Goal: Task Accomplishment & Management: Manage account settings

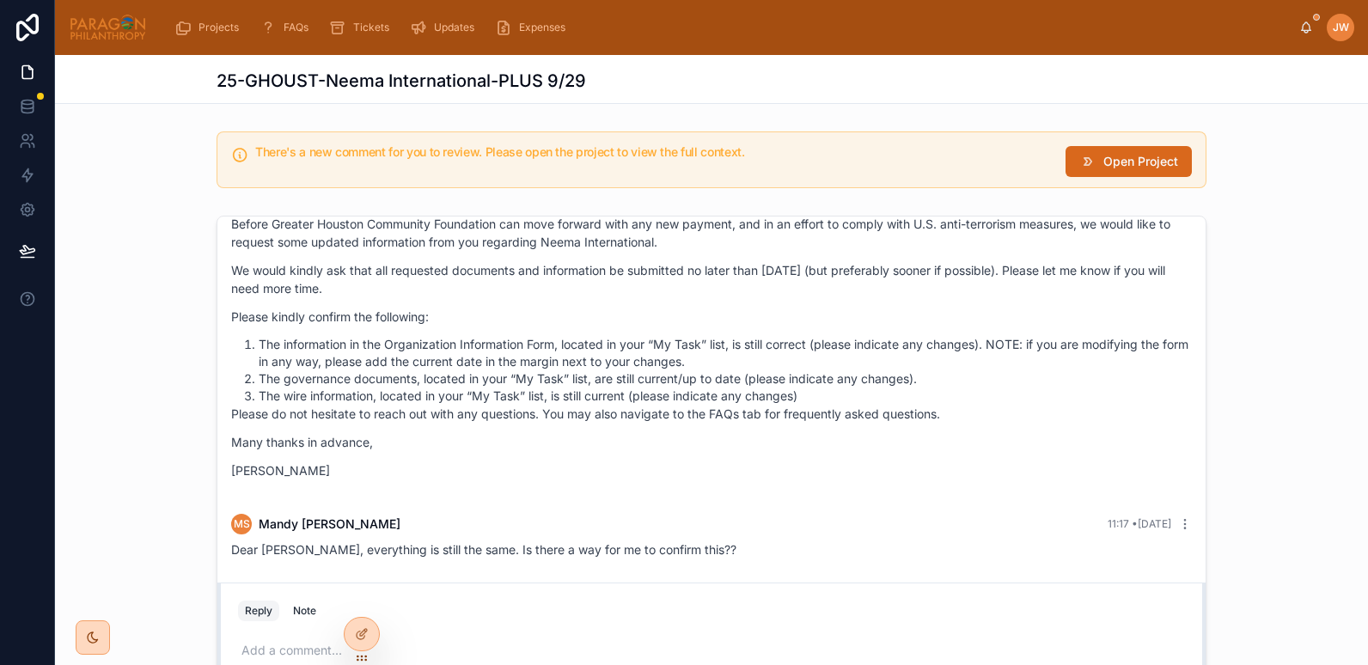
click at [1109, 144] on div "There's a new comment for you to review. Please open the project to view the fu…" at bounding box center [712, 160] width 990 height 57
click at [1109, 153] on span "Open Project" at bounding box center [1141, 161] width 75 height 17
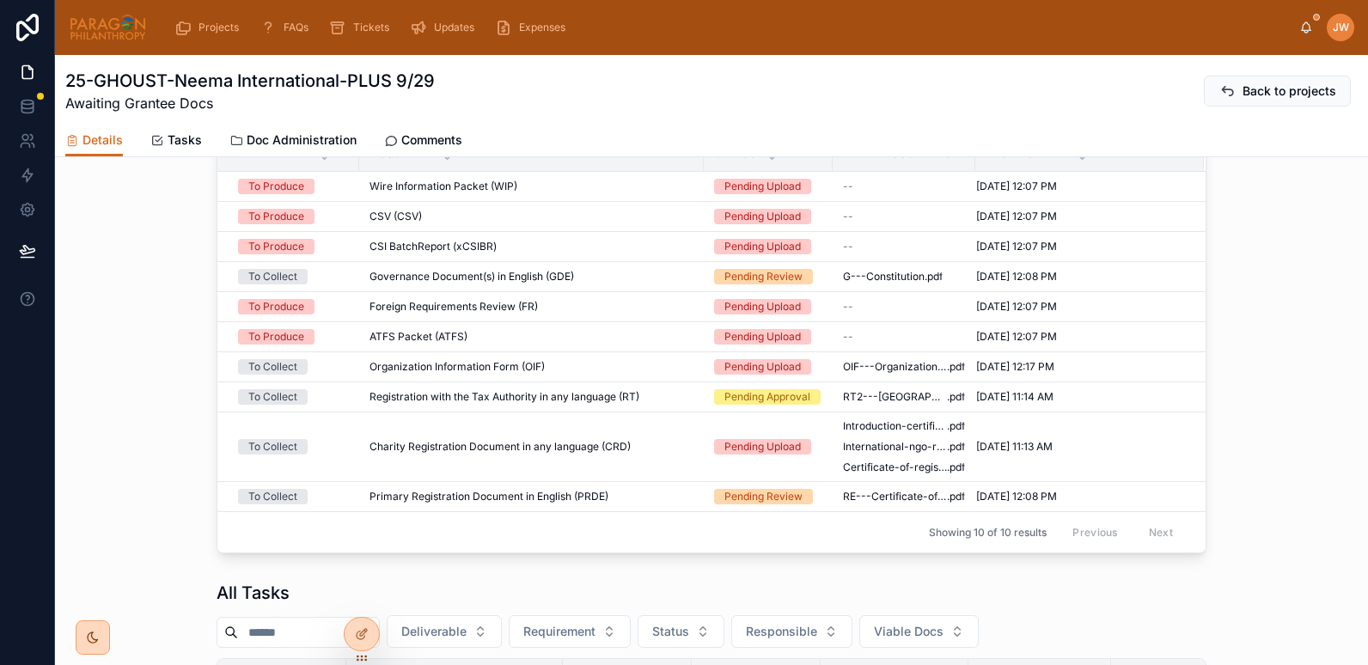
scroll to position [670, 0]
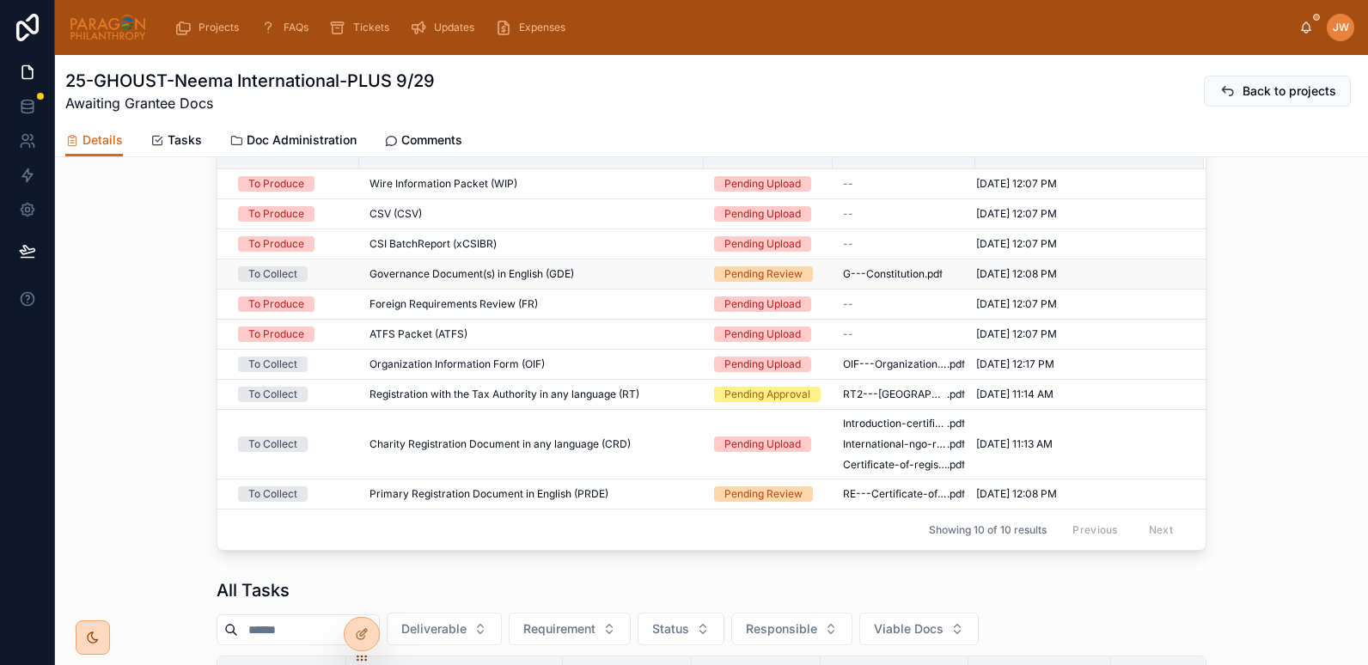
click at [612, 281] on div "Governance Document(s) in English (GDE) Governance Document(s) in English (GDE)" at bounding box center [532, 274] width 324 height 14
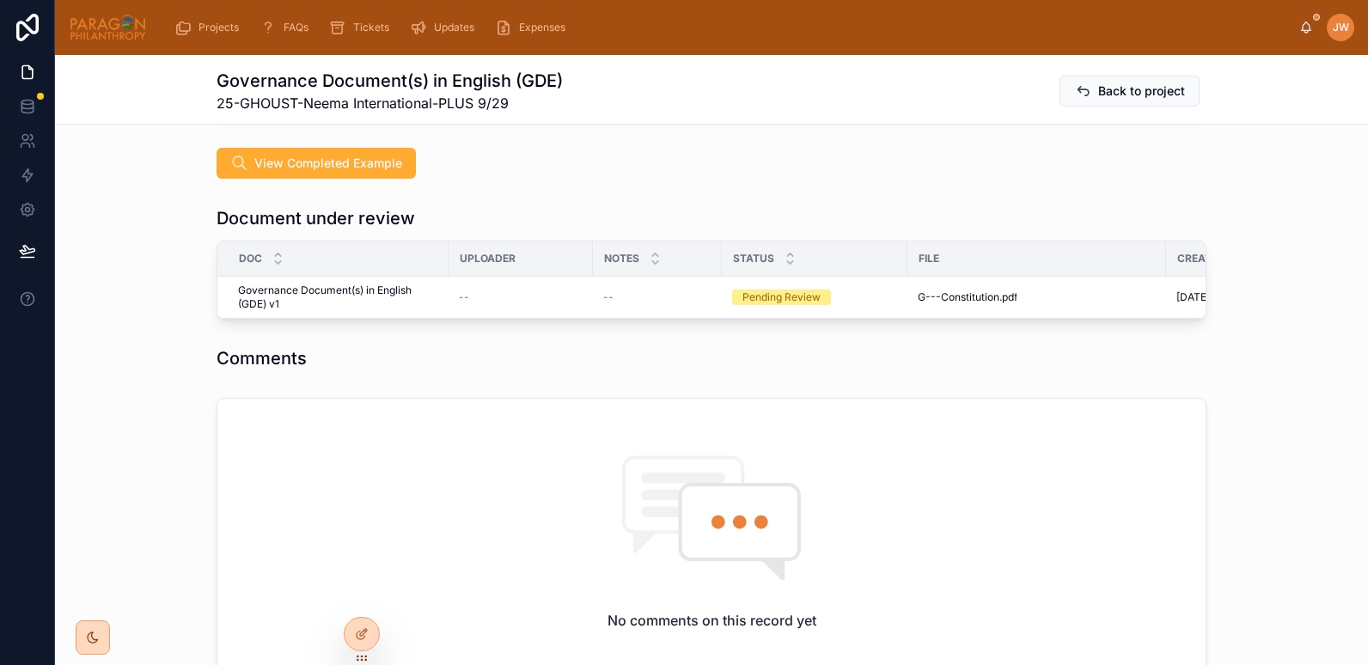
scroll to position [427, 0]
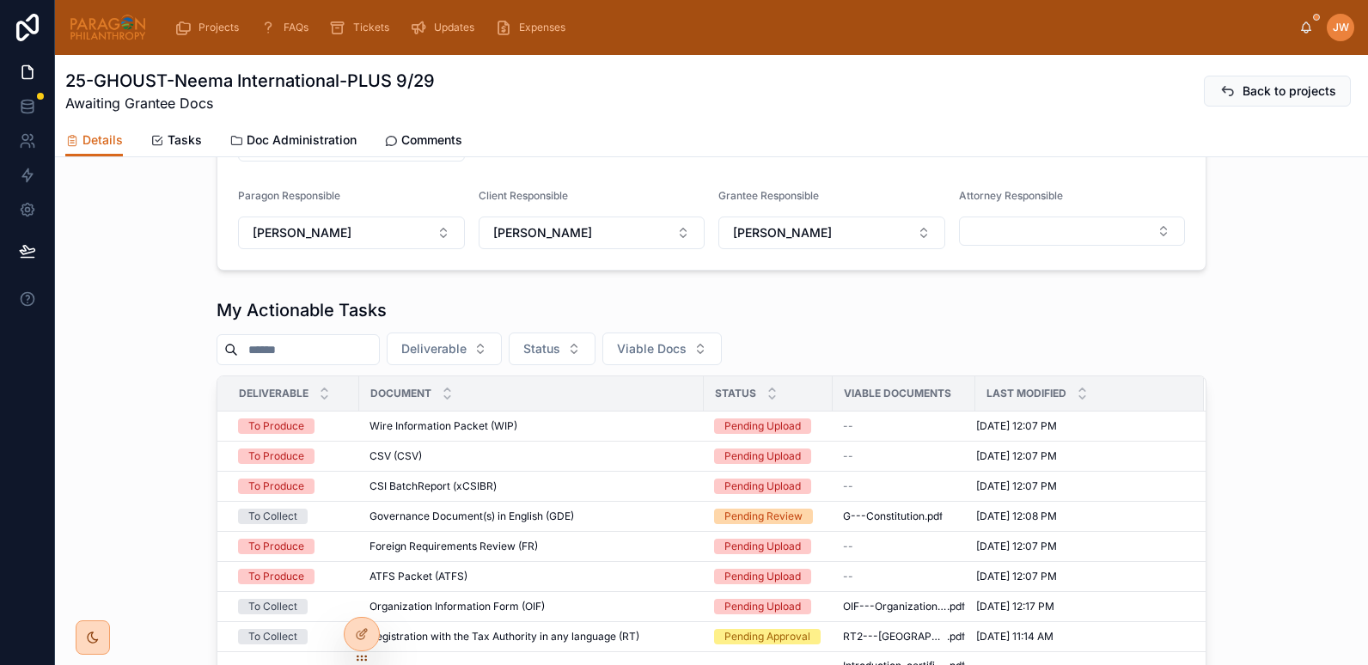
scroll to position [1093, 0]
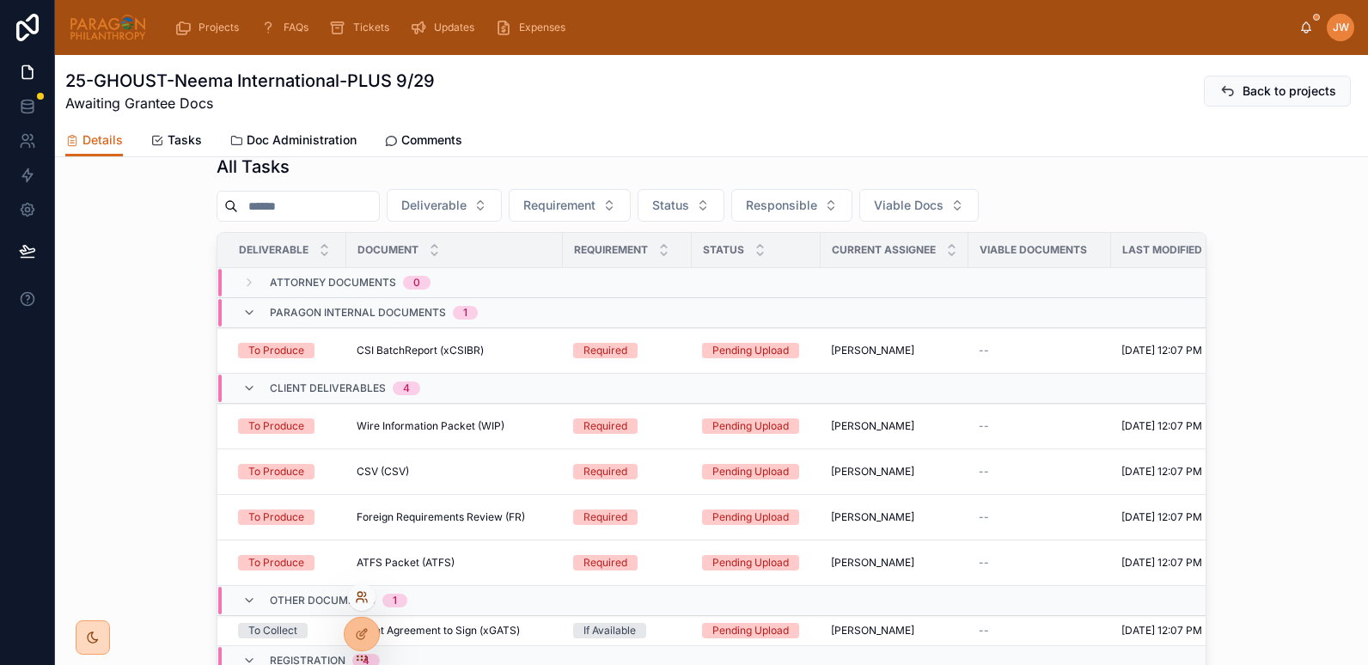
click at [359, 602] on icon at bounding box center [362, 598] width 14 height 14
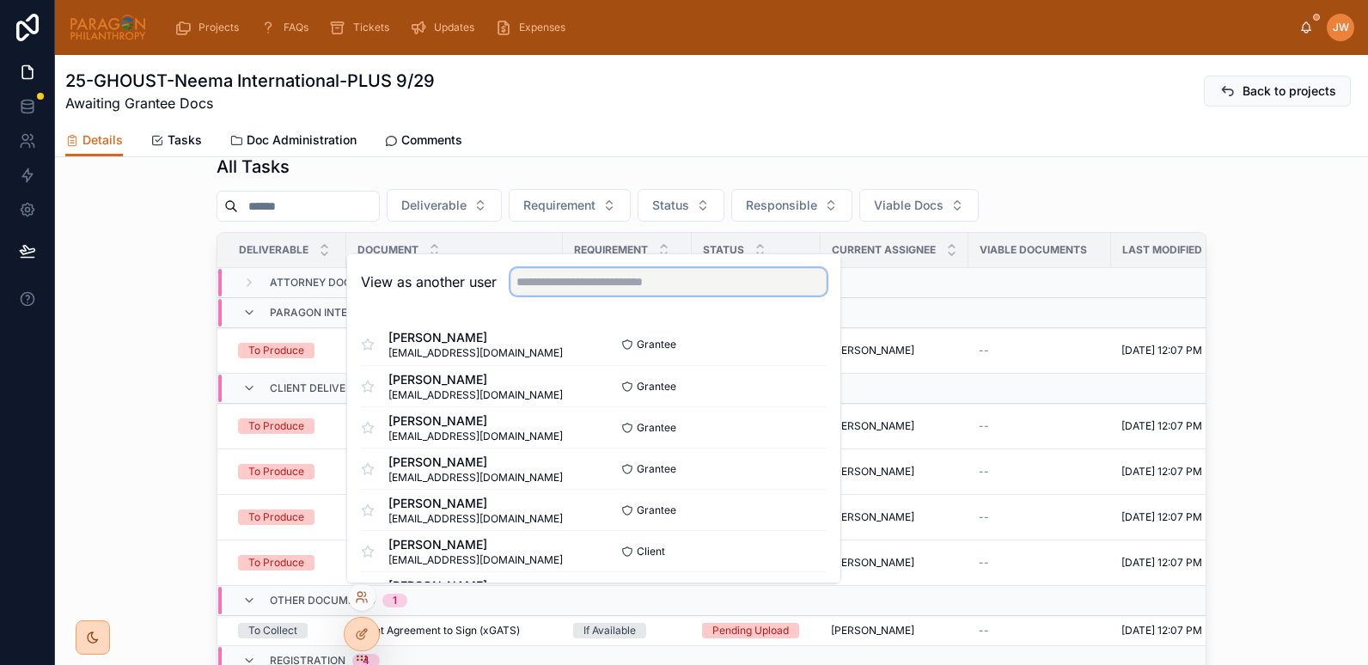
click at [529, 284] on input "text" at bounding box center [669, 282] width 316 height 28
type input "*********"
click at [793, 350] on button "Select" at bounding box center [804, 345] width 45 height 25
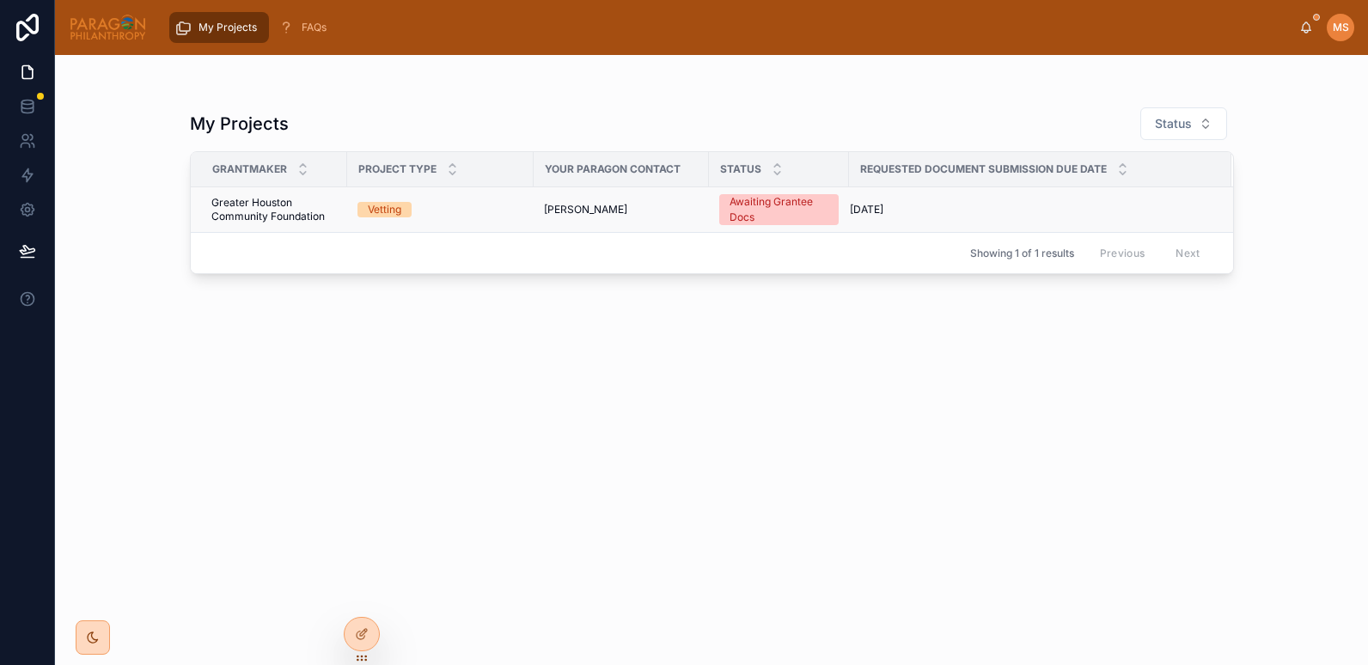
click at [476, 225] on td "Vetting" at bounding box center [440, 210] width 187 height 46
click at [475, 207] on div "Vetting" at bounding box center [441, 209] width 166 height 15
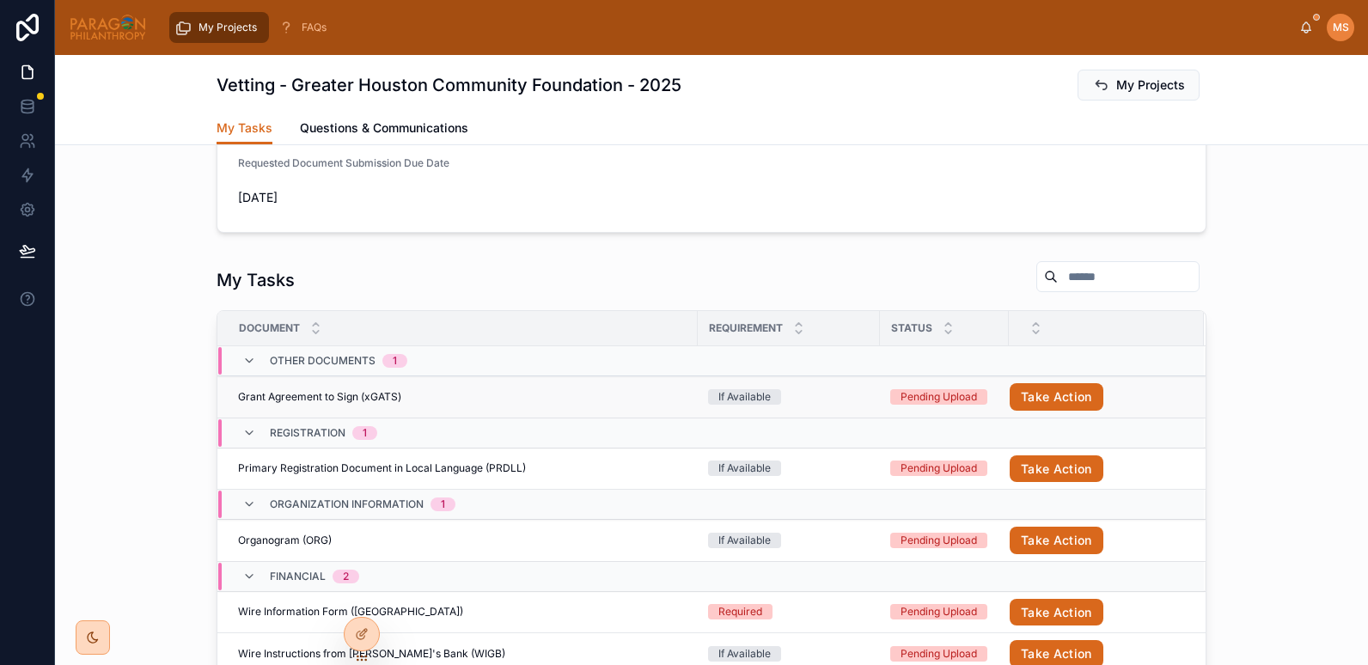
scroll to position [345, 0]
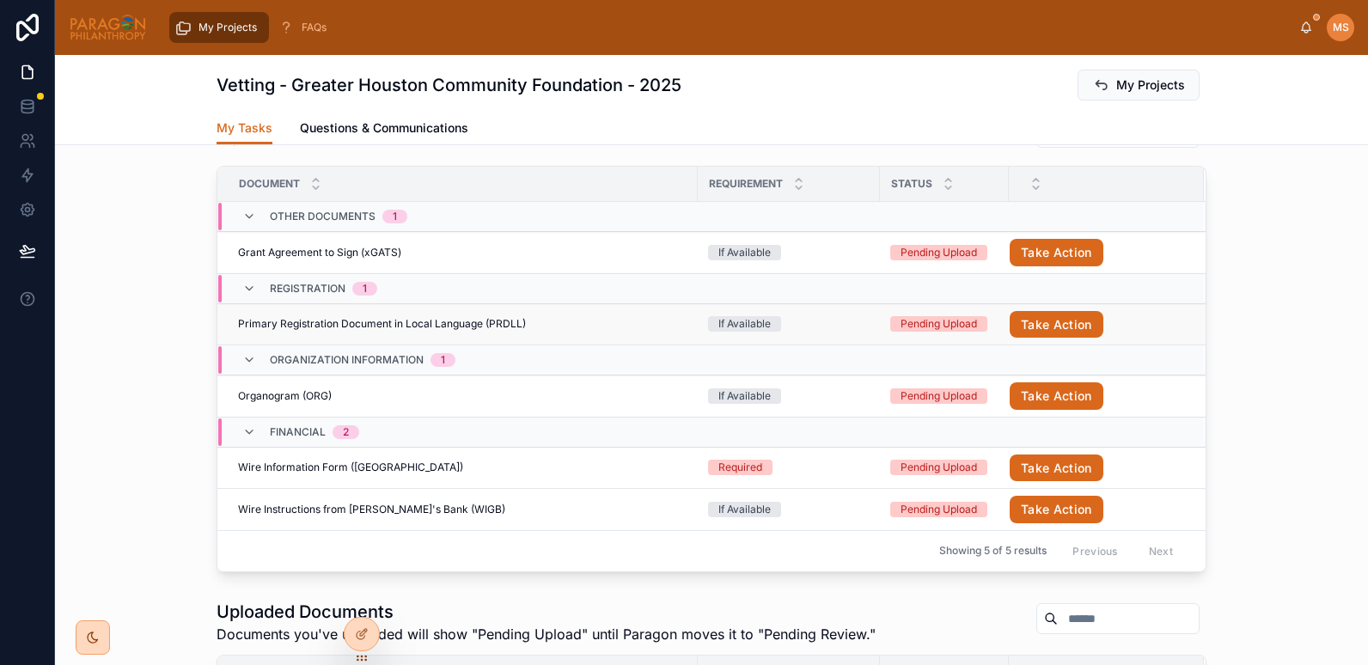
click at [603, 328] on div "Primary Registration Document in Local Language (PRDLL) Primary Registration Do…" at bounding box center [463, 324] width 450 height 14
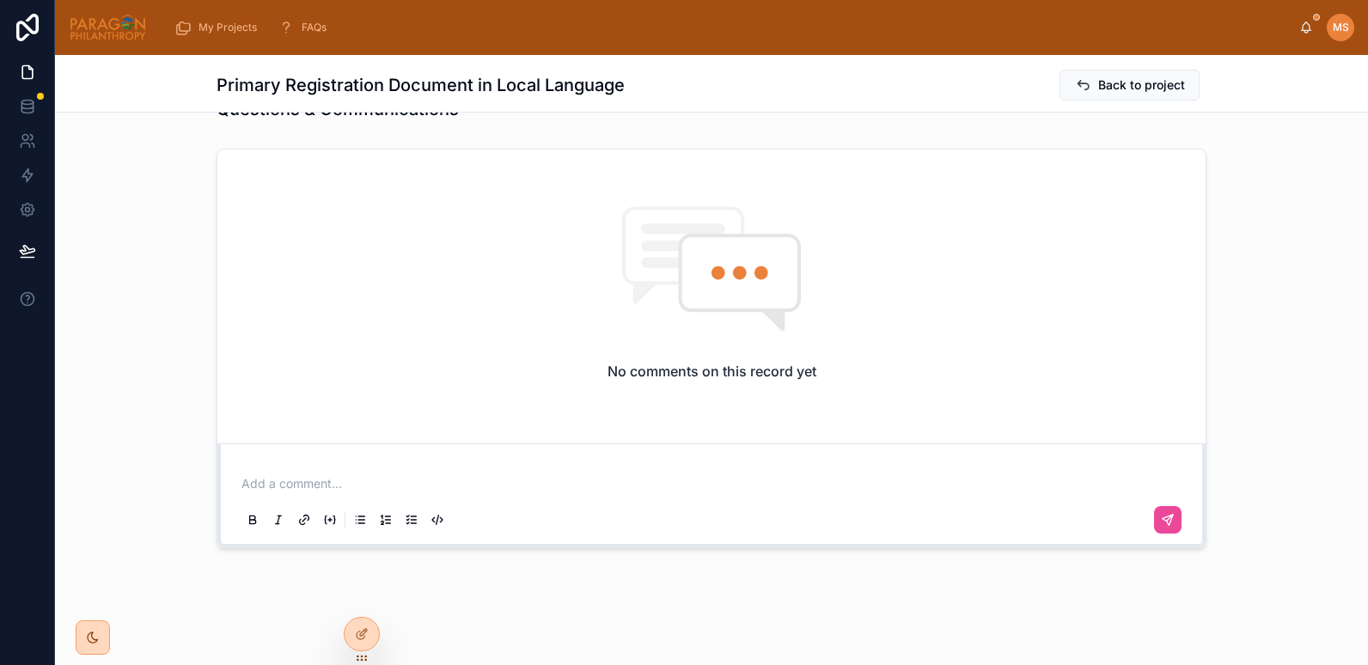
scroll to position [386, 0]
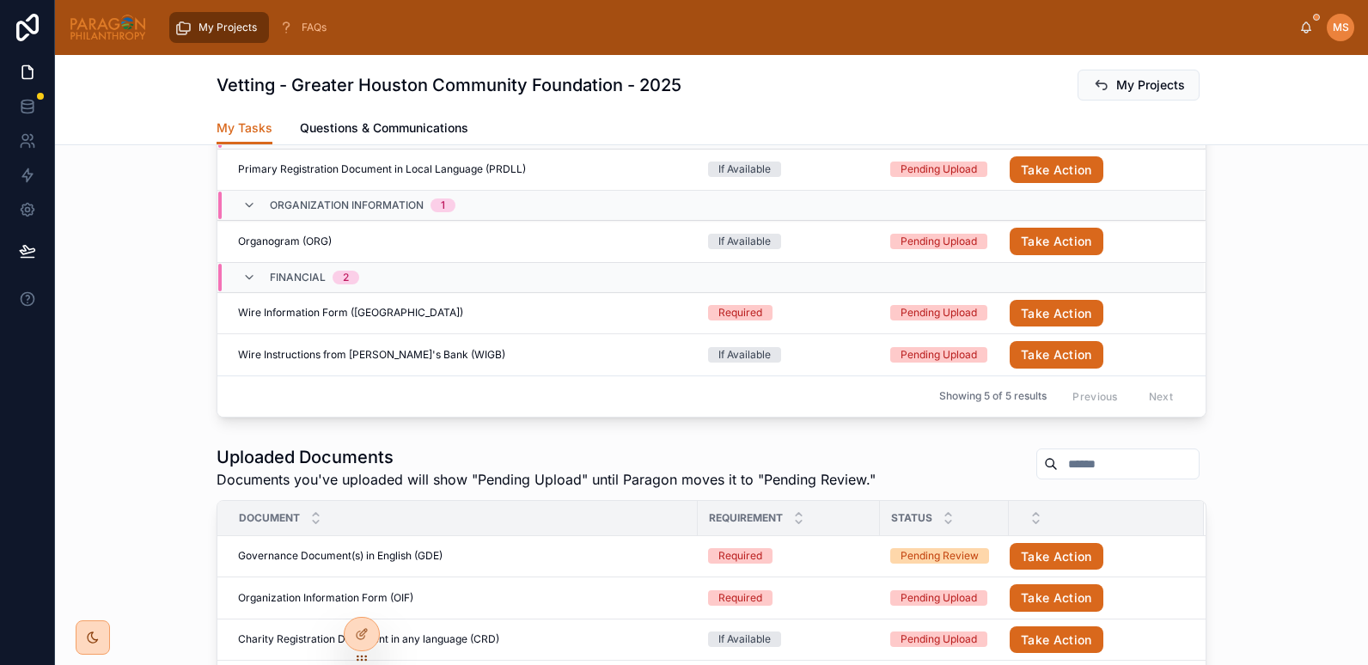
scroll to position [695, 0]
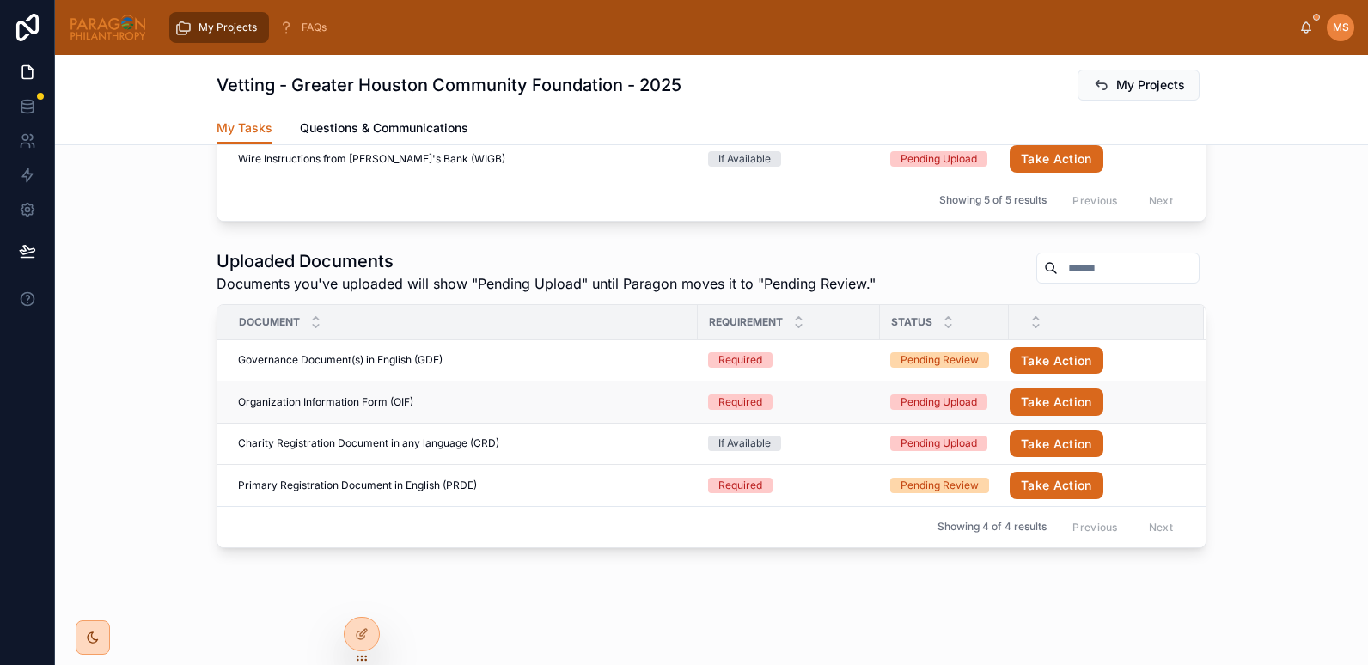
click at [492, 400] on div "Organization Information Form (OIF) Organization Information Form (OIF)" at bounding box center [463, 402] width 450 height 14
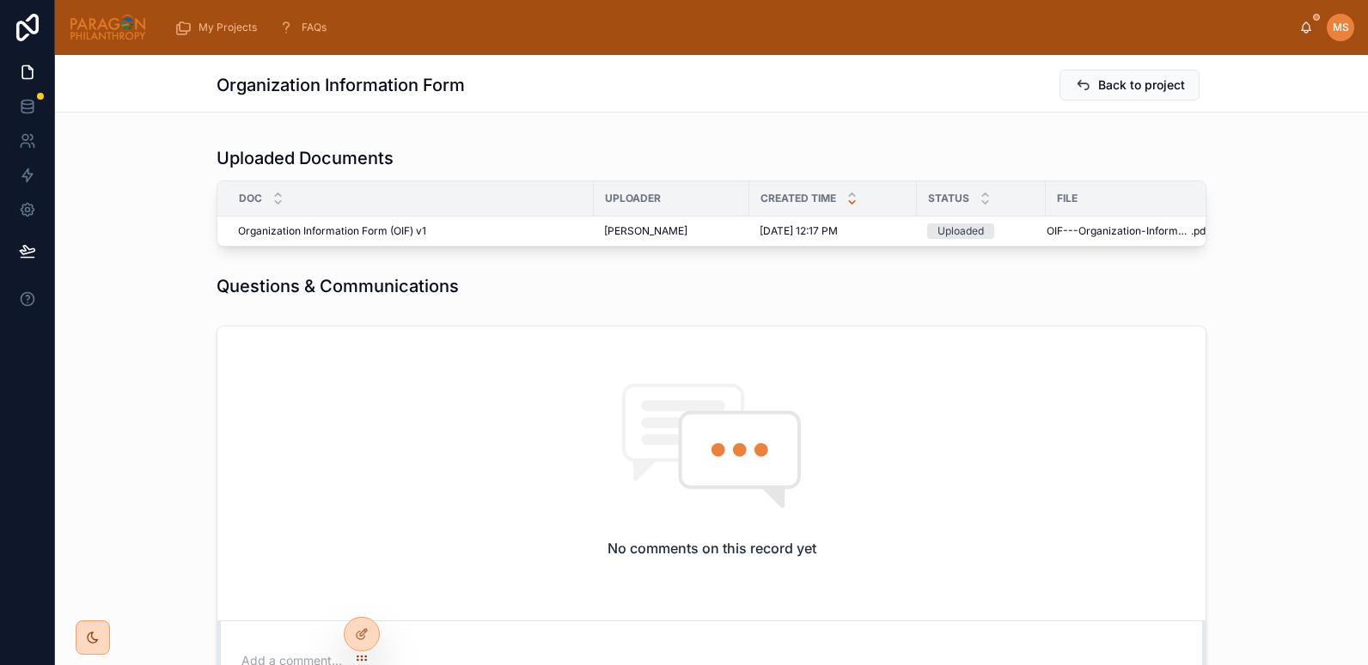
scroll to position [431, 0]
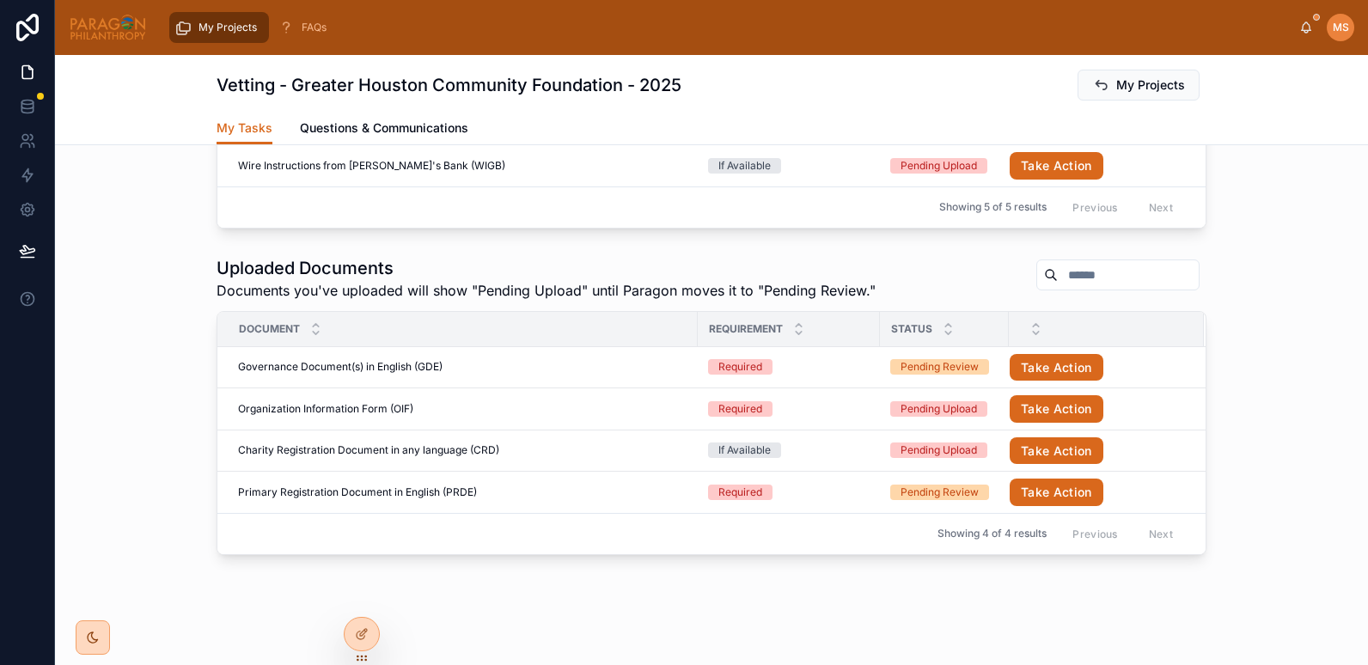
scroll to position [691, 0]
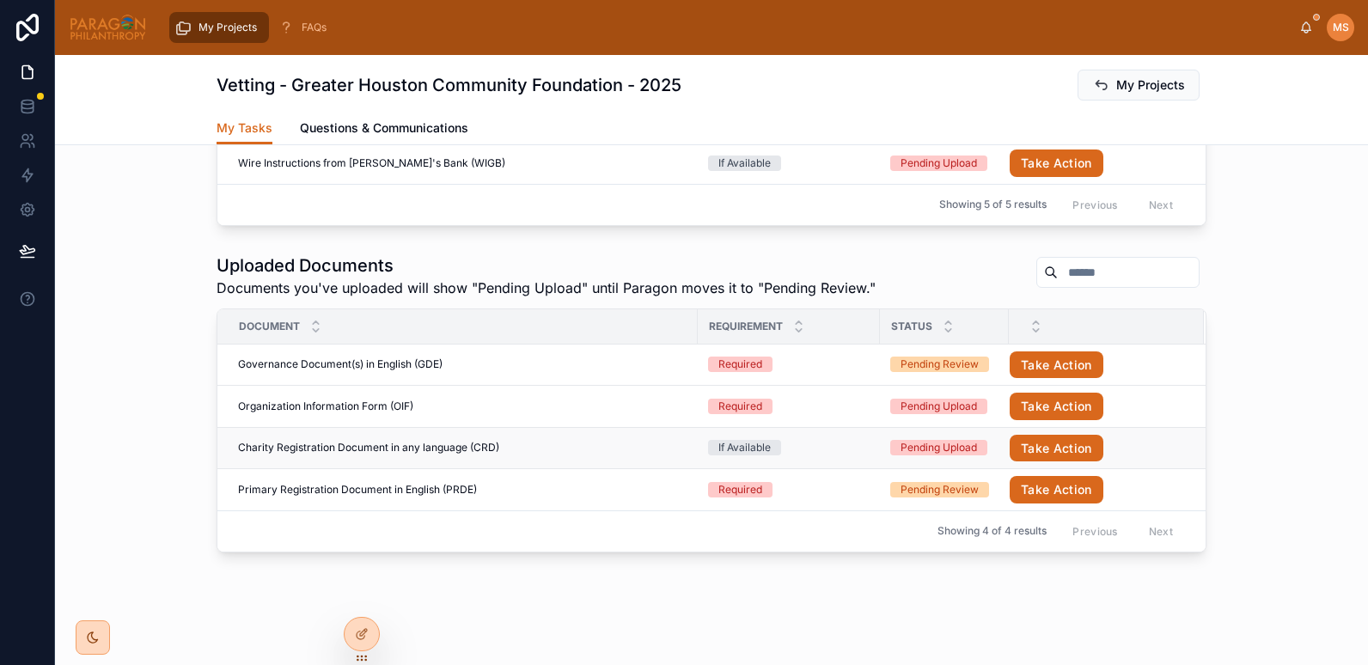
click at [549, 453] on div "Charity Registration Document in any language (CRD) Charity Registration Docume…" at bounding box center [463, 448] width 450 height 14
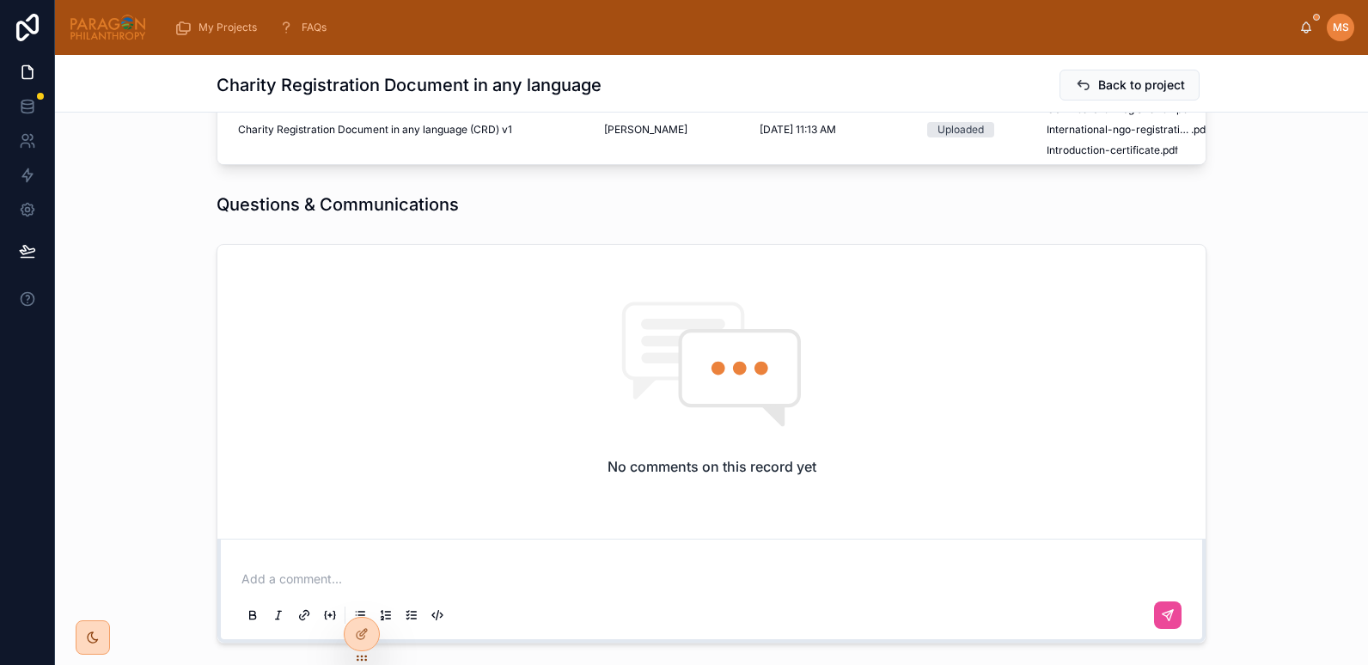
scroll to position [780, 0]
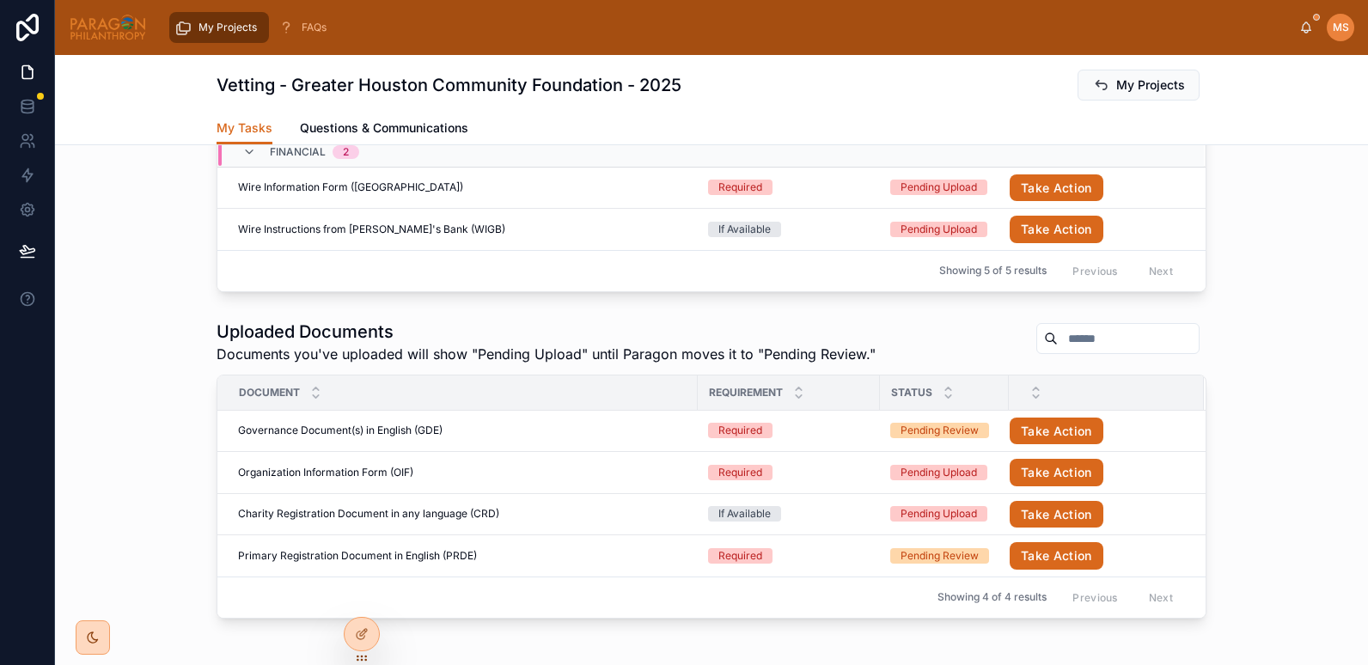
scroll to position [695, 0]
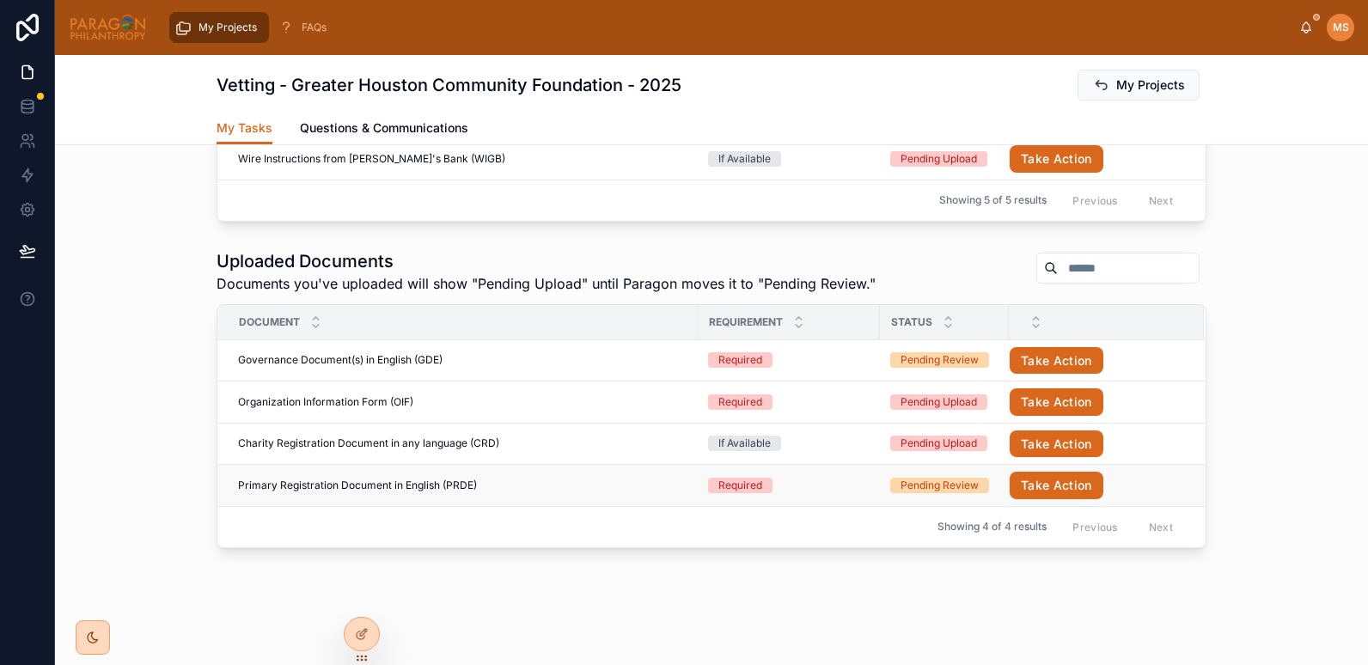
click at [523, 489] on div "Primary Registration Document in English (PRDE) Primary Registration Document i…" at bounding box center [463, 486] width 450 height 14
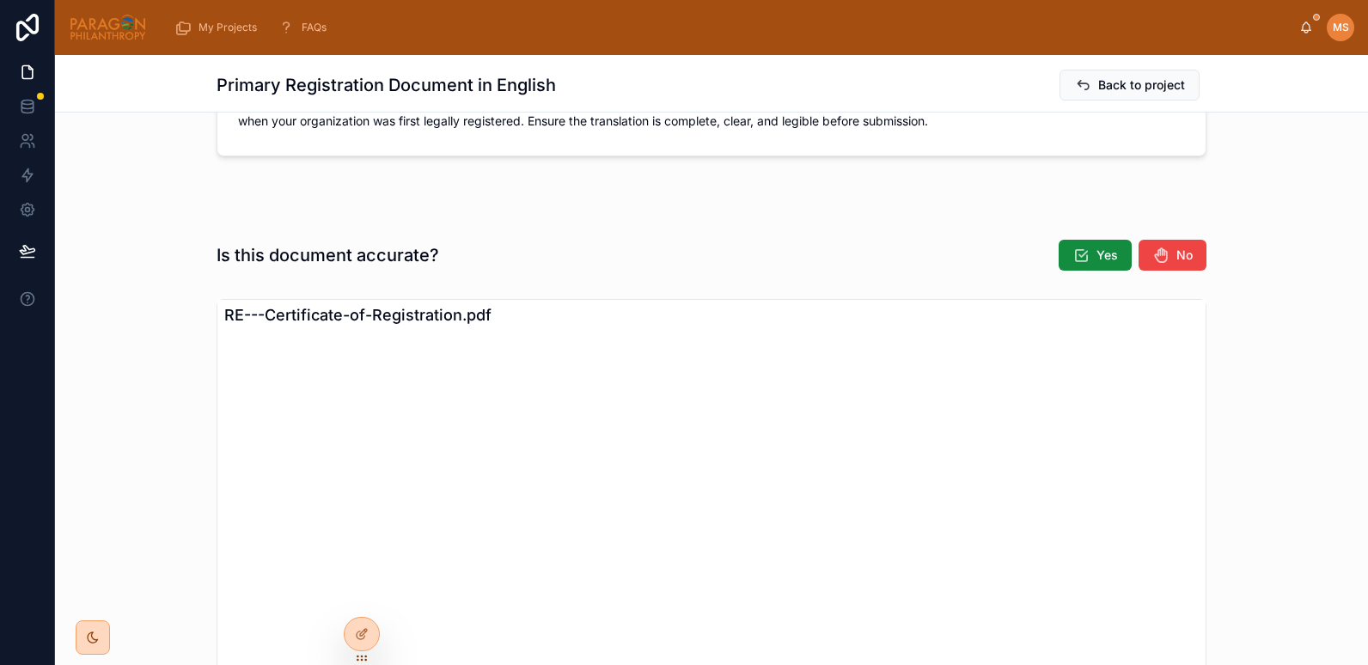
scroll to position [445, 0]
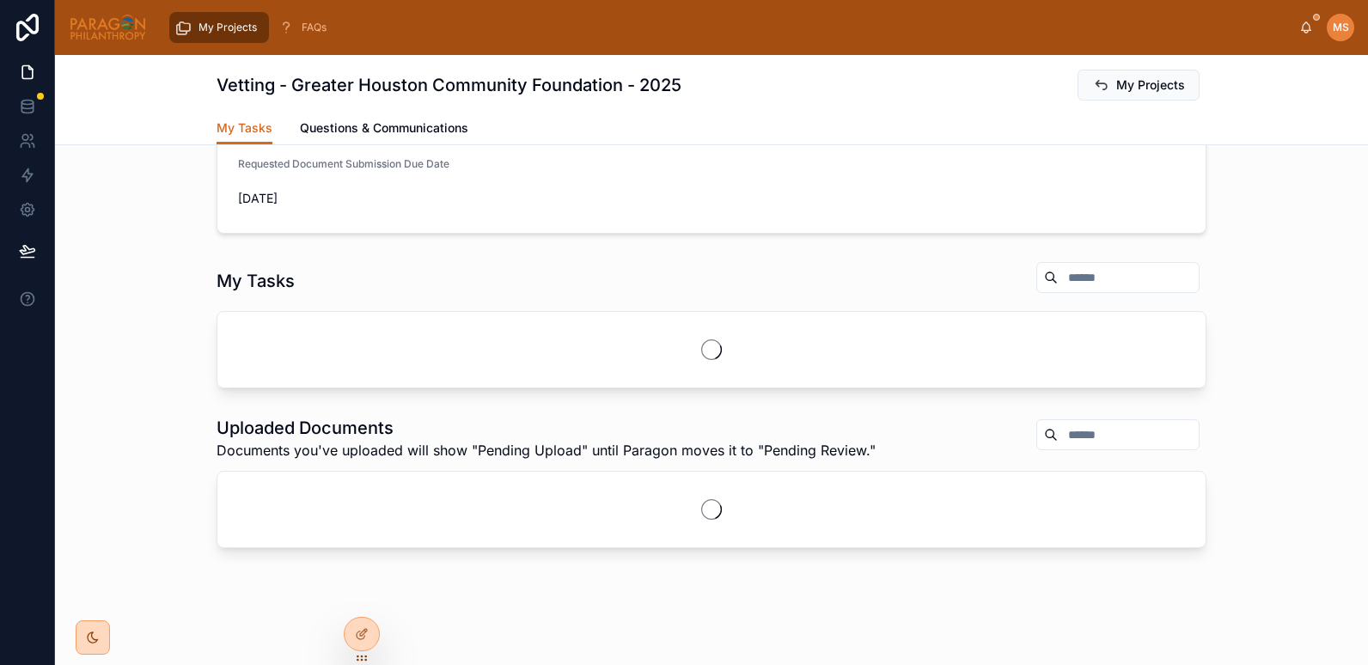
scroll to position [199, 0]
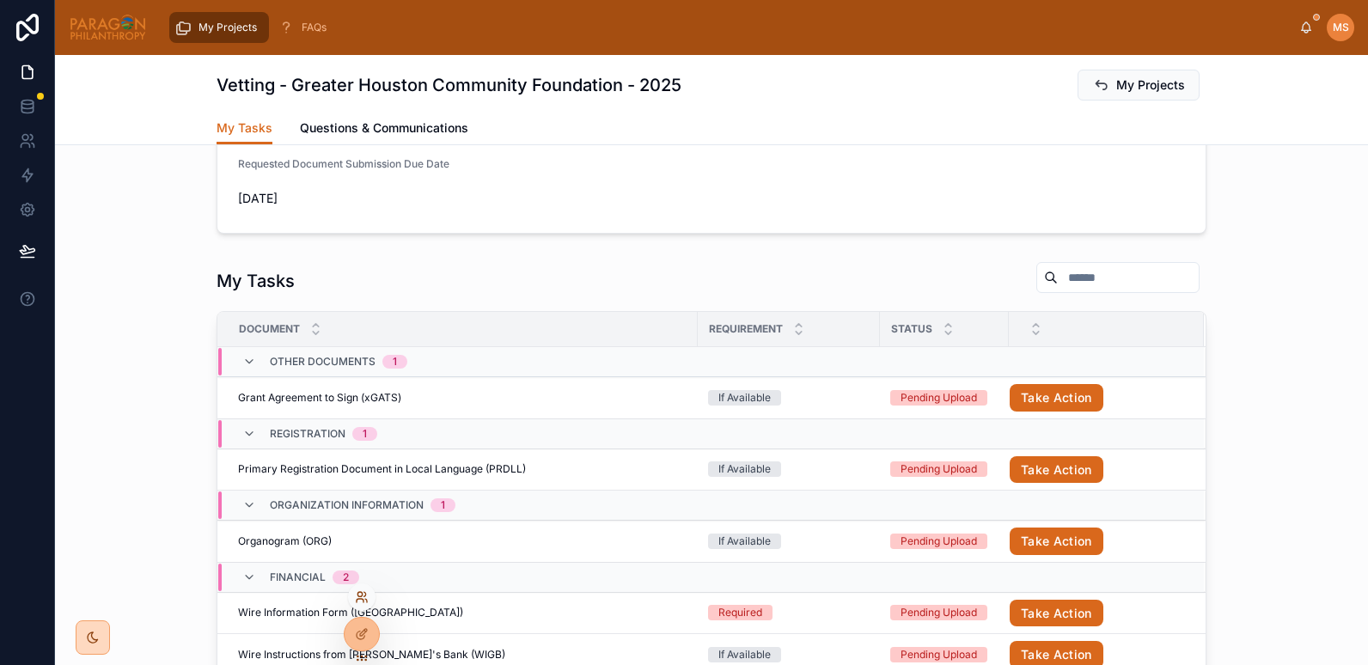
click at [365, 600] on icon at bounding box center [362, 598] width 14 height 14
click at [109, 445] on div "My Tasks Document Requirement Status Other Documents 1 Grant Agreement to Sign …" at bounding box center [711, 489] width 1313 height 470
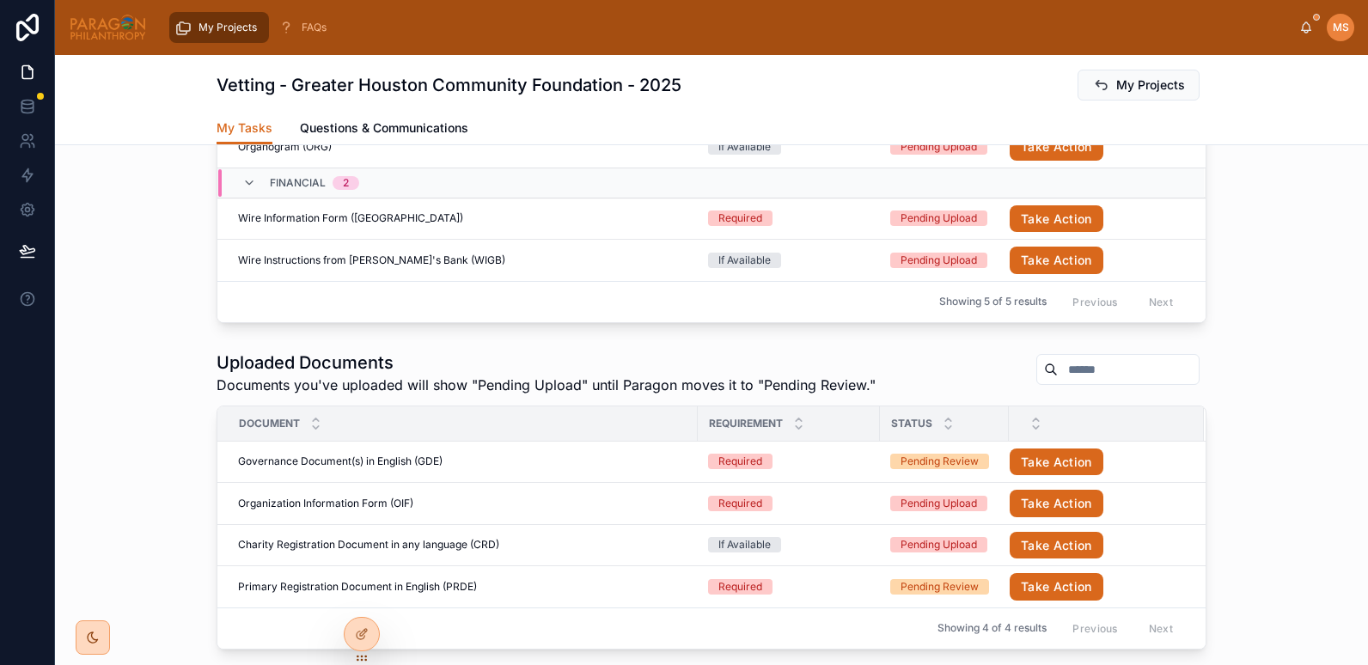
scroll to position [598, 0]
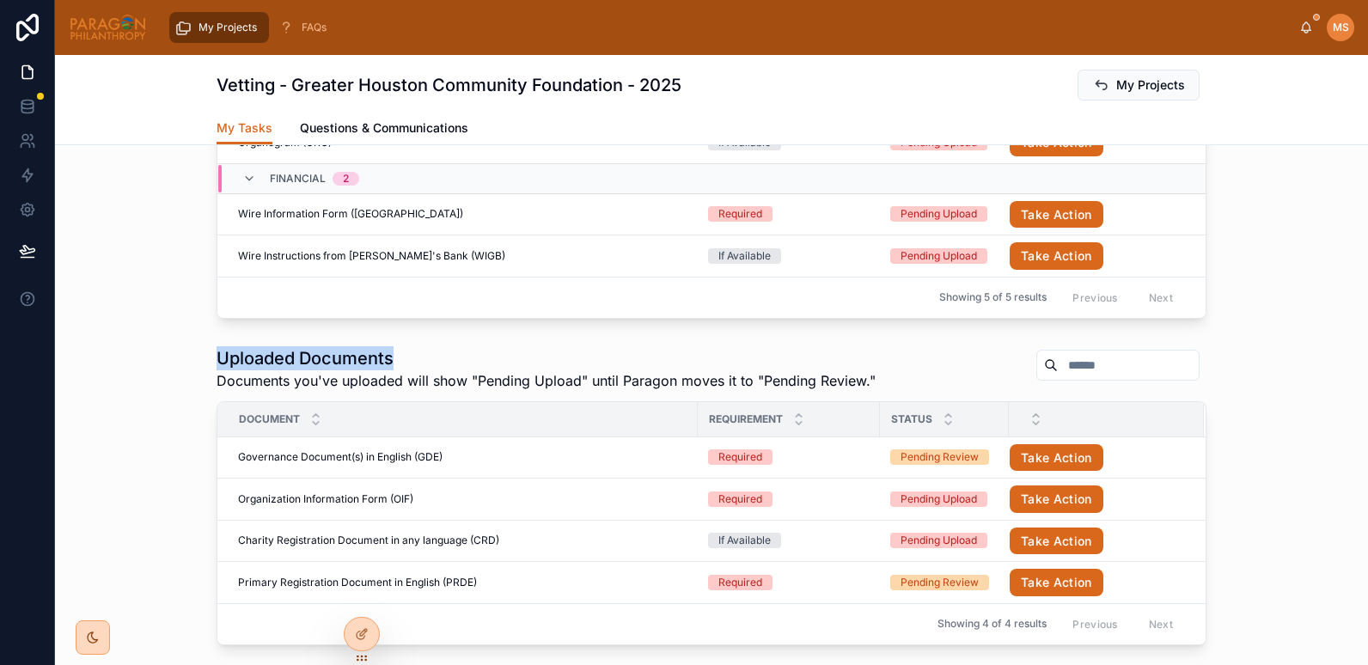
drag, startPoint x: 396, startPoint y: 361, endPoint x: 207, endPoint y: 357, distance: 189.2
click at [207, 357] on div "Uploaded Documents Documents you've uploaded will show "Pending Upload" until P…" at bounding box center [711, 496] width 1313 height 313
copy h1 "Uploaded Documents"
click at [358, 598] on icon at bounding box center [362, 598] width 14 height 14
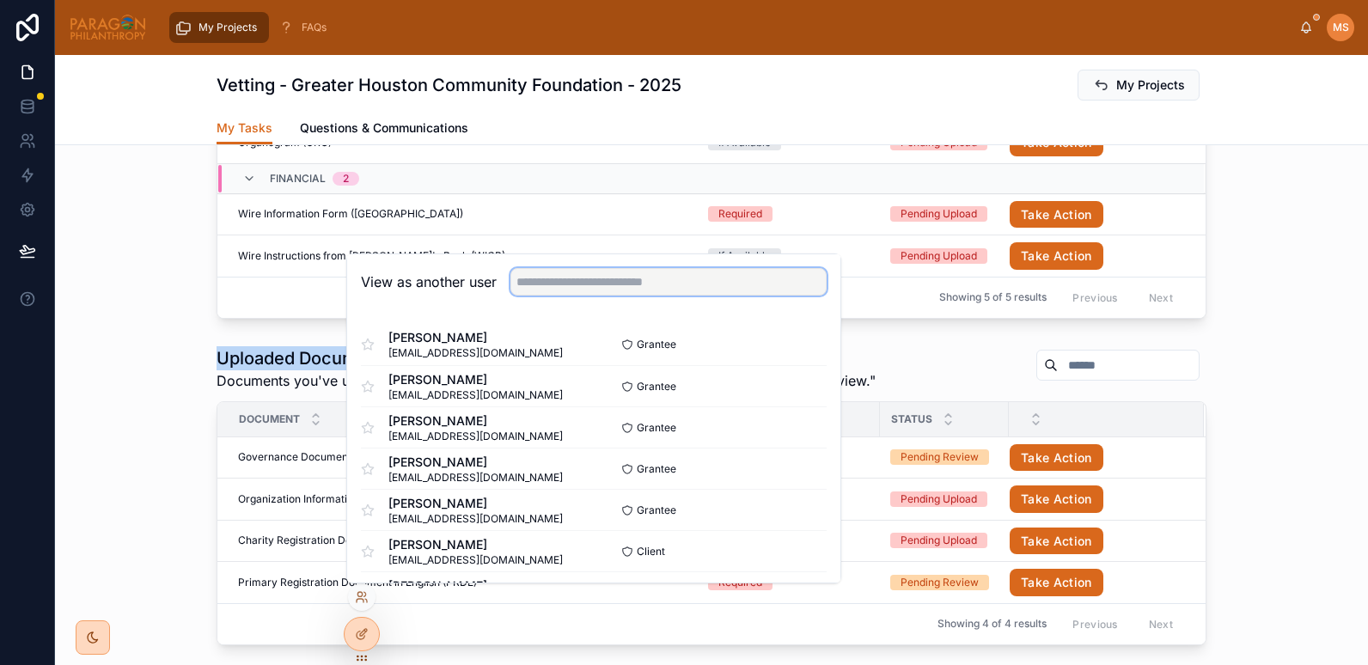
click at [614, 275] on input "text" at bounding box center [669, 282] width 316 height 28
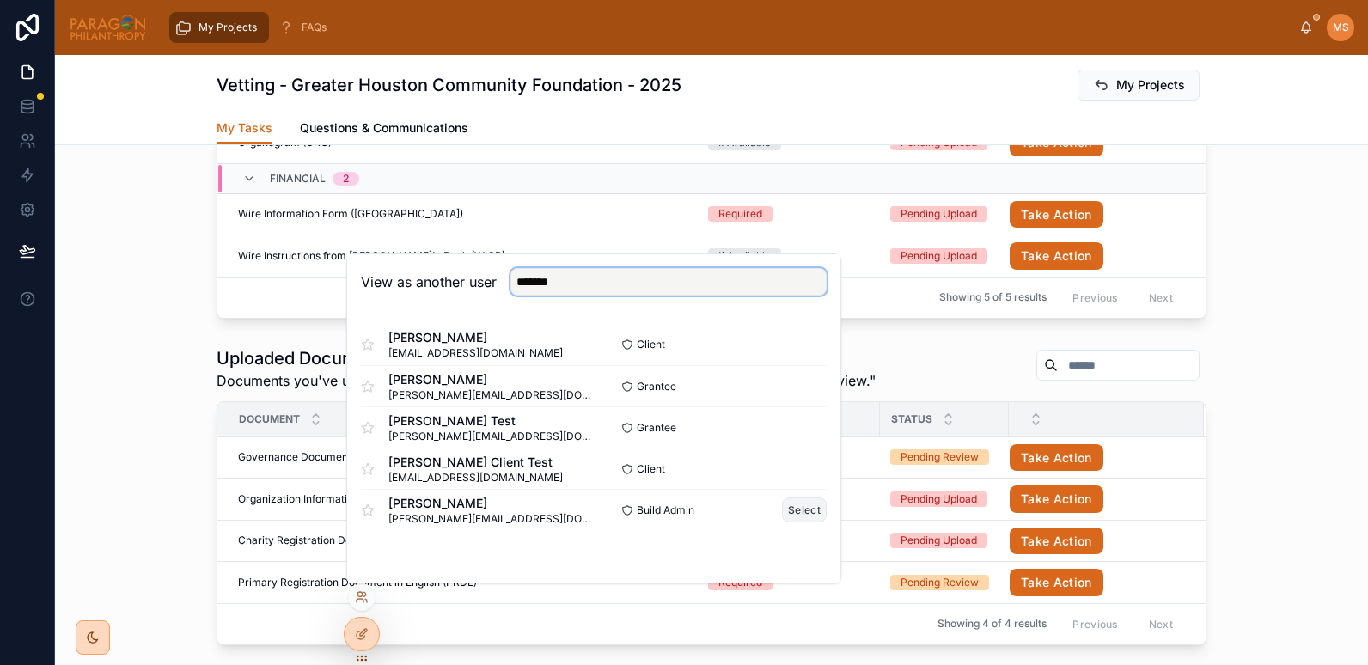
type input "*******"
click at [796, 515] on button "Select" at bounding box center [804, 510] width 45 height 25
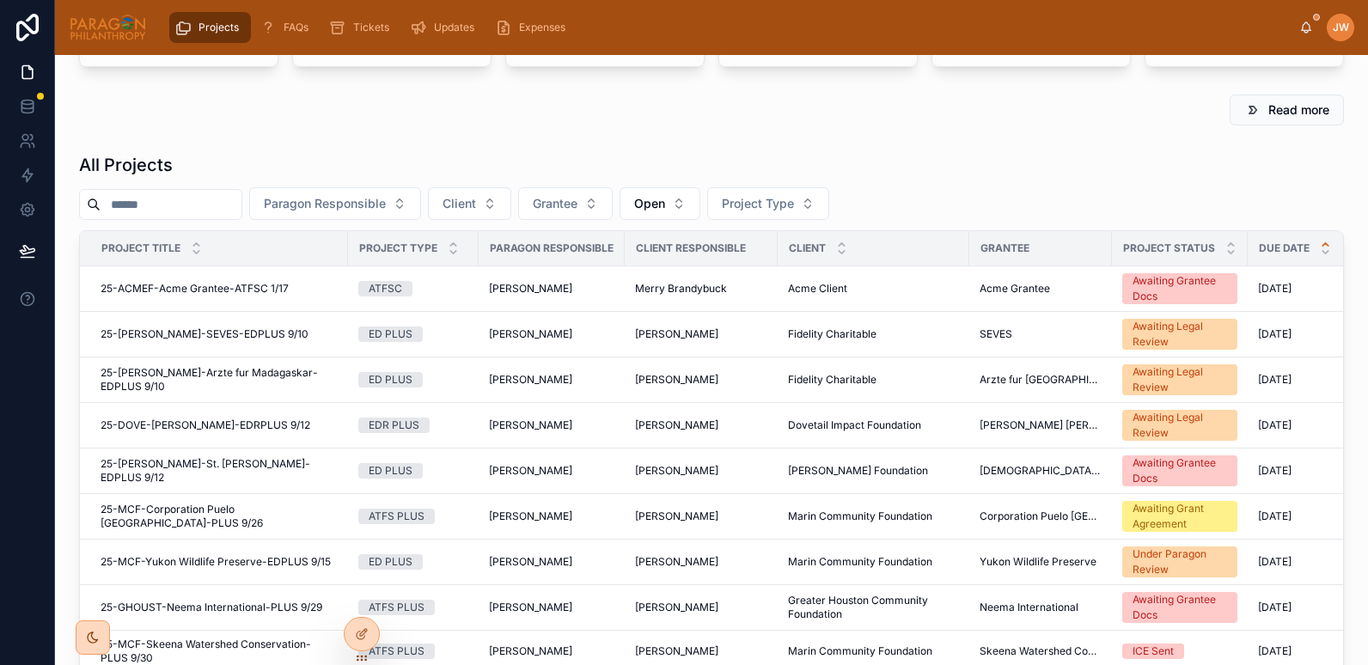
scroll to position [158, 0]
click at [184, 199] on input "text" at bounding box center [171, 203] width 141 height 24
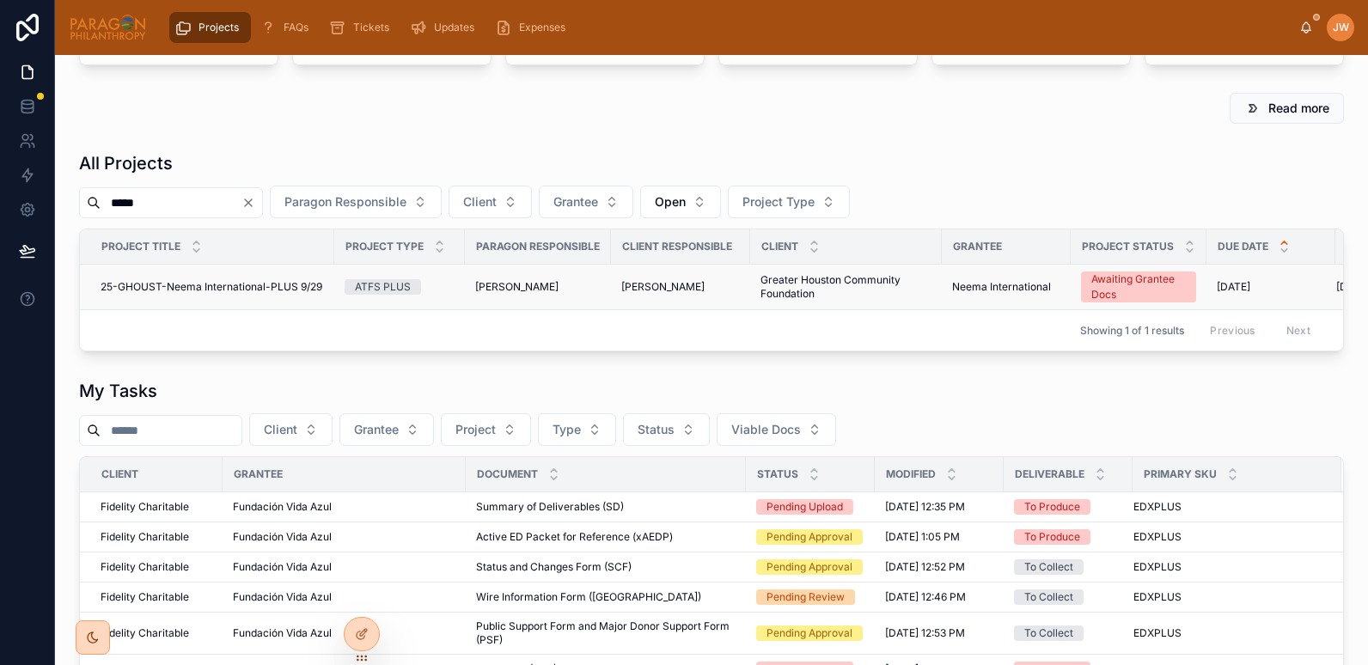
type input "*****"
click at [174, 291] on span "25-GHOUST-Neema International-PLUS 9/29" at bounding box center [212, 287] width 222 height 14
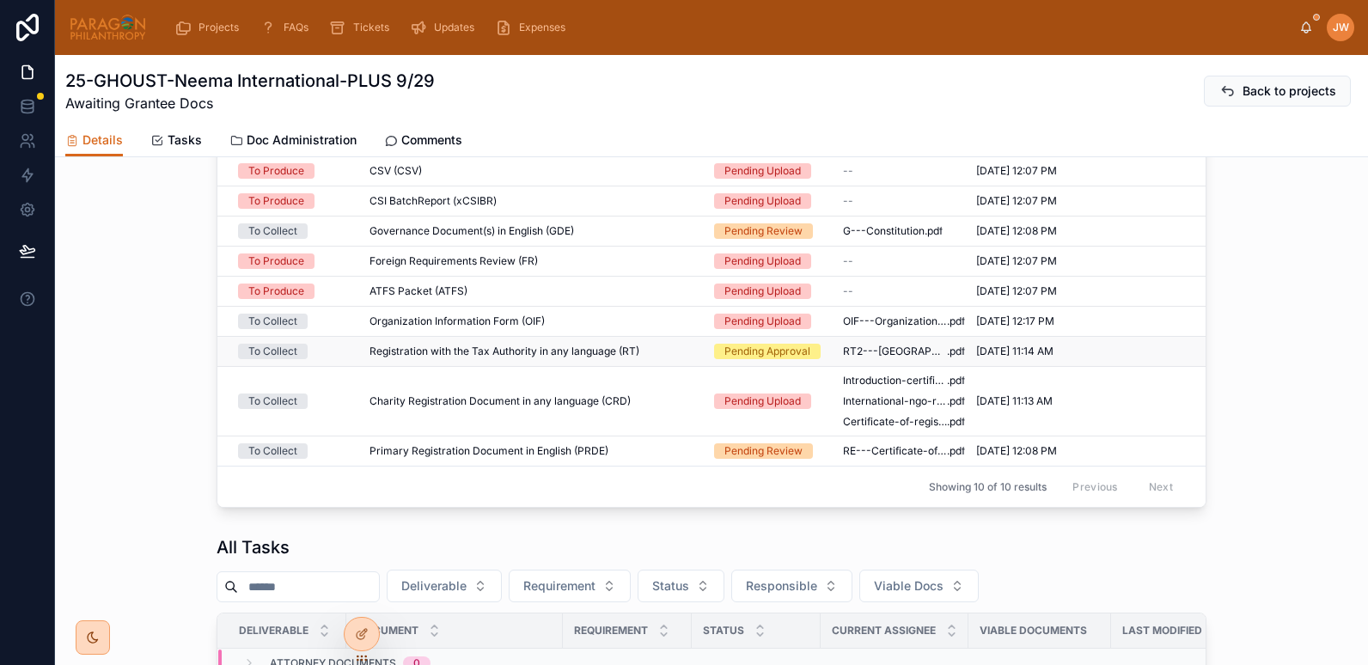
scroll to position [712, 0]
click at [646, 409] on div "Charity Registration Document in any language (CRD) Charity Registration Docume…" at bounding box center [532, 402] width 324 height 14
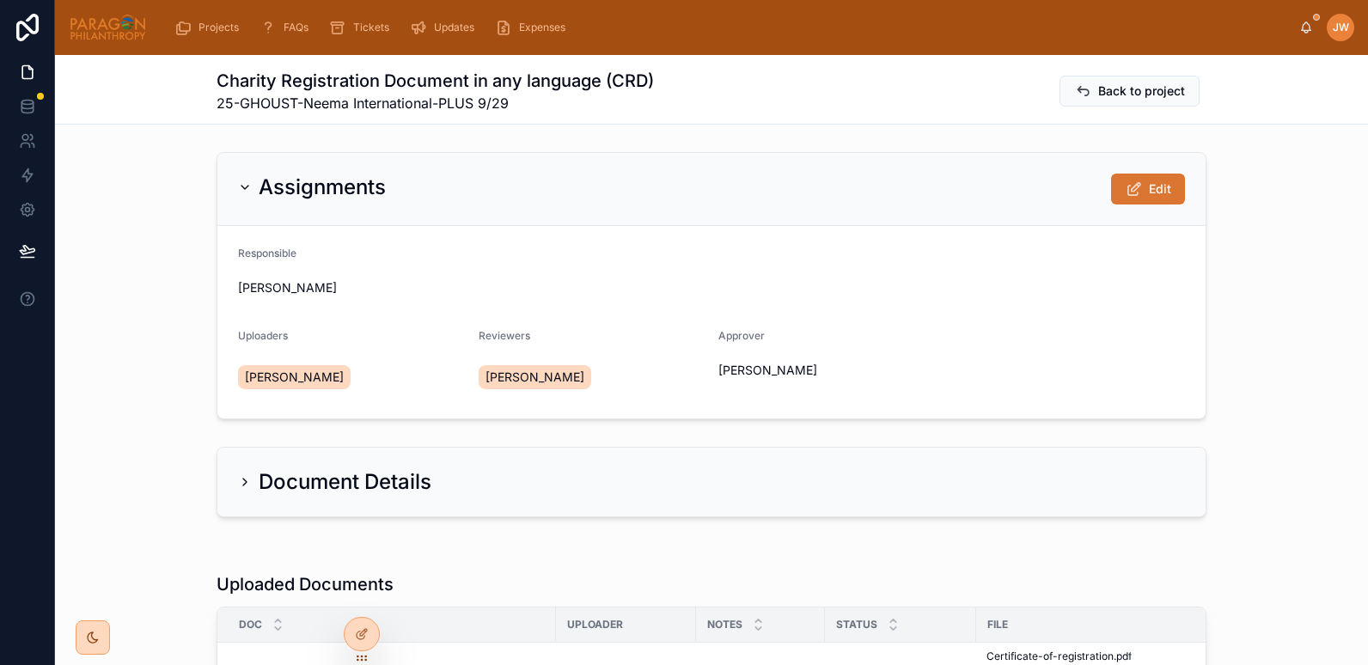
click at [1139, 191] on button "Edit" at bounding box center [1148, 189] width 74 height 31
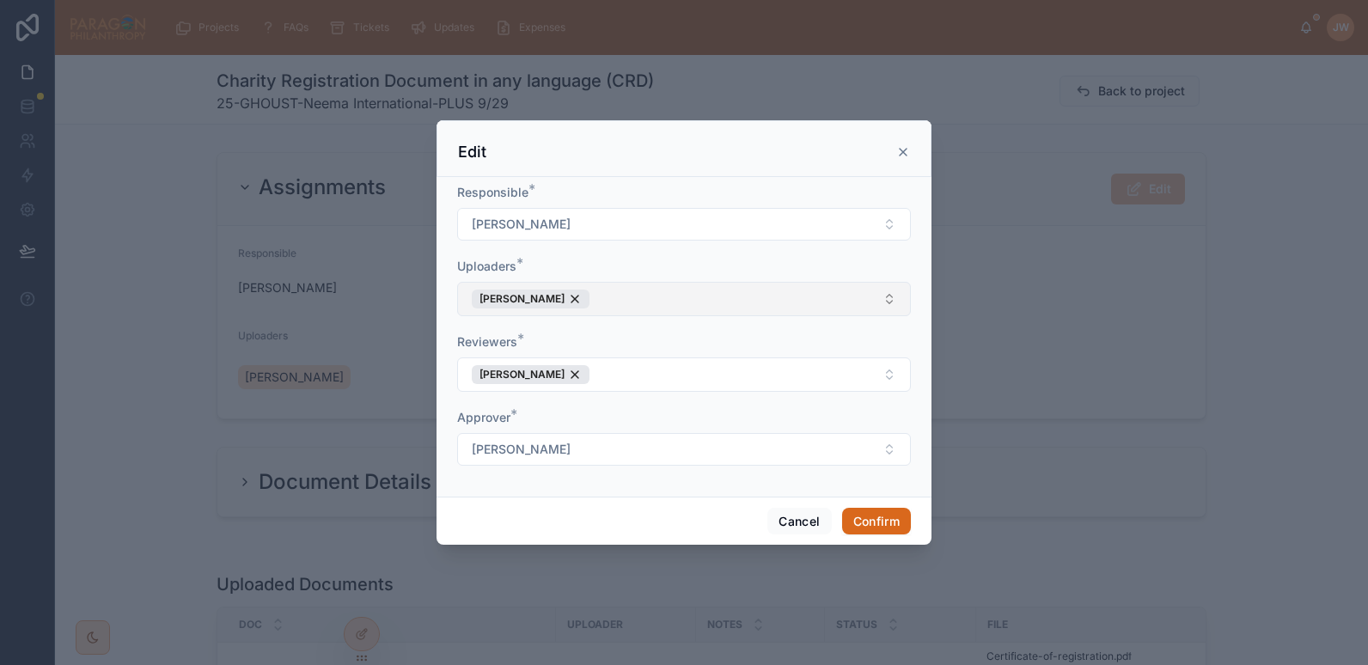
click at [628, 303] on button "[PERSON_NAME]" at bounding box center [684, 299] width 454 height 34
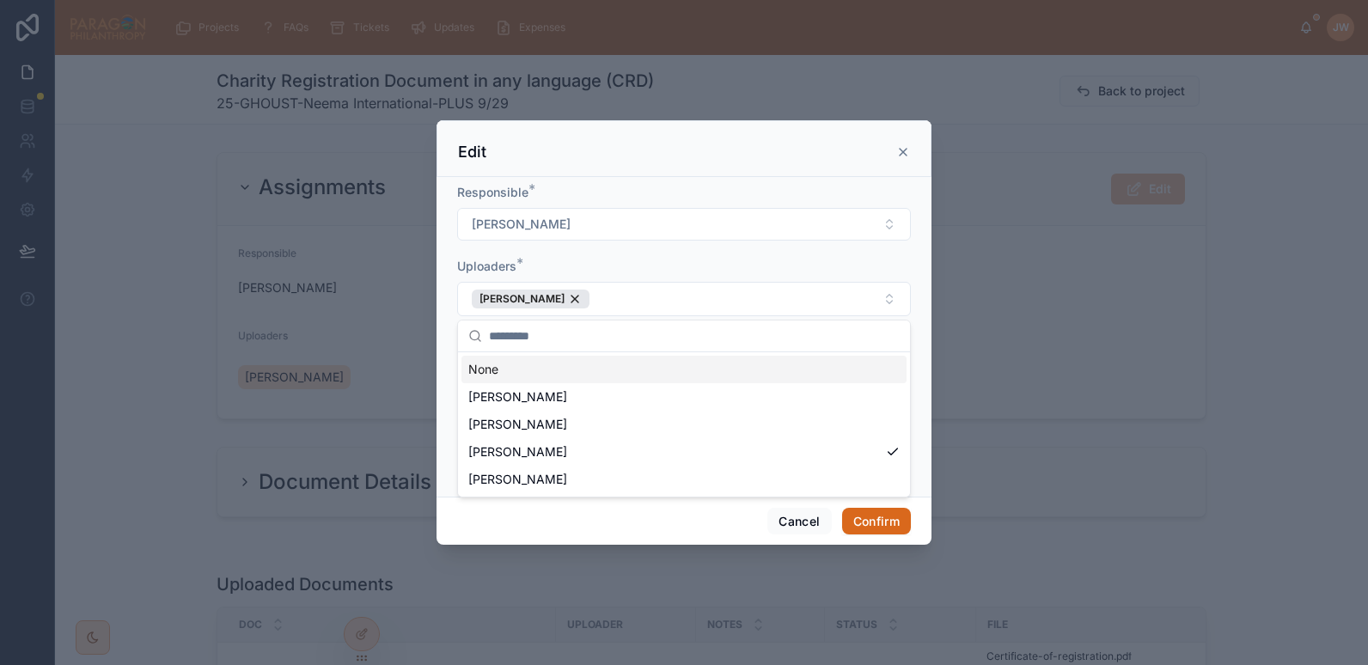
click at [585, 255] on form "Responsible * Jessica Watkins Uploaders * Mandy Stein Reviewers * Jessica Watki…" at bounding box center [684, 333] width 454 height 299
click at [652, 377] on button "[PERSON_NAME]" at bounding box center [684, 375] width 454 height 34
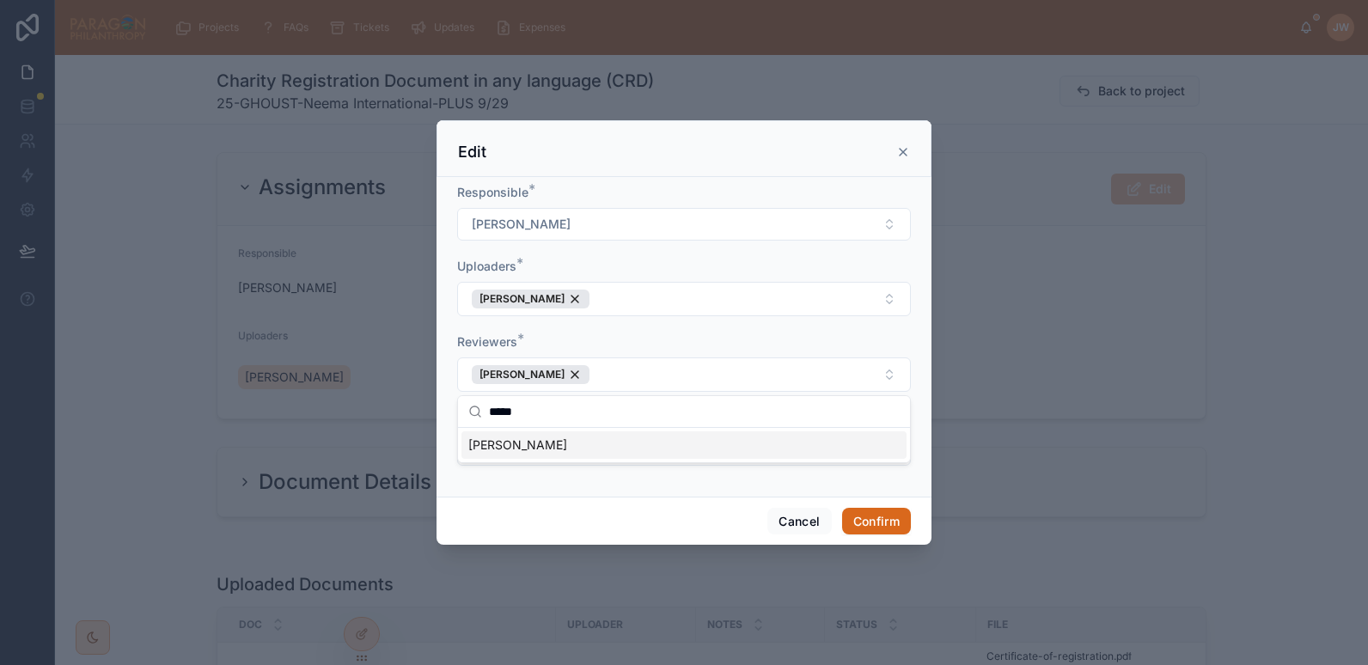
type input "*****"
click at [521, 445] on span "Mandy Stein" at bounding box center [517, 445] width 99 height 17
click at [664, 332] on form "Responsible * Jessica Watkins Uploaders * Mandy Stein Reviewers * Mandy Stein J…" at bounding box center [684, 333] width 454 height 299
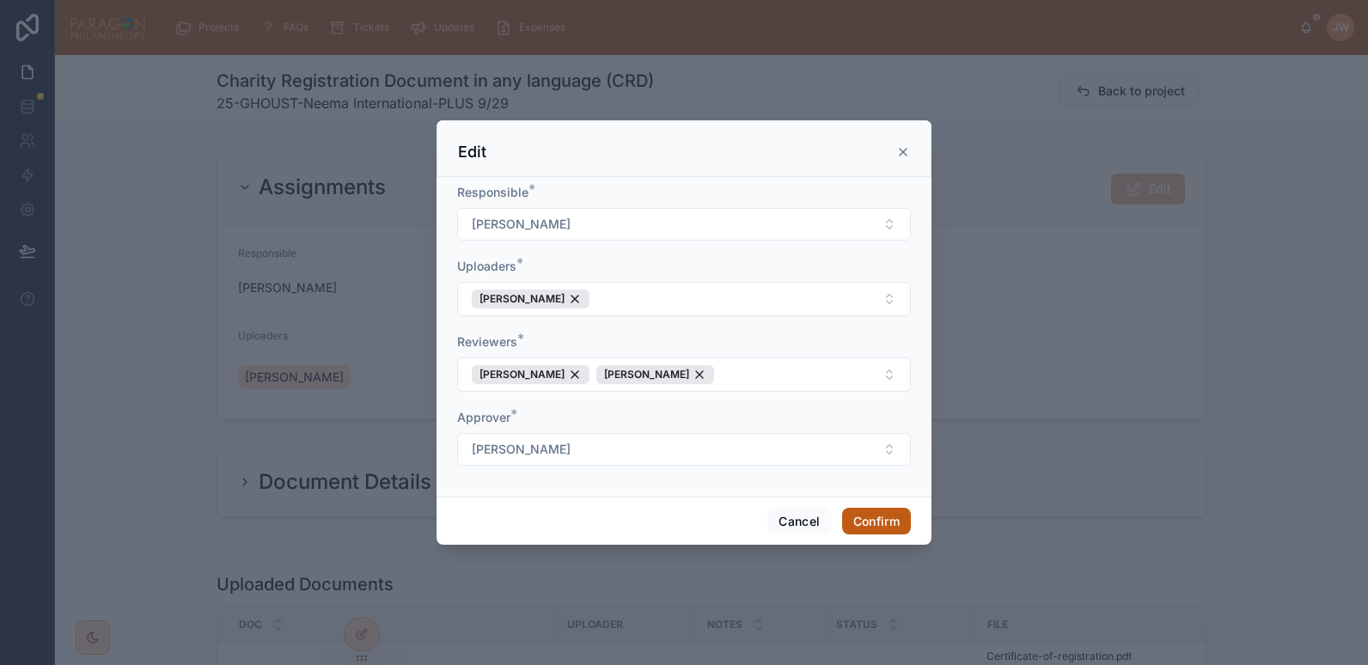
click at [870, 518] on button "Confirm" at bounding box center [876, 522] width 69 height 28
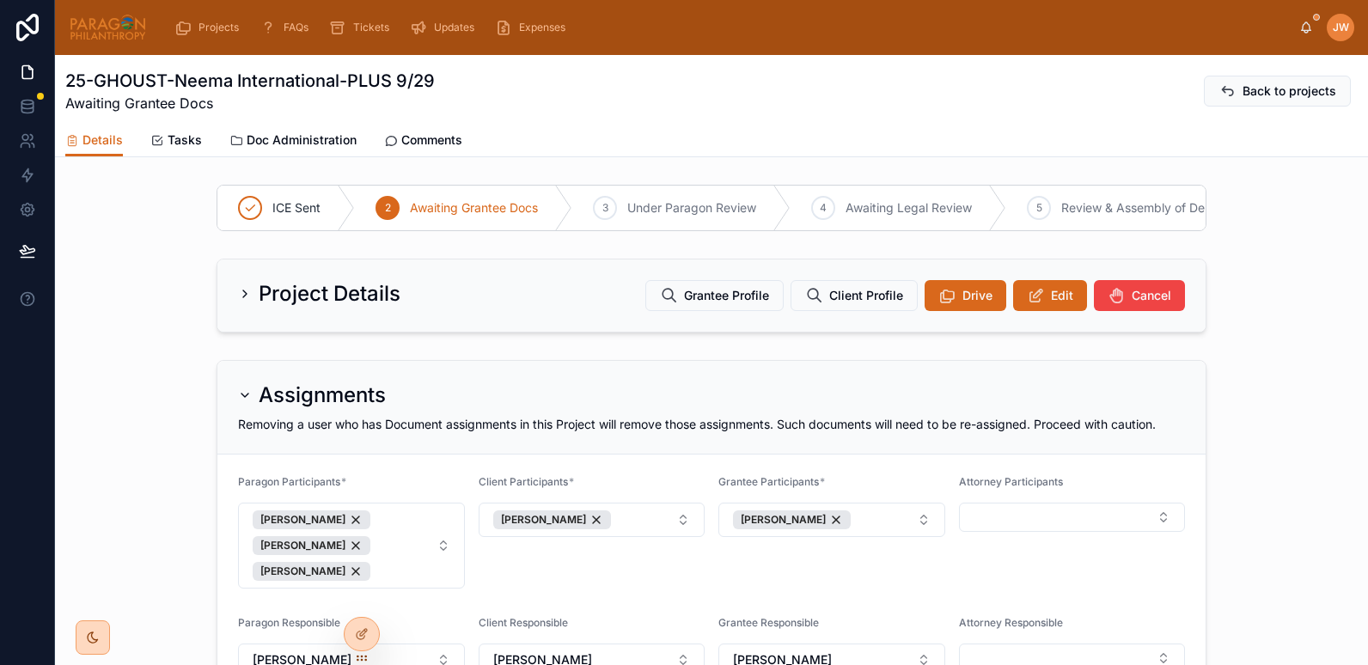
scroll to position [631, 0]
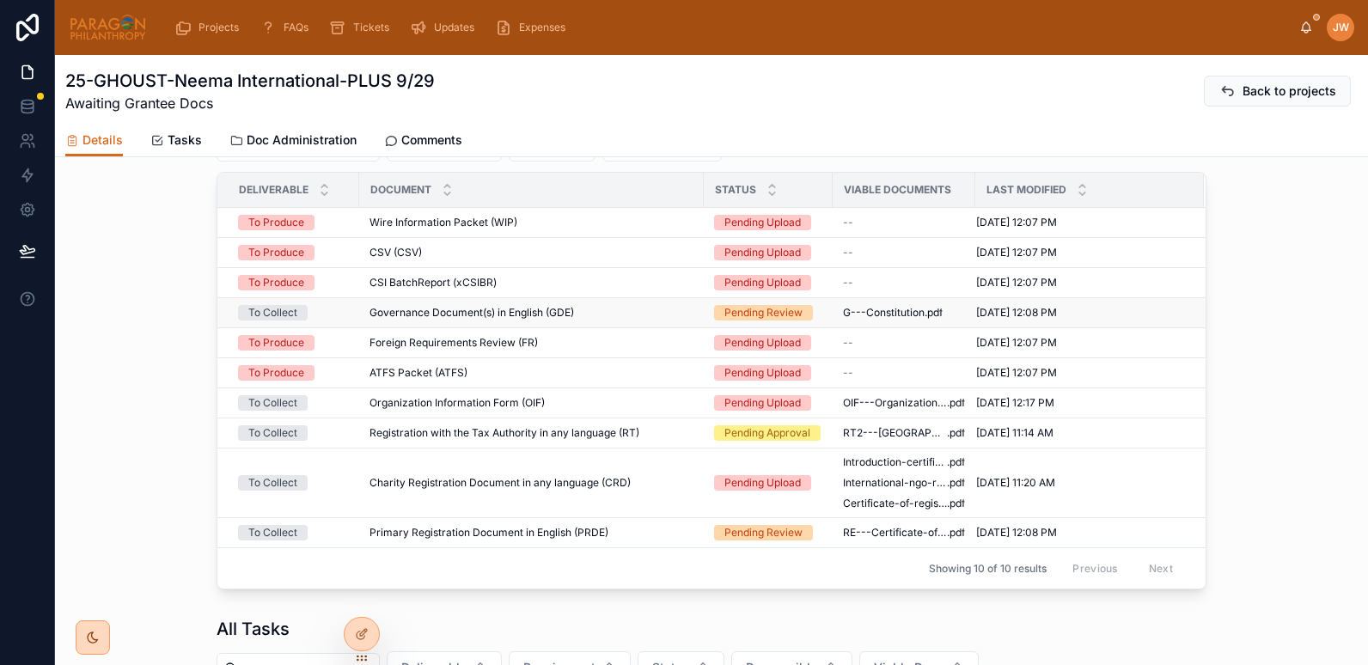
click at [637, 320] on div "Governance Document(s) in English (GDE) Governance Document(s) in English (GDE)" at bounding box center [532, 313] width 324 height 14
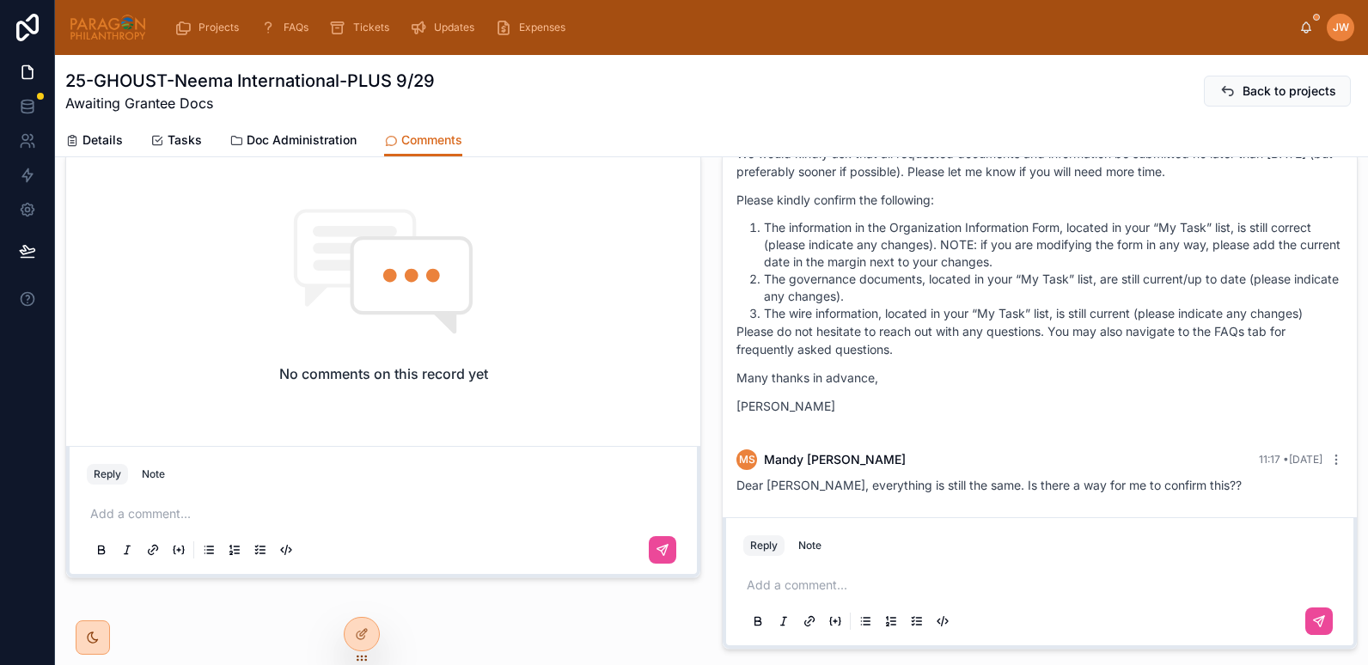
scroll to position [716, 0]
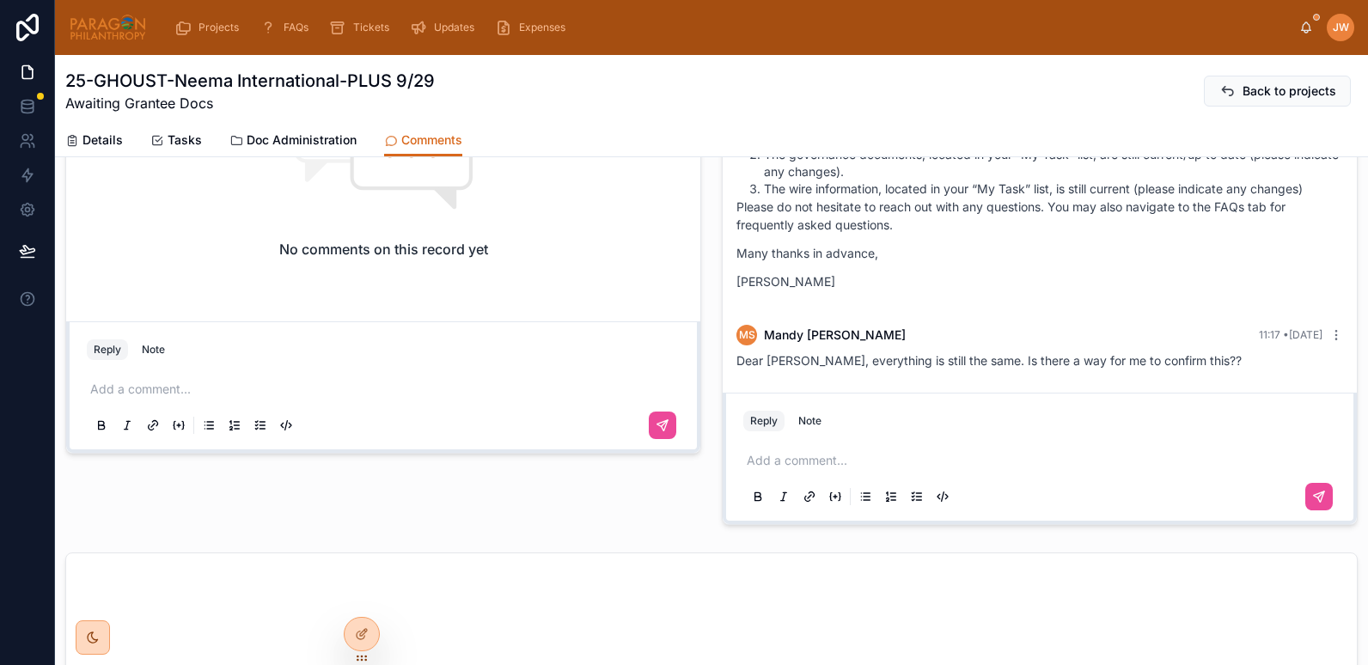
click at [781, 458] on p at bounding box center [1043, 460] width 593 height 17
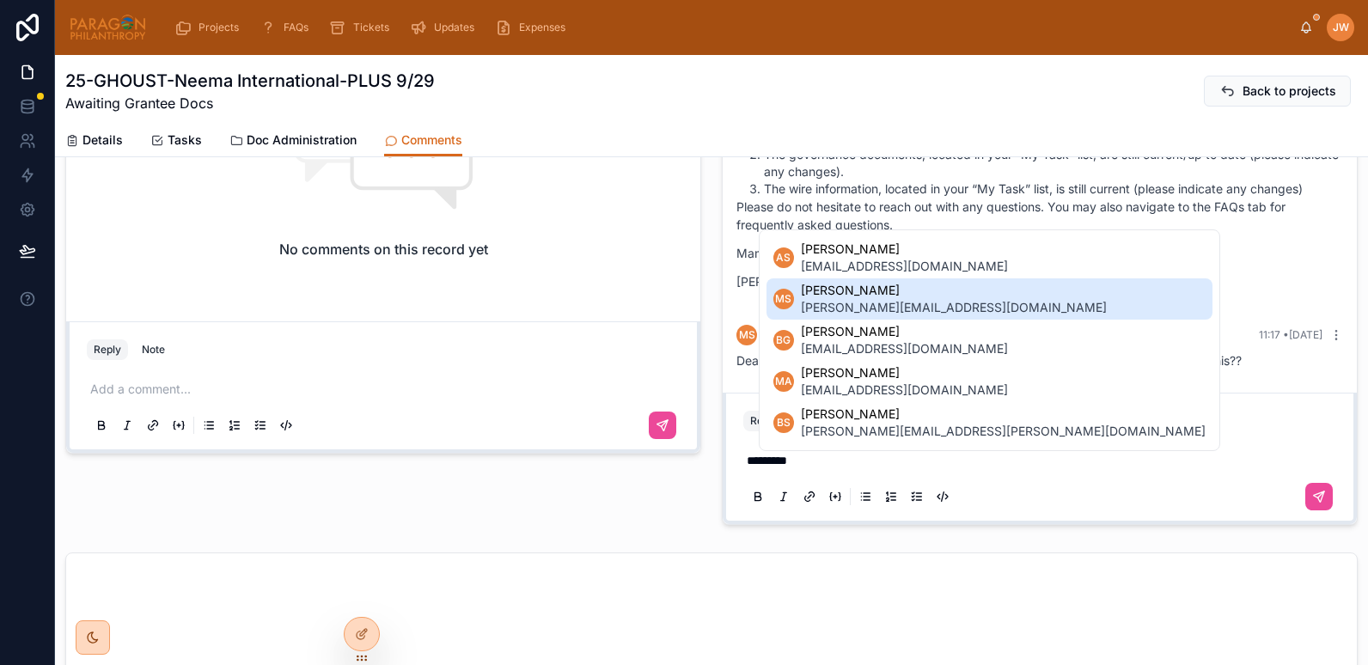
click at [838, 307] on span "mandy@neemainternational.org" at bounding box center [954, 307] width 306 height 17
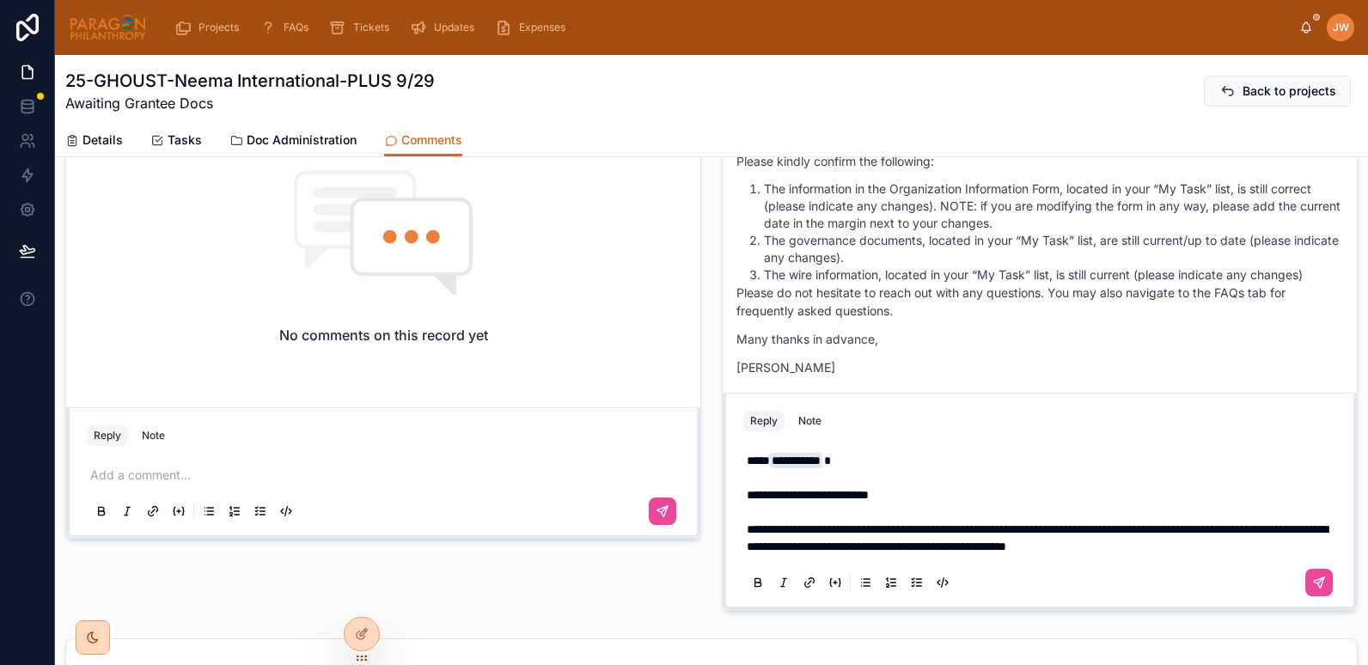
scroll to position [613, 0]
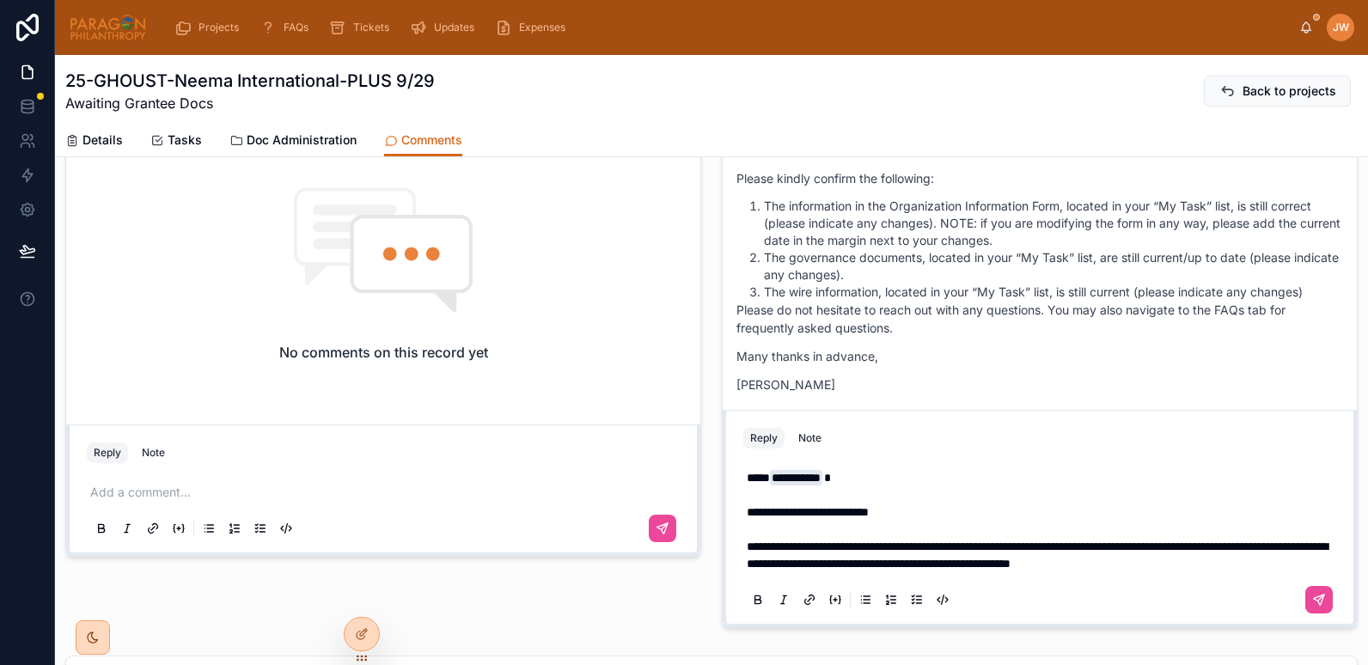
click at [1093, 551] on span "**********" at bounding box center [1037, 555] width 581 height 29
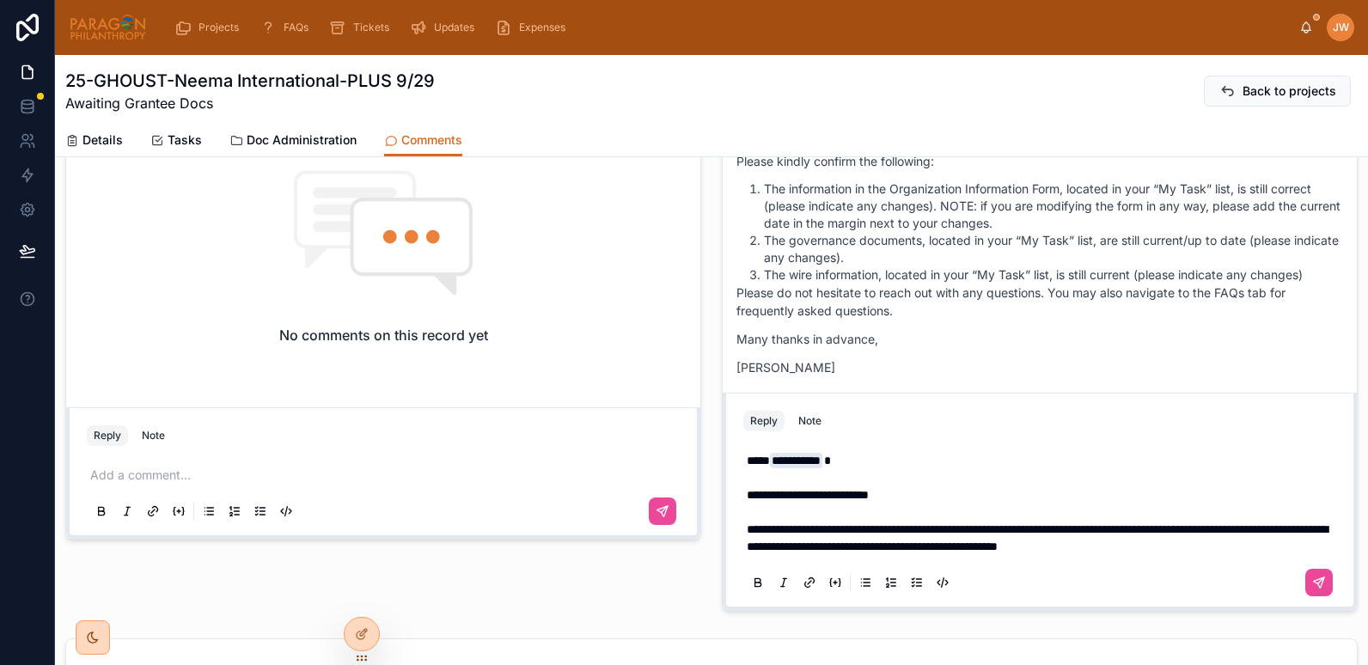
click at [1327, 546] on div "**********" at bounding box center [1040, 521] width 614 height 172
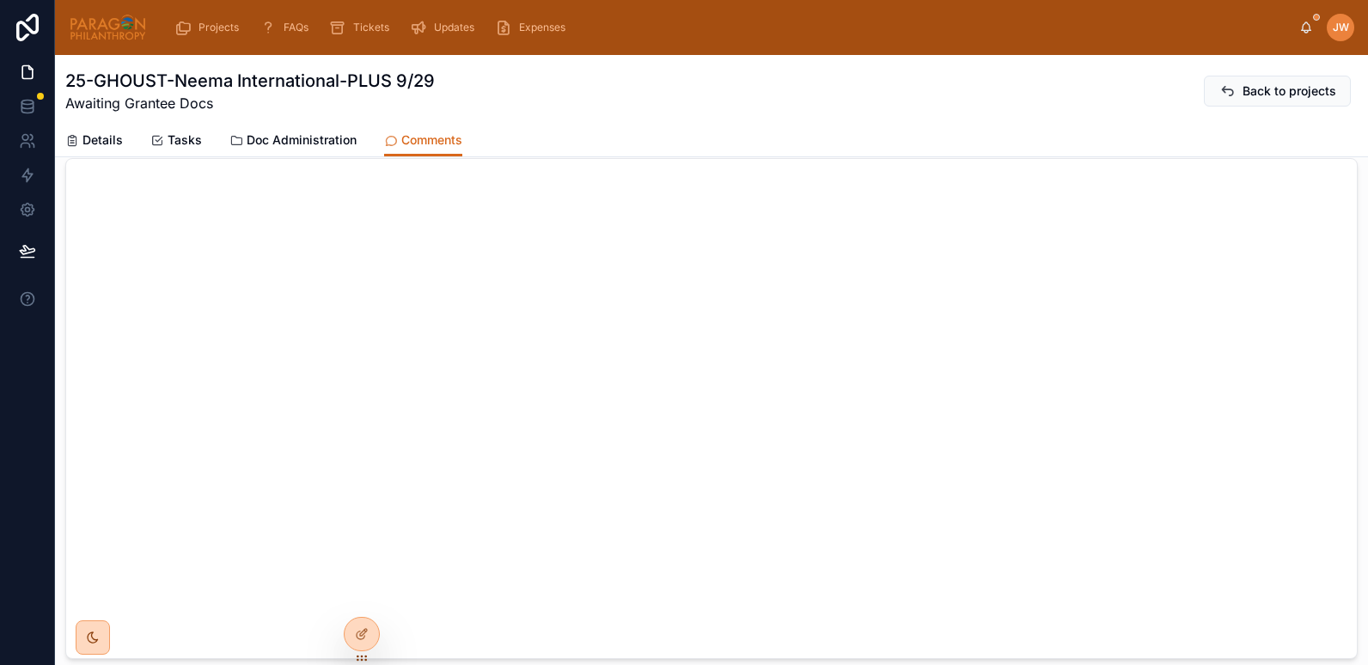
scroll to position [1164, 0]
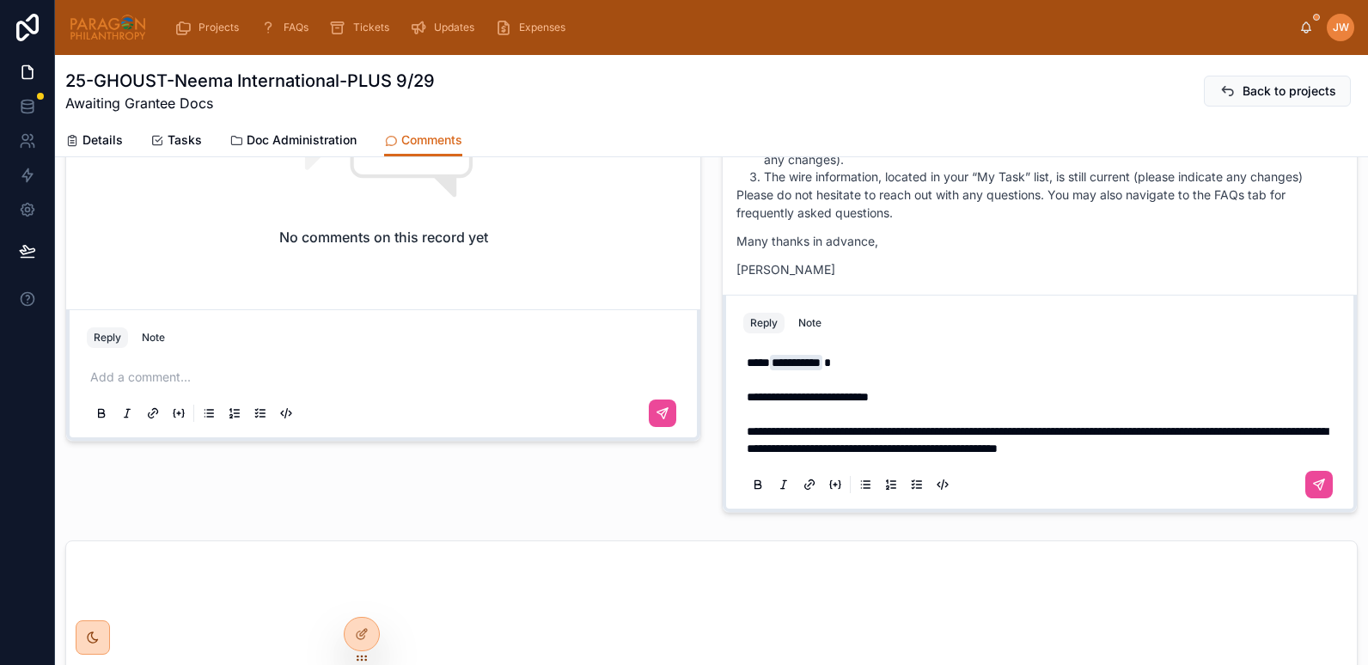
click at [1306, 433] on span "**********" at bounding box center [1037, 440] width 581 height 29
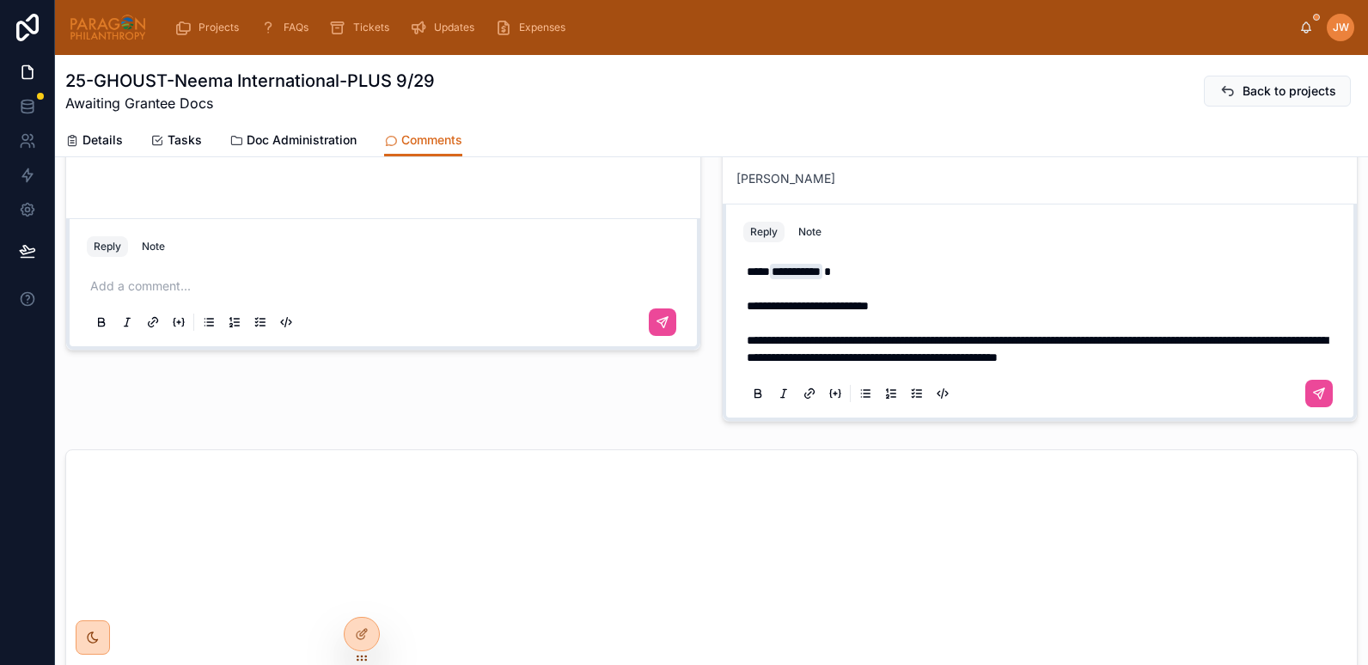
scroll to position [820, 0]
click at [1326, 357] on p "**********" at bounding box center [1043, 348] width 593 height 34
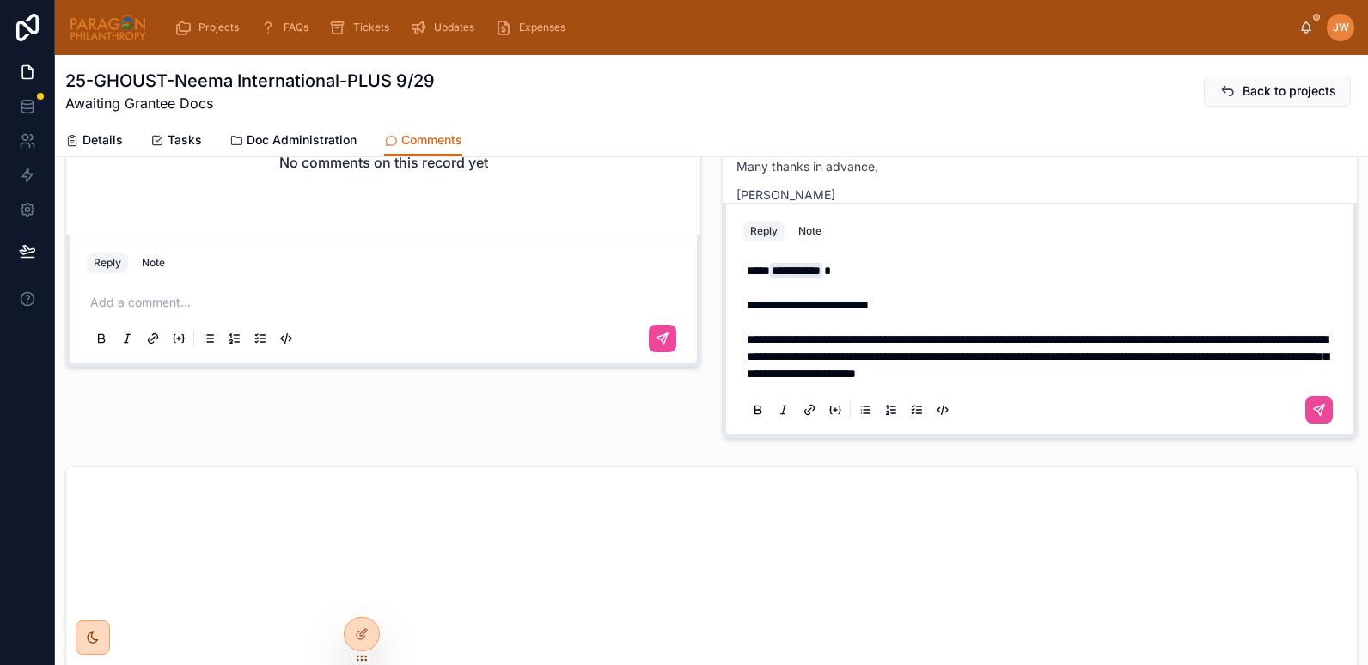
scroll to position [786, 0]
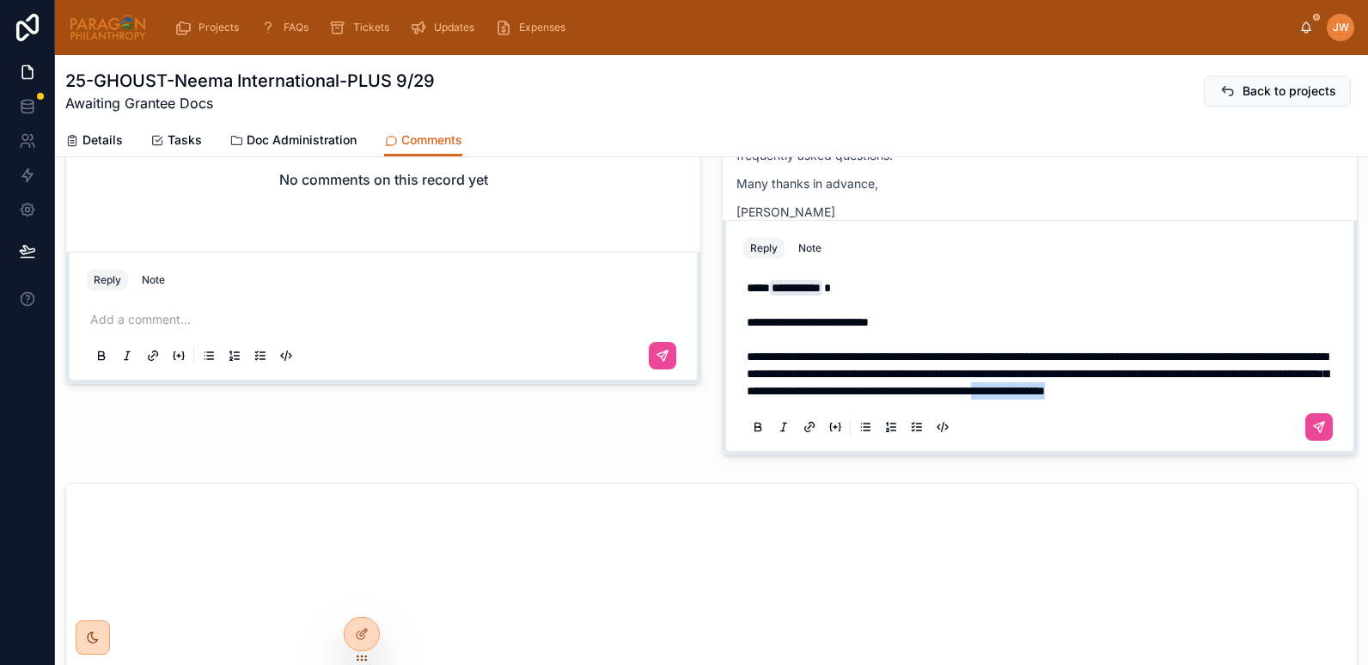
drag, startPoint x: 979, startPoint y: 392, endPoint x: 1112, endPoint y: 395, distance: 133.3
click at [1112, 395] on p "**********" at bounding box center [1043, 374] width 593 height 52
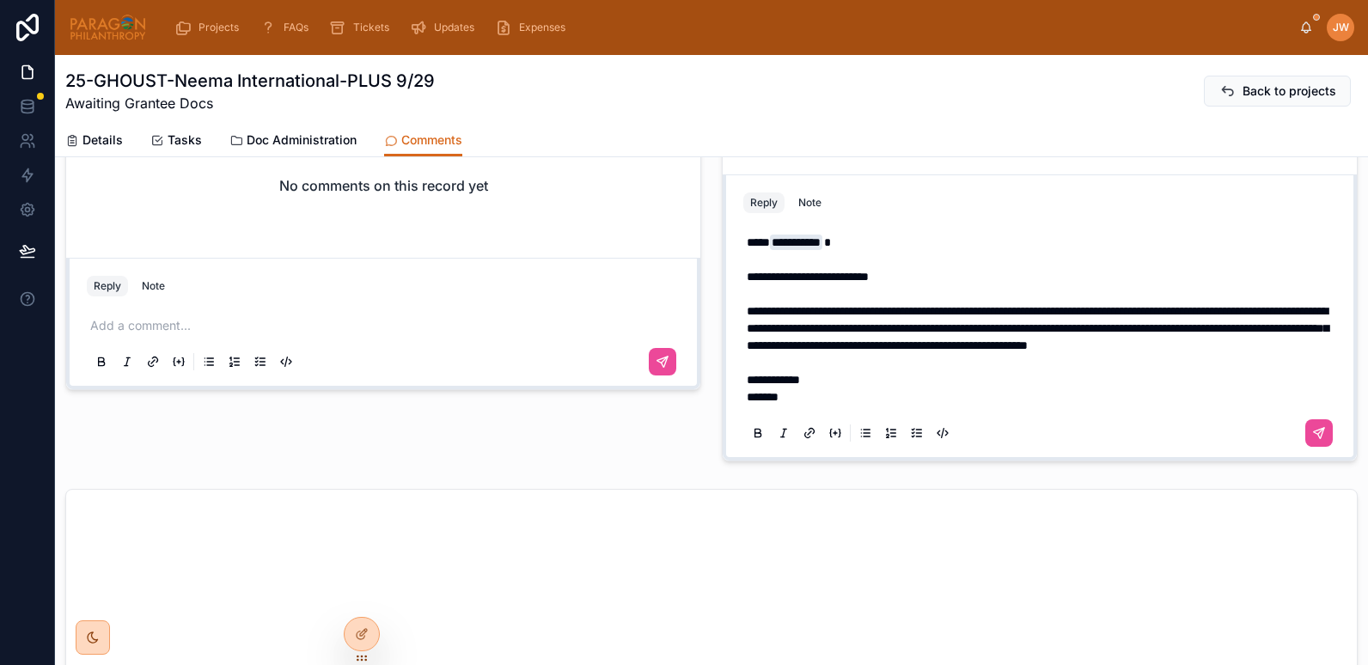
scroll to position [781, 0]
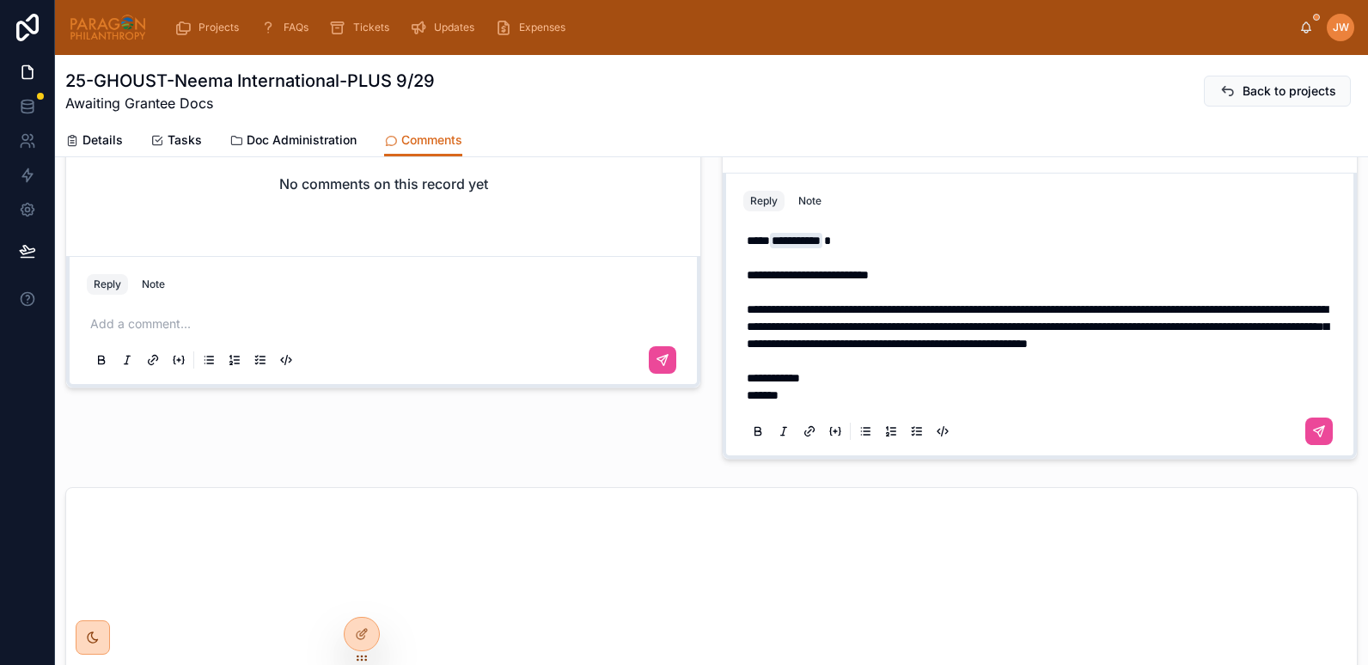
click at [751, 380] on span "**********" at bounding box center [773, 378] width 53 height 12
click at [818, 397] on p "*******" at bounding box center [1043, 395] width 593 height 17
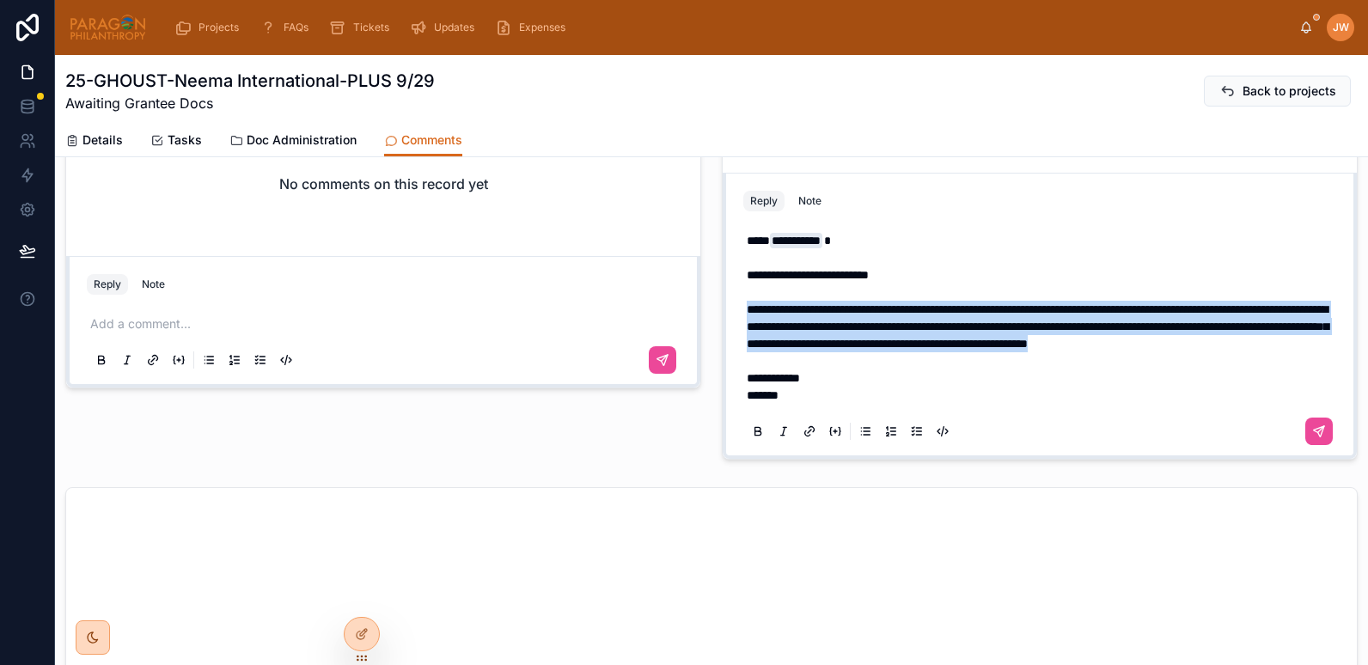
drag, startPoint x: 1041, startPoint y: 349, endPoint x: 700, endPoint y: 295, distance: 345.5
click at [700, 295] on div "Paragon Conversation Attorney Conversation No comments on this record yet Reply…" at bounding box center [711, 196] width 1313 height 1599
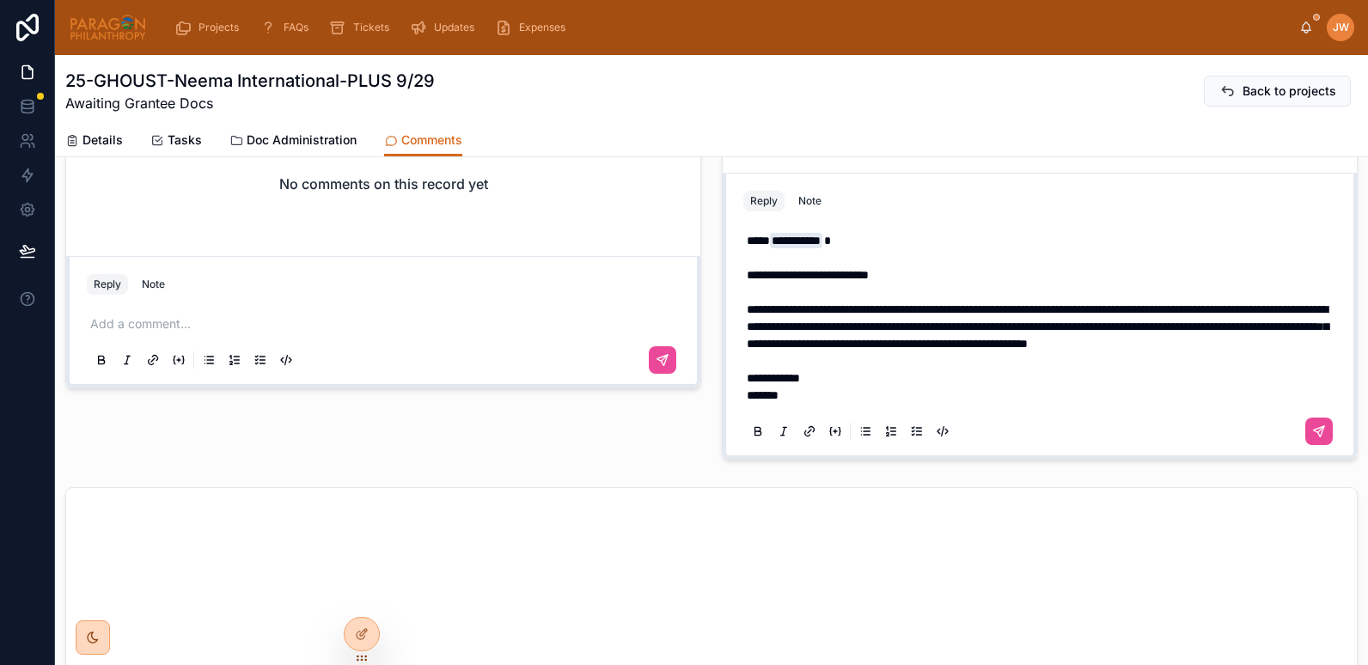
click at [1054, 358] on p "**********" at bounding box center [1043, 344] width 593 height 86
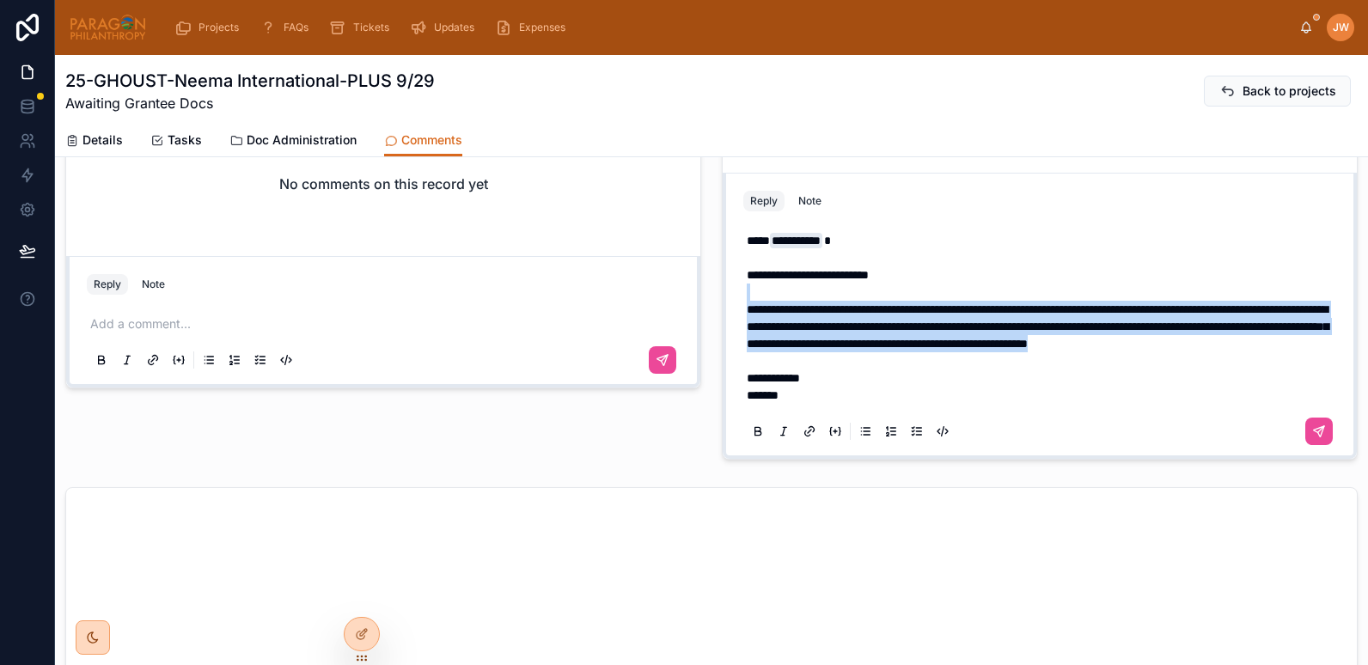
drag, startPoint x: 1051, startPoint y: 349, endPoint x: 709, endPoint y: 282, distance: 348.6
click at [712, 282] on div "JW Jessica Watkins Last month Dear Mandy Stein , It’s a pleasure to be in touch…" at bounding box center [1040, 210] width 657 height 513
click at [777, 303] on span "**********" at bounding box center [1038, 326] width 582 height 46
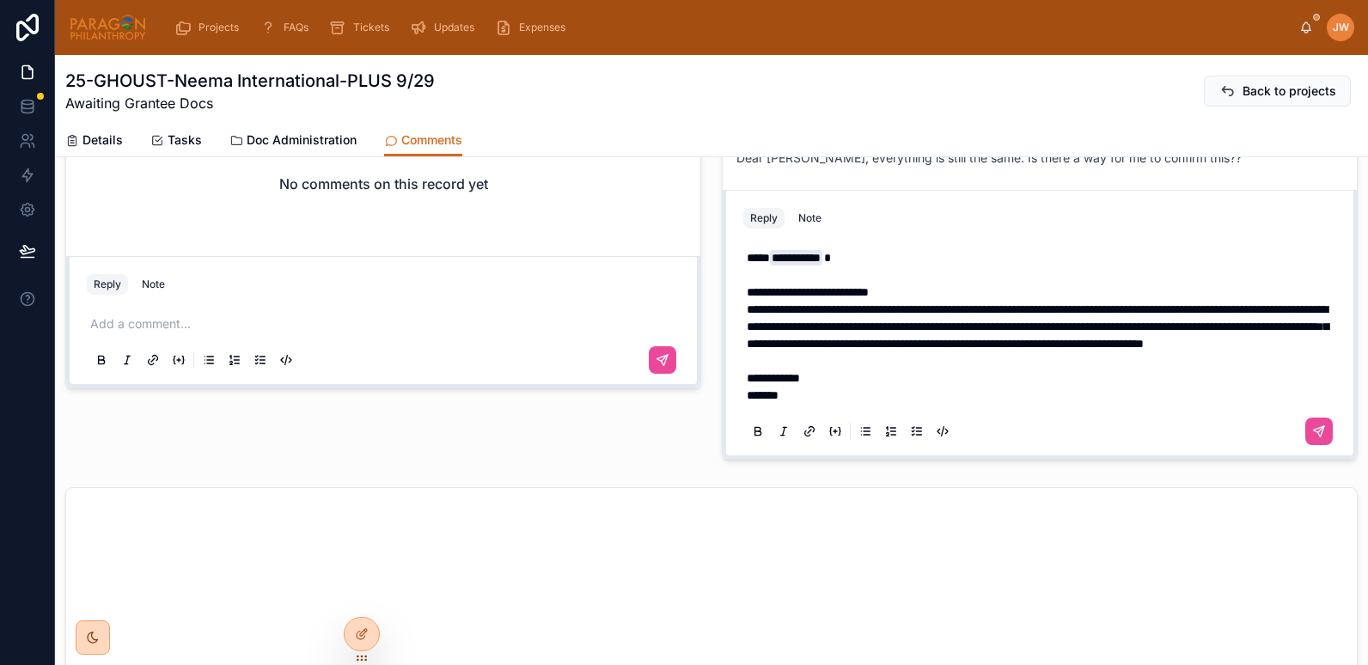
scroll to position [799, 0]
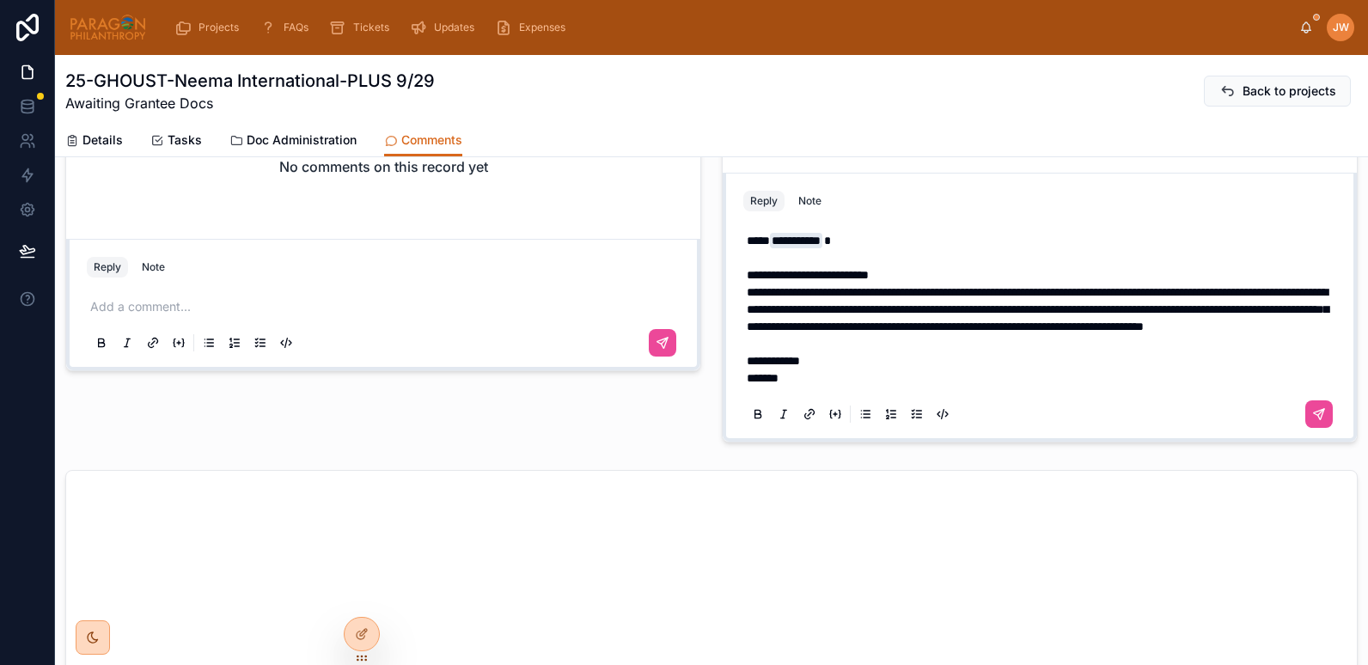
click at [922, 258] on p "**********" at bounding box center [1043, 258] width 593 height 52
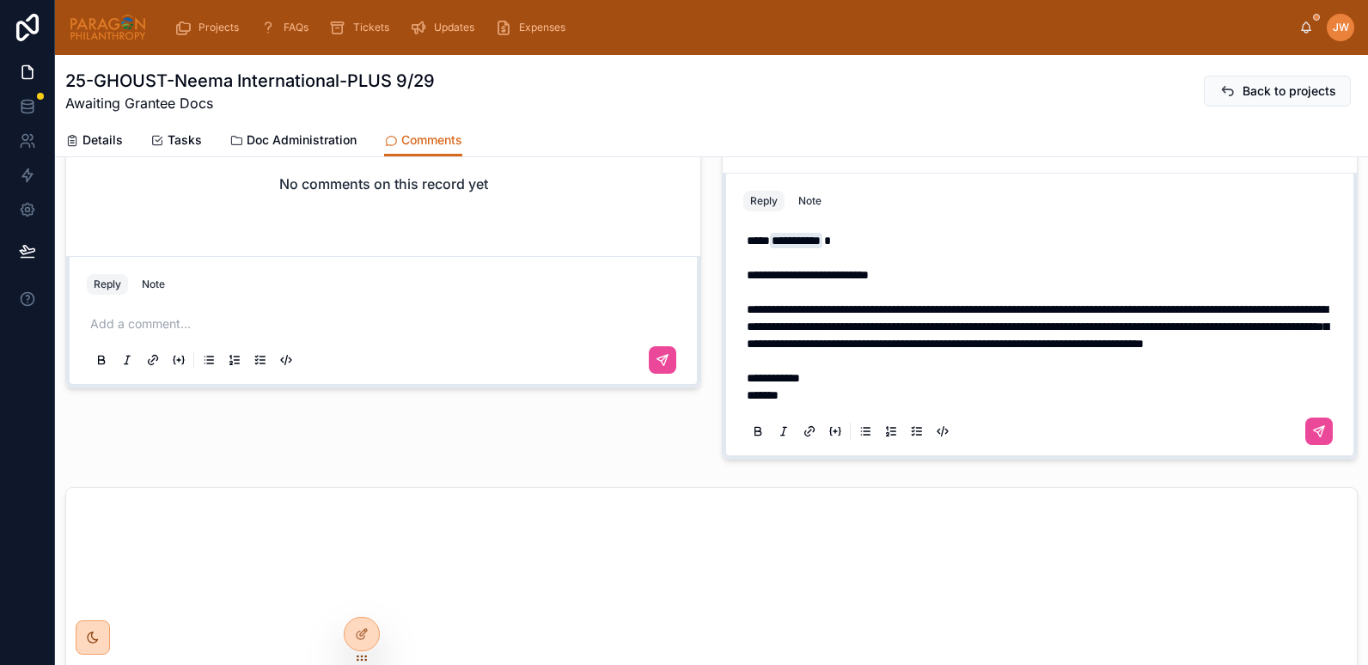
click at [1141, 347] on p "**********" at bounding box center [1043, 344] width 593 height 86
click at [1313, 435] on icon at bounding box center [1320, 432] width 14 height 14
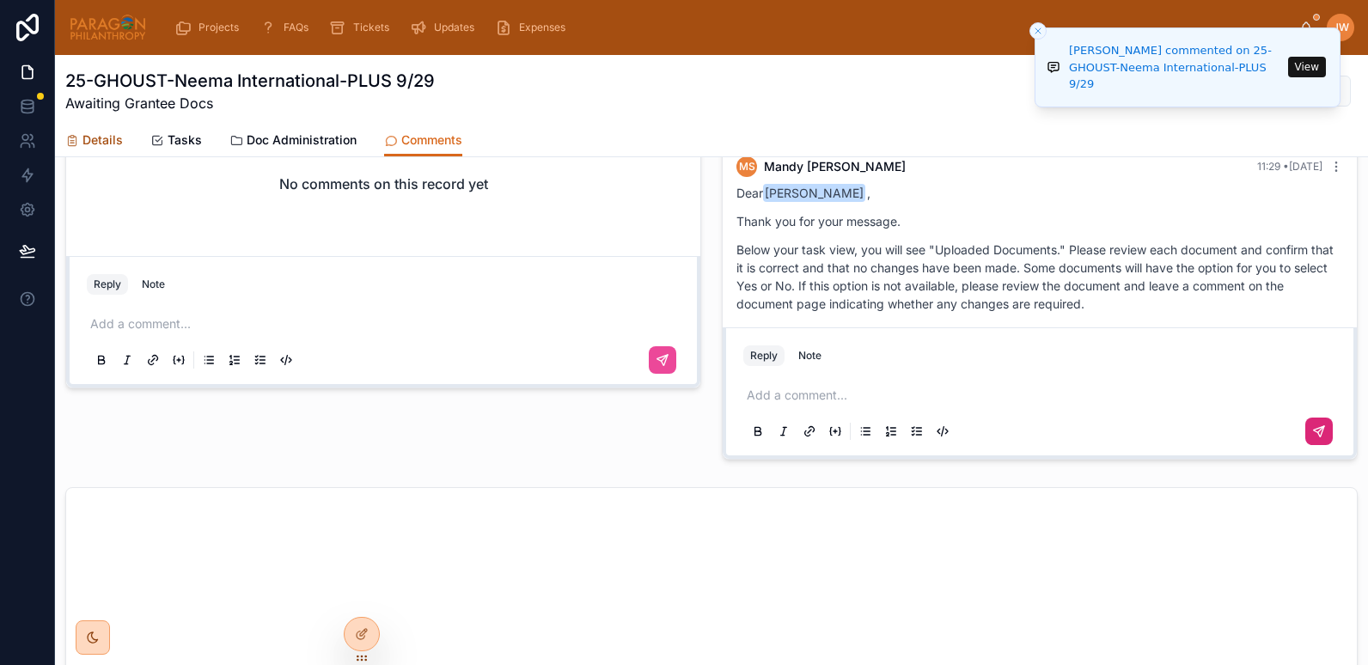
click at [117, 143] on span "Details" at bounding box center [103, 140] width 40 height 17
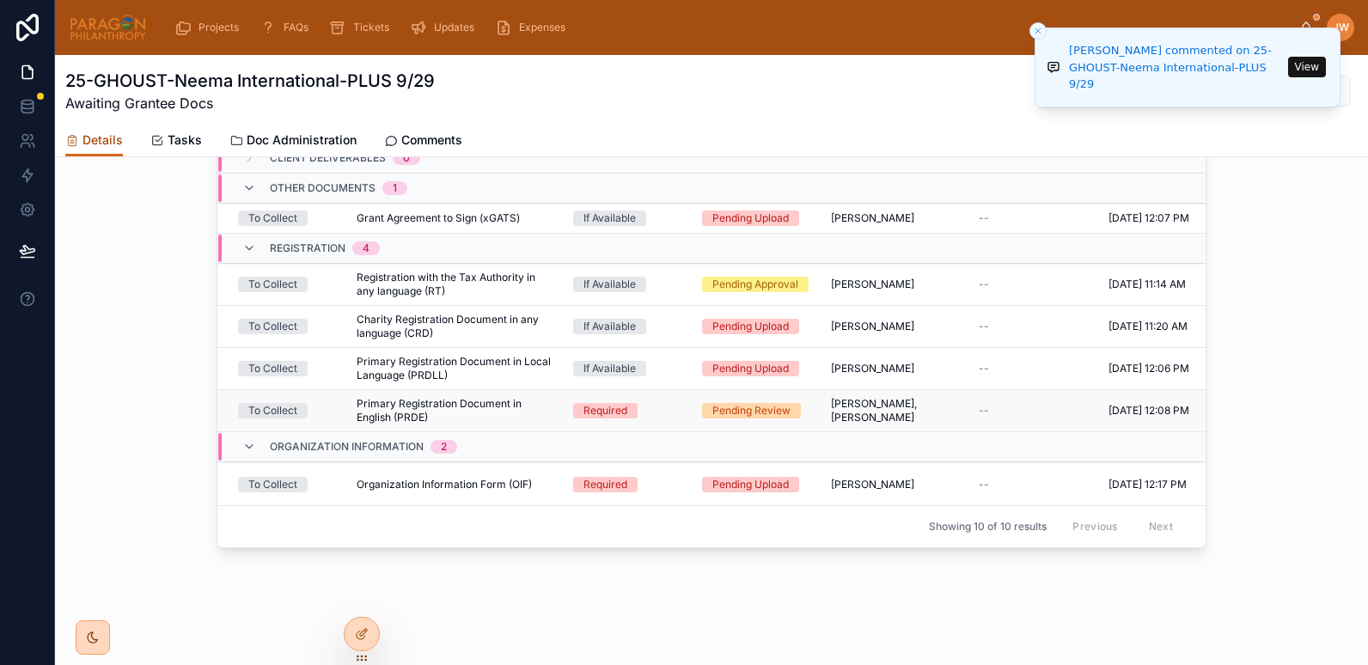
scroll to position [264, 0]
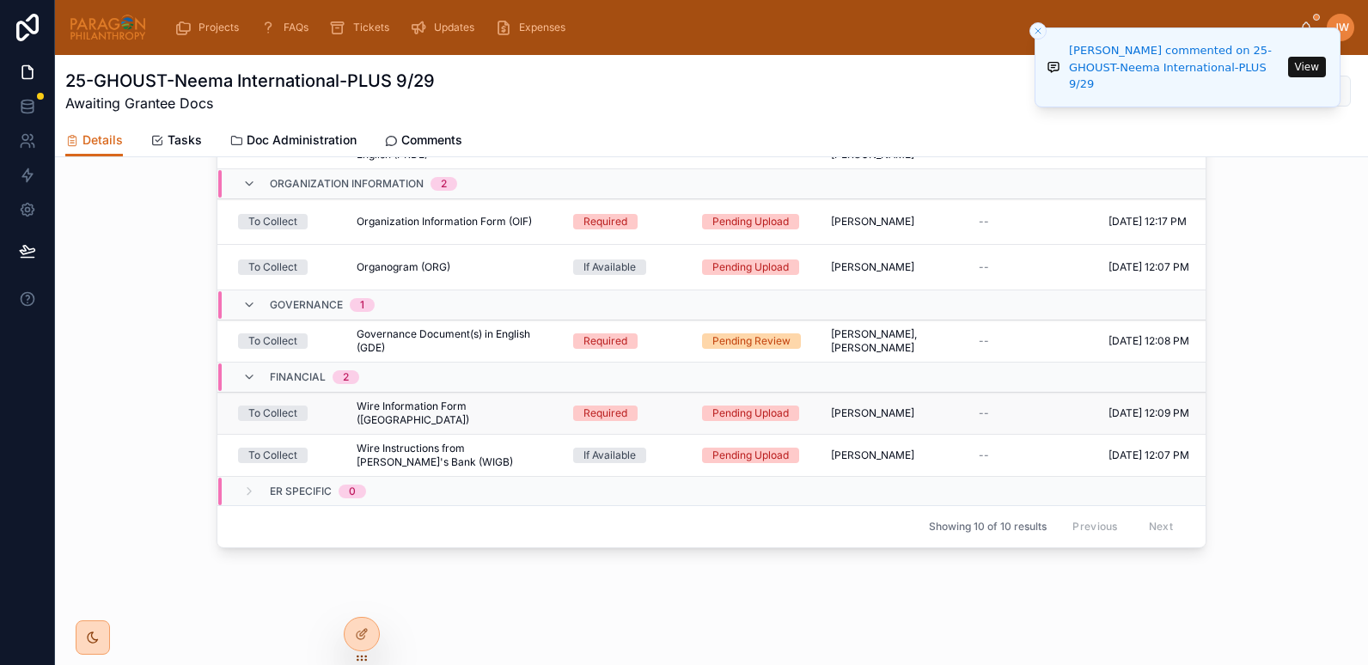
click at [522, 408] on div "Wire Information Form (WI) Wire Information Form (WI)" at bounding box center [455, 414] width 196 height 28
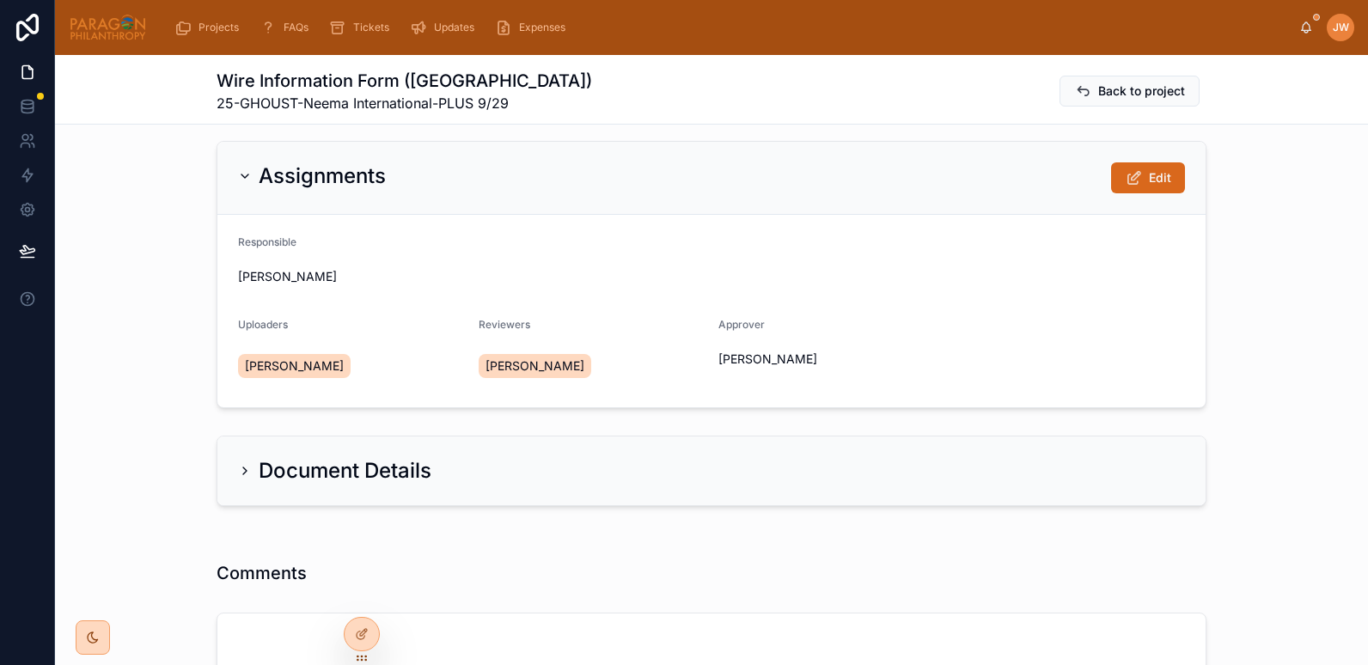
scroll to position [9, 0]
click at [1138, 183] on button "Edit" at bounding box center [1148, 180] width 74 height 31
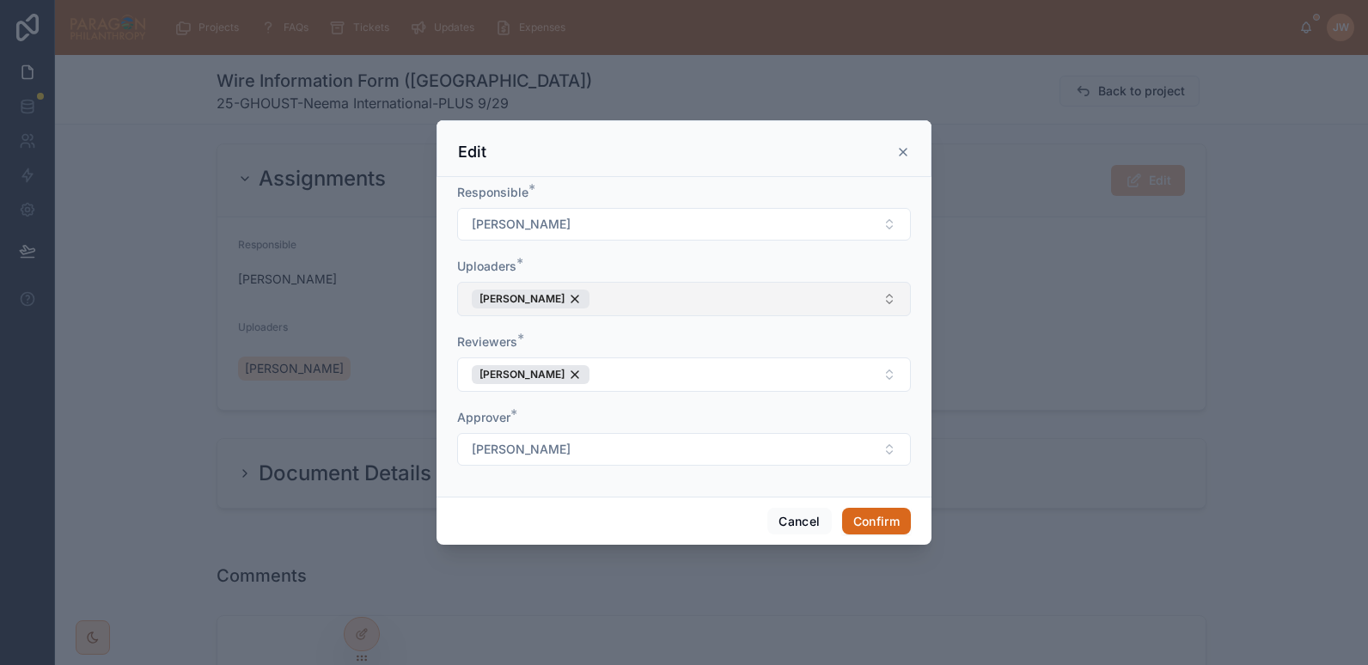
click at [628, 297] on button "Mandy Stein" at bounding box center [684, 299] width 454 height 34
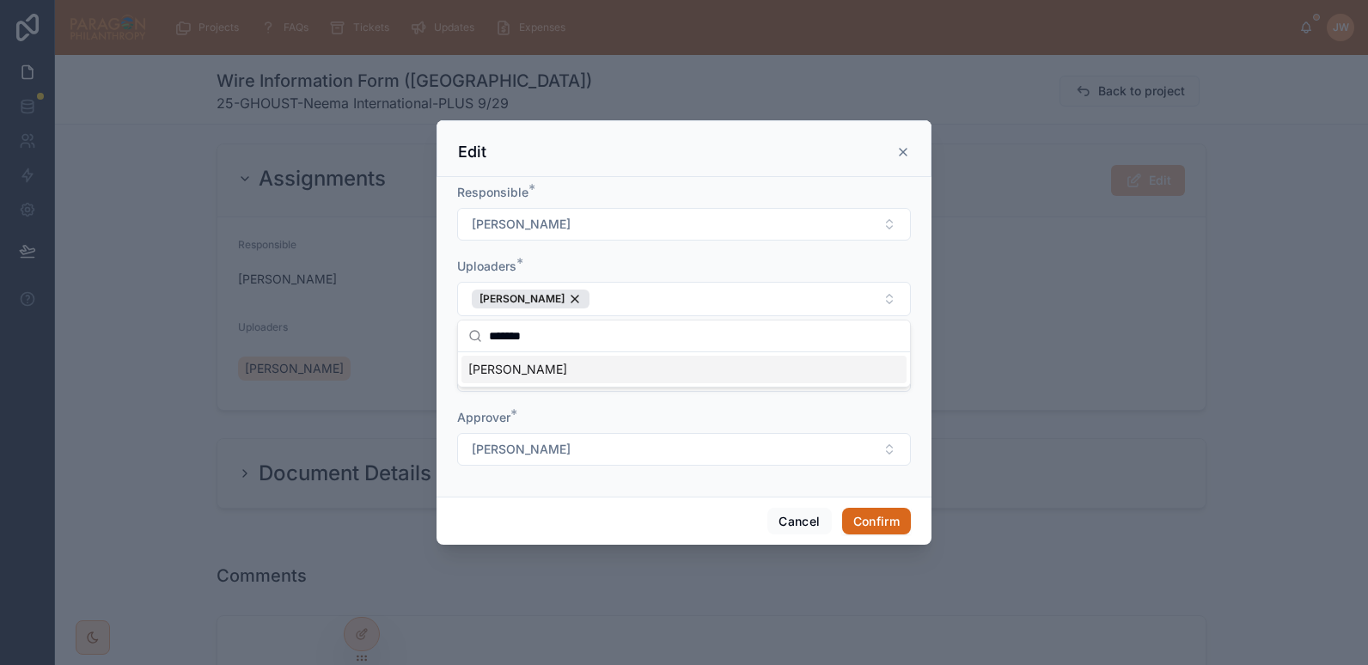
type input "*******"
click at [518, 364] on span "[PERSON_NAME]" at bounding box center [517, 369] width 99 height 17
click at [741, 190] on div "Responsible *" at bounding box center [684, 192] width 454 height 17
click at [872, 525] on button "Confirm" at bounding box center [876, 522] width 69 height 28
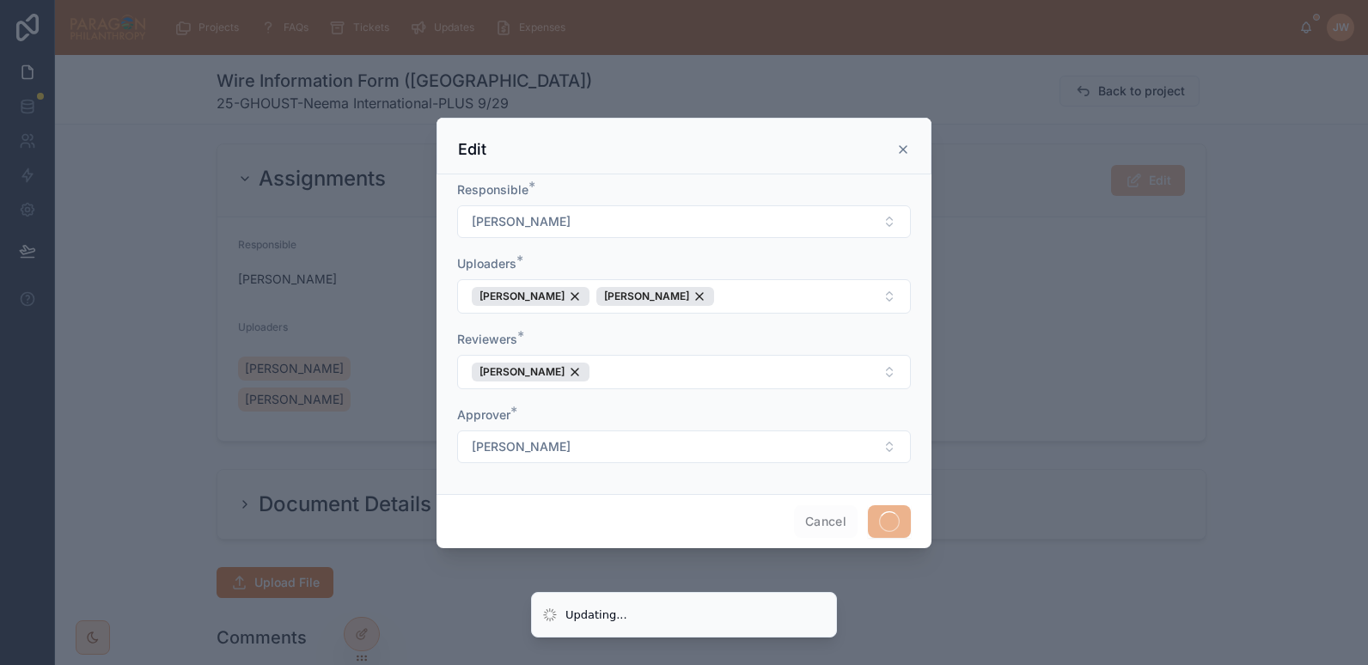
click at [112, 417] on div at bounding box center [684, 332] width 1368 height 665
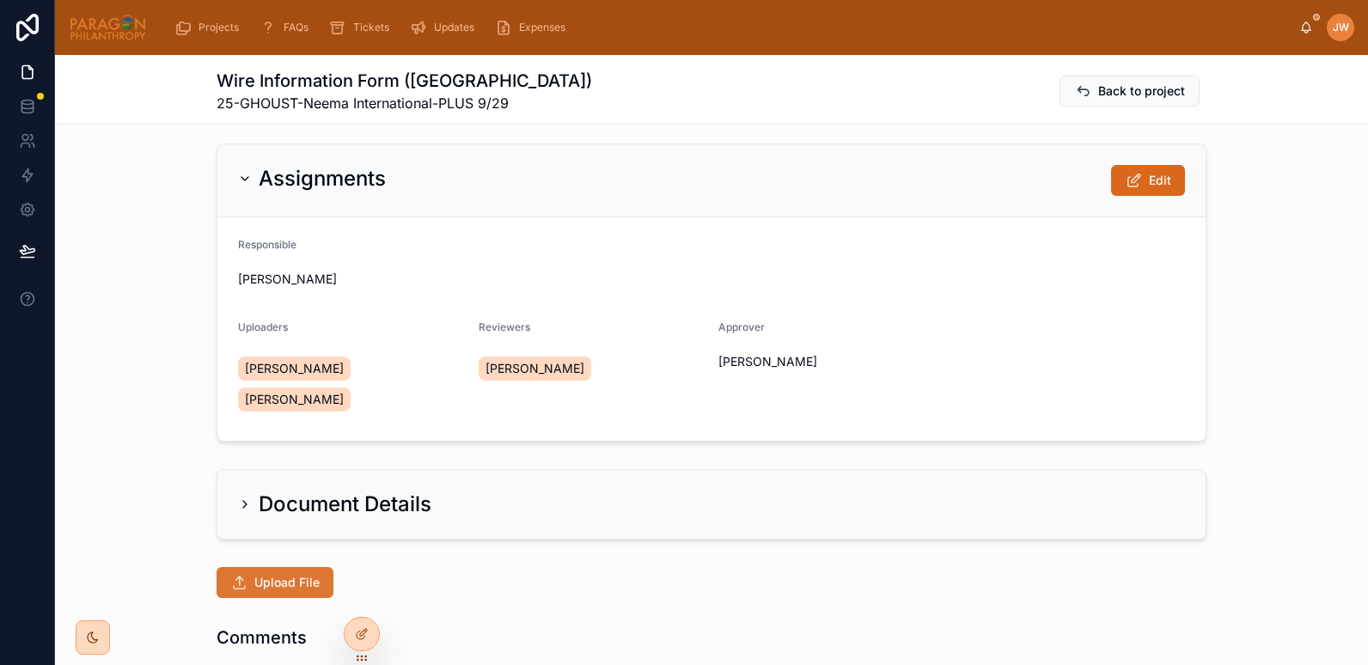
click at [286, 574] on span "Upload File" at bounding box center [286, 582] width 65 height 17
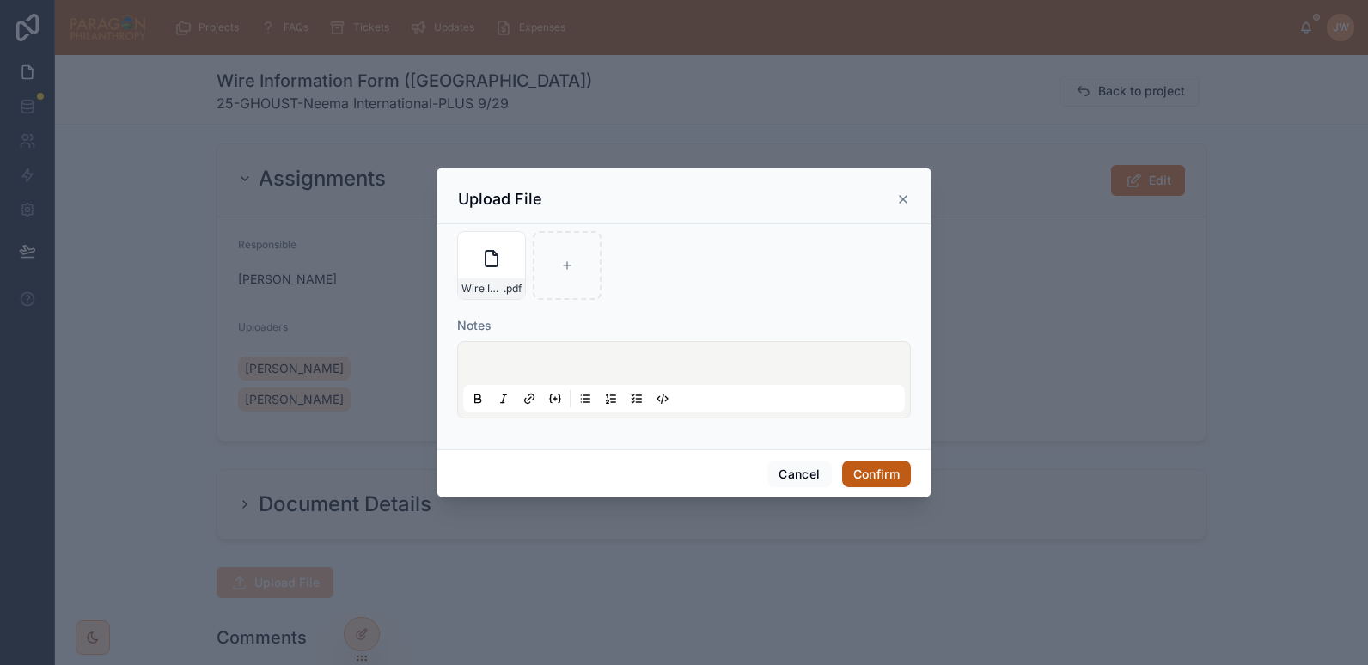
click at [870, 474] on button "Confirm" at bounding box center [876, 475] width 69 height 28
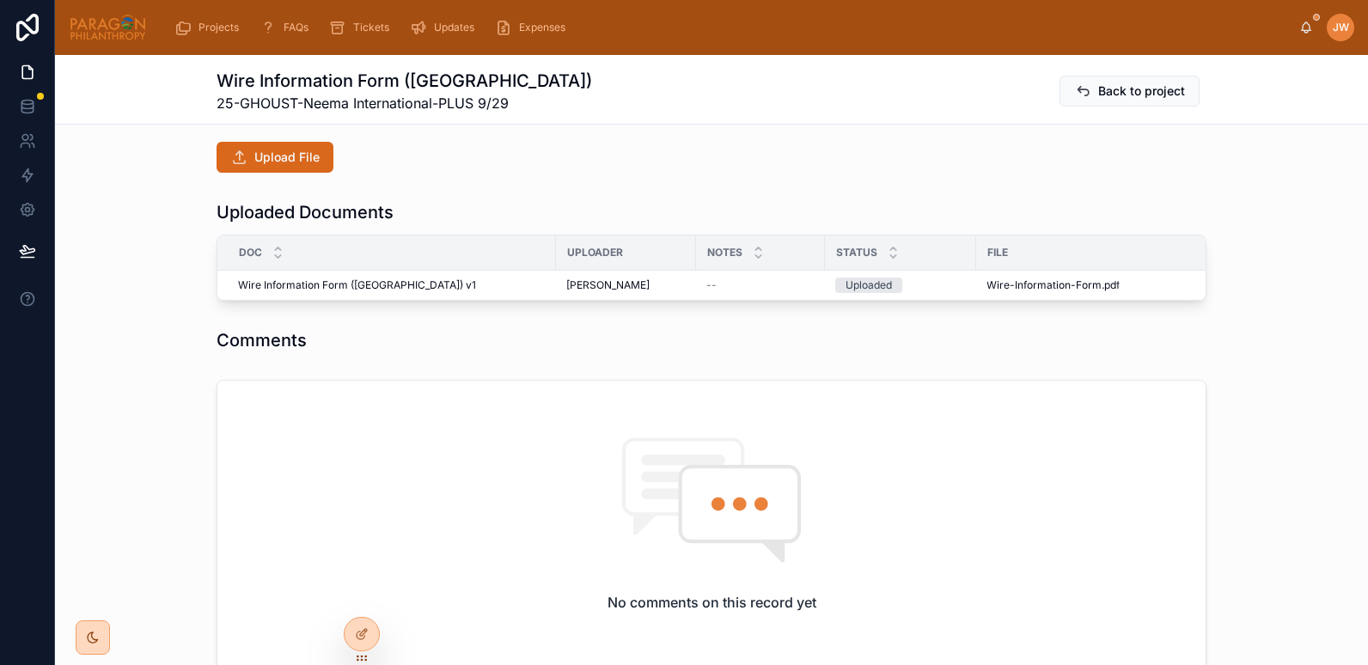
scroll to position [0, 0]
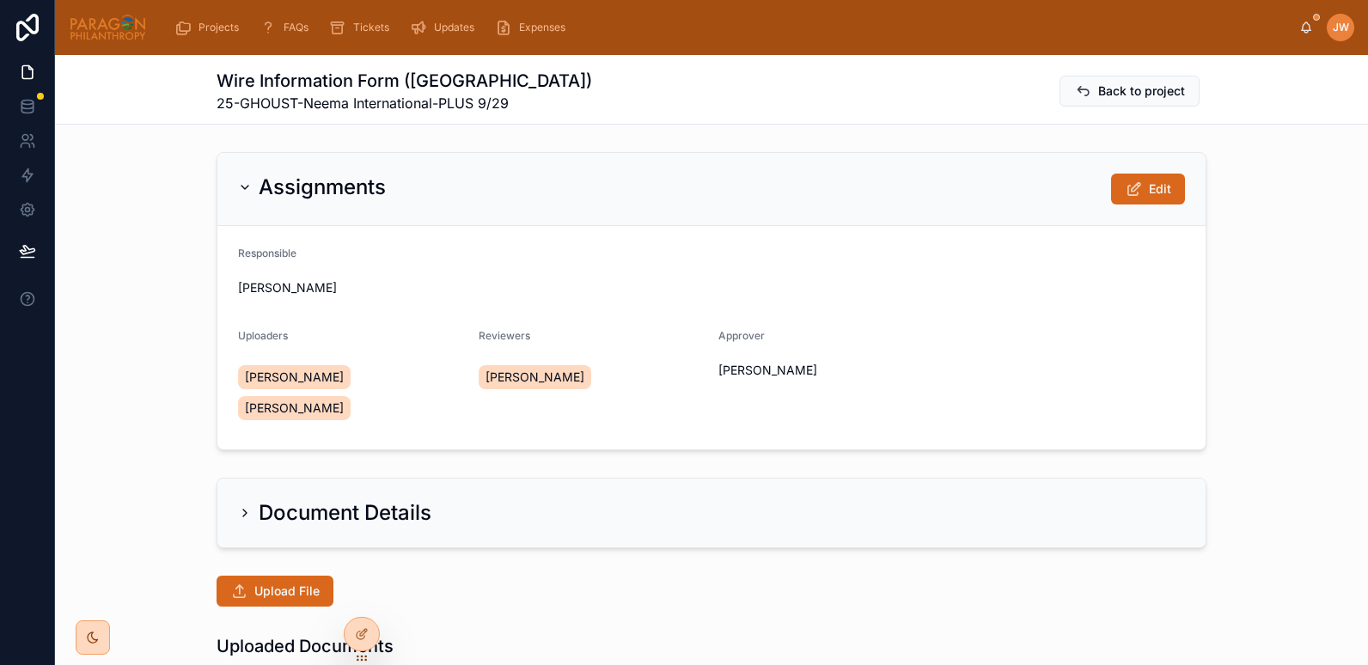
click at [110, 31] on img at bounding box center [108, 28] width 78 height 28
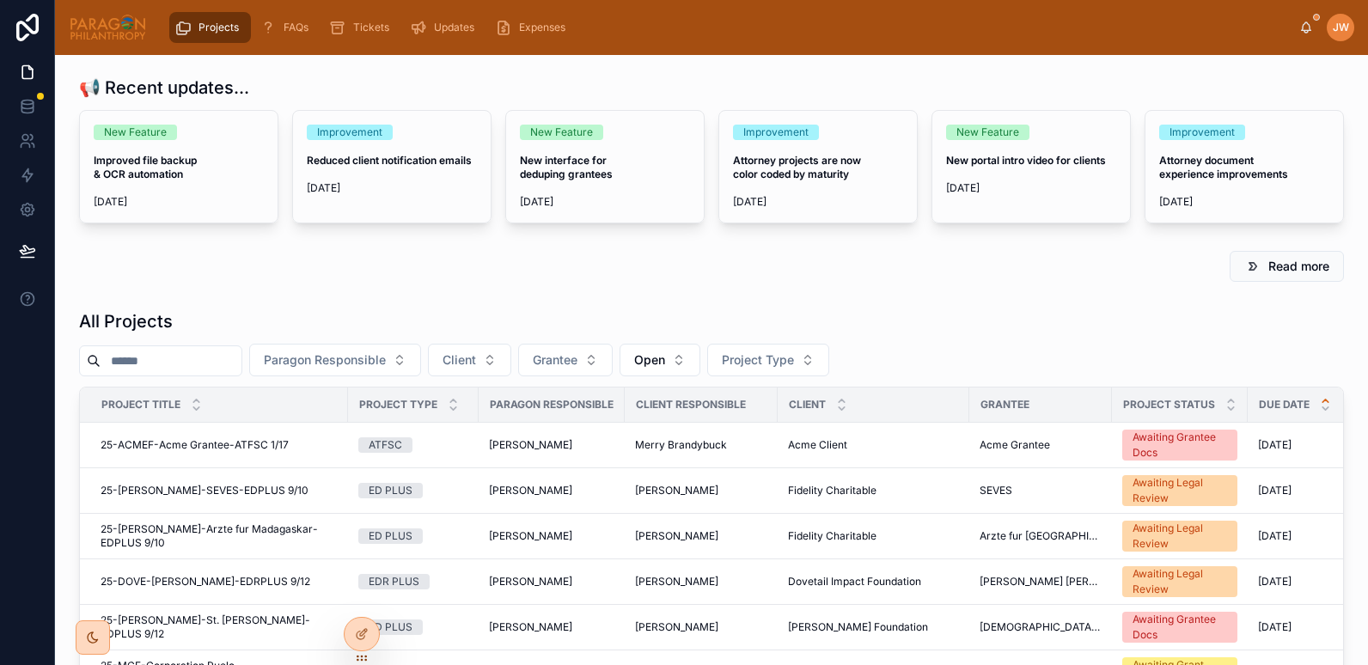
click at [139, 356] on input "text" at bounding box center [171, 361] width 141 height 24
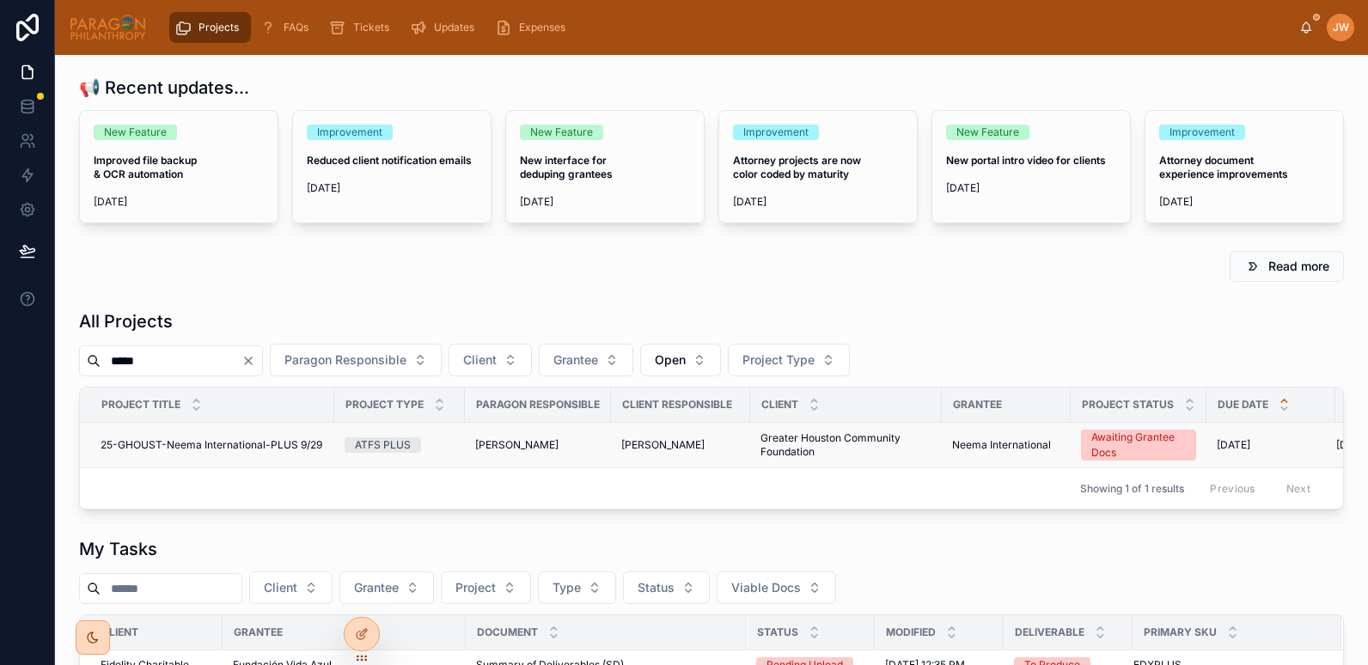
type input "*****"
click at [138, 446] on span "25-GHOUST-Neema International-PLUS 9/29" at bounding box center [212, 445] width 222 height 14
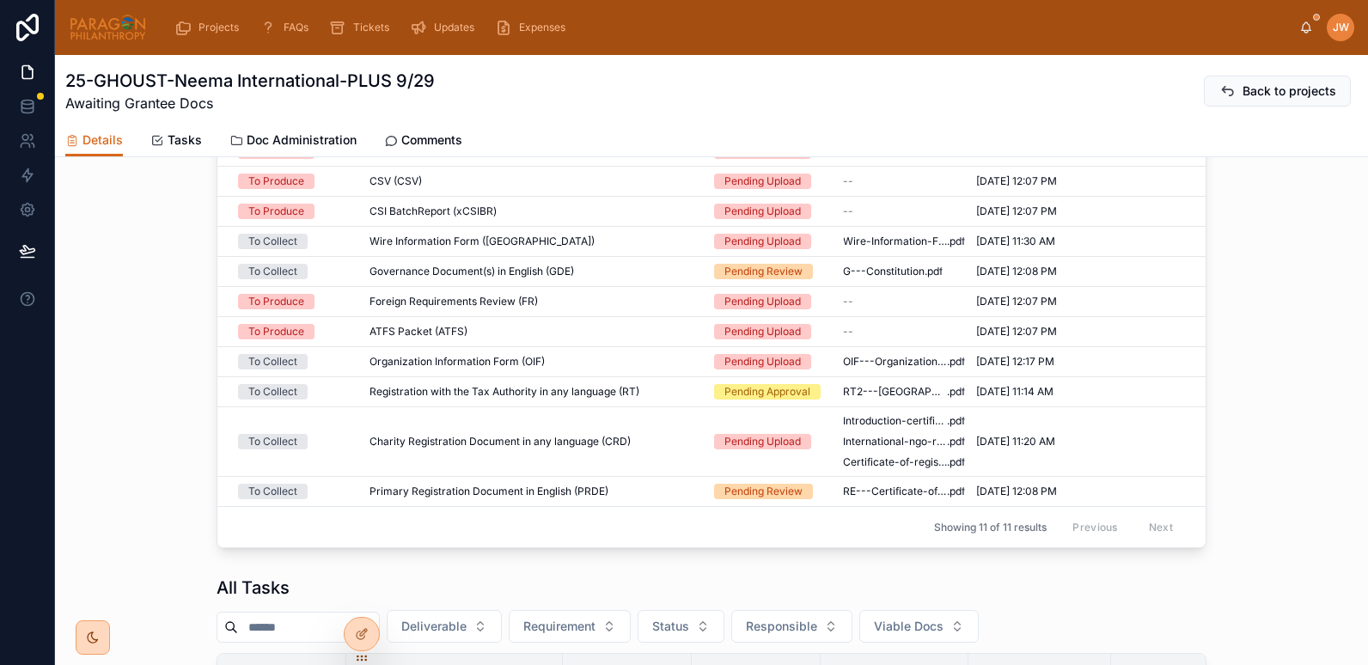
scroll to position [704, 0]
click at [658, 397] on div "Registration with the Tax Authority in any language (RT) Registration with the …" at bounding box center [532, 390] width 324 height 14
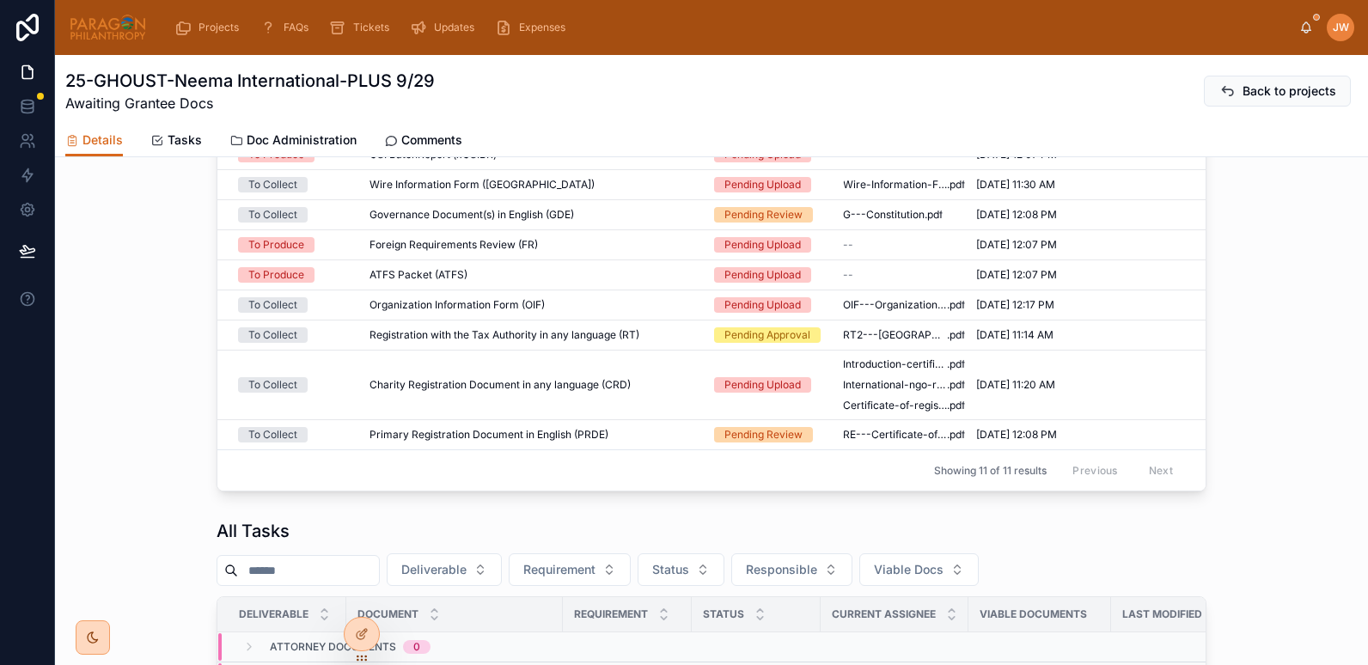
scroll to position [756, 0]
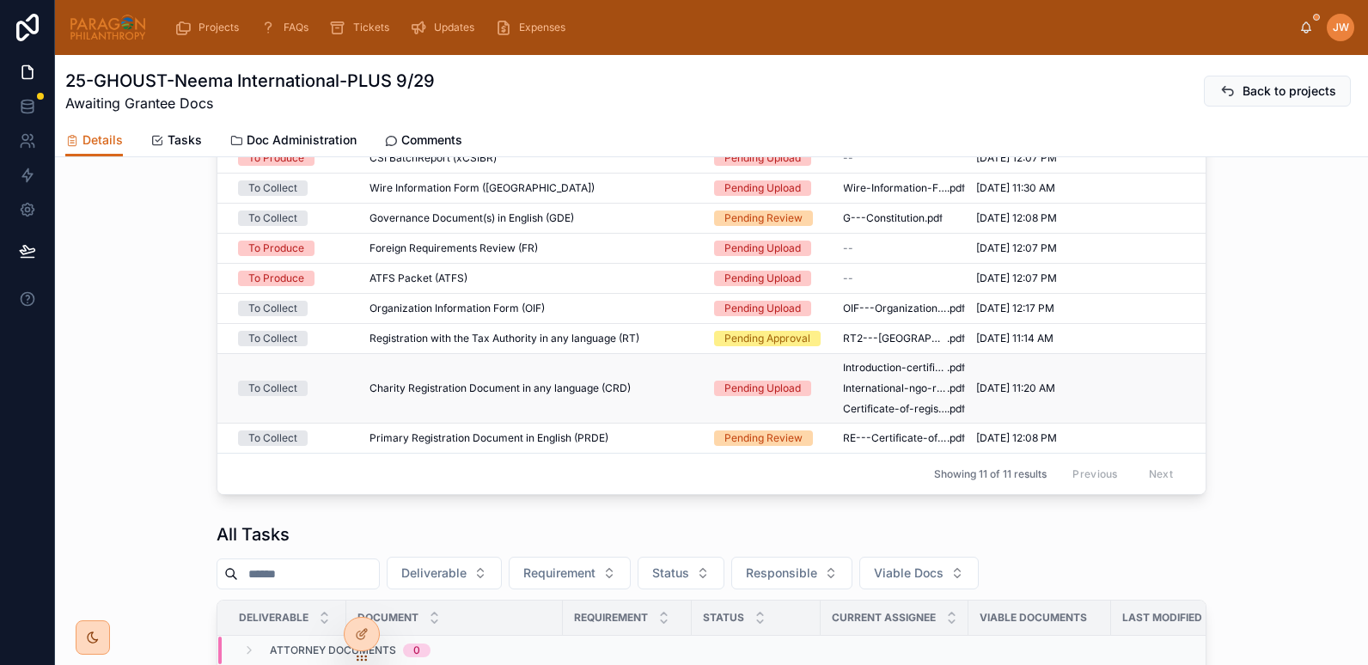
click at [646, 408] on td "Charity Registration Document in any language (CRD) Charity Registration Docume…" at bounding box center [531, 389] width 345 height 70
click at [603, 419] on td "Charity Registration Document in any language (CRD) Charity Registration Docume…" at bounding box center [531, 389] width 345 height 70
click at [544, 410] on td "Charity Registration Document in any language (CRD) Charity Registration Docume…" at bounding box center [531, 389] width 345 height 70
click at [609, 395] on span "Charity Registration Document in any language (CRD)" at bounding box center [500, 389] width 261 height 14
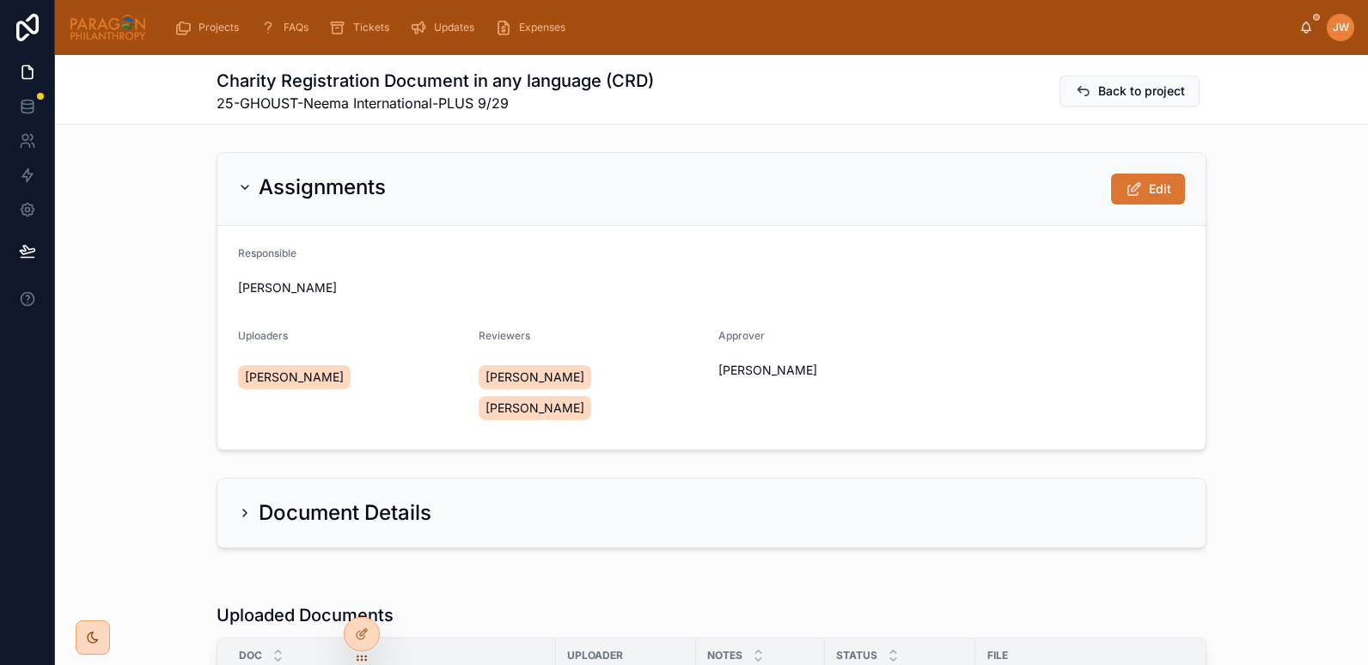
click at [1134, 191] on icon at bounding box center [1134, 189] width 18 height 17
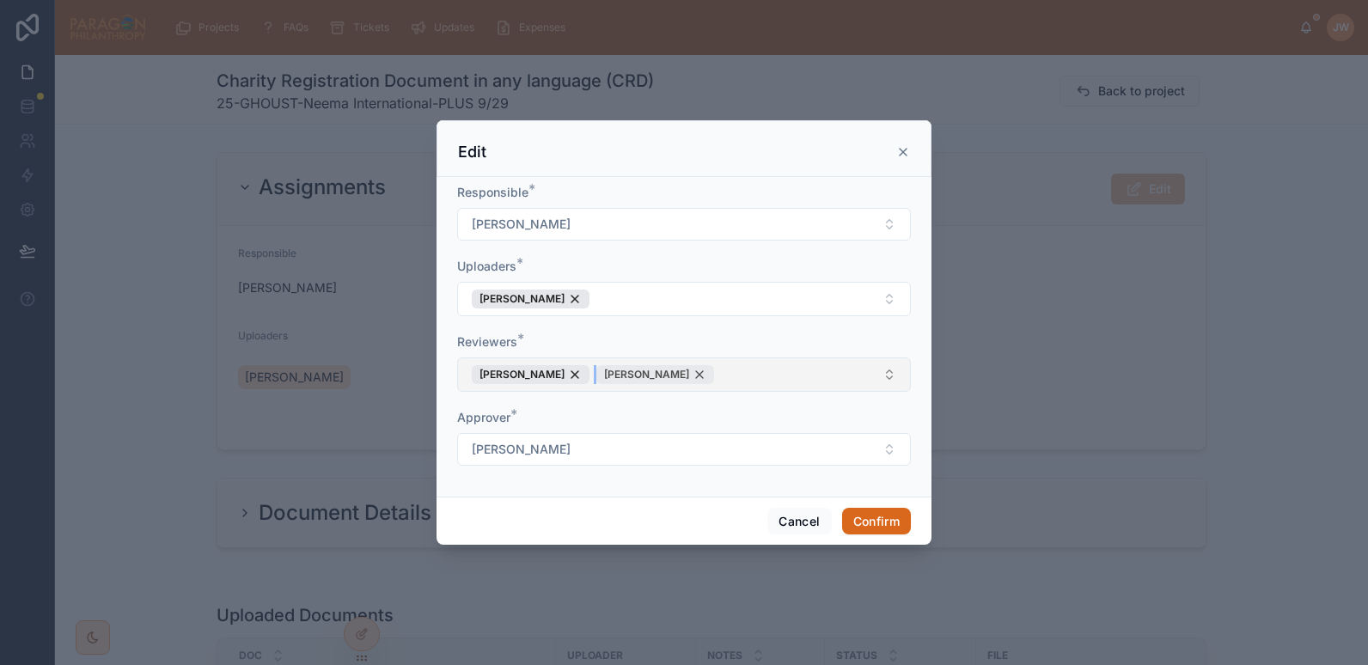
click at [675, 376] on div "Mandy Stein" at bounding box center [656, 374] width 118 height 19
click at [842, 521] on button "Confirm" at bounding box center [876, 522] width 69 height 28
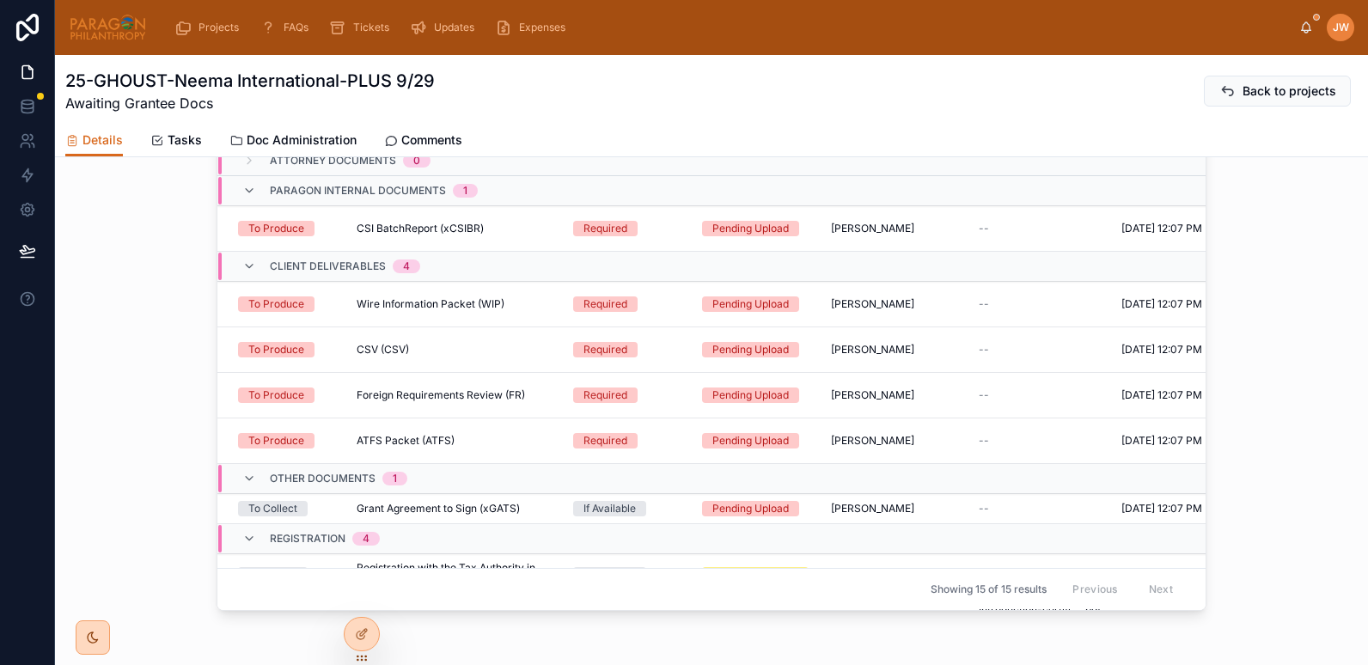
scroll to position [1246, 0]
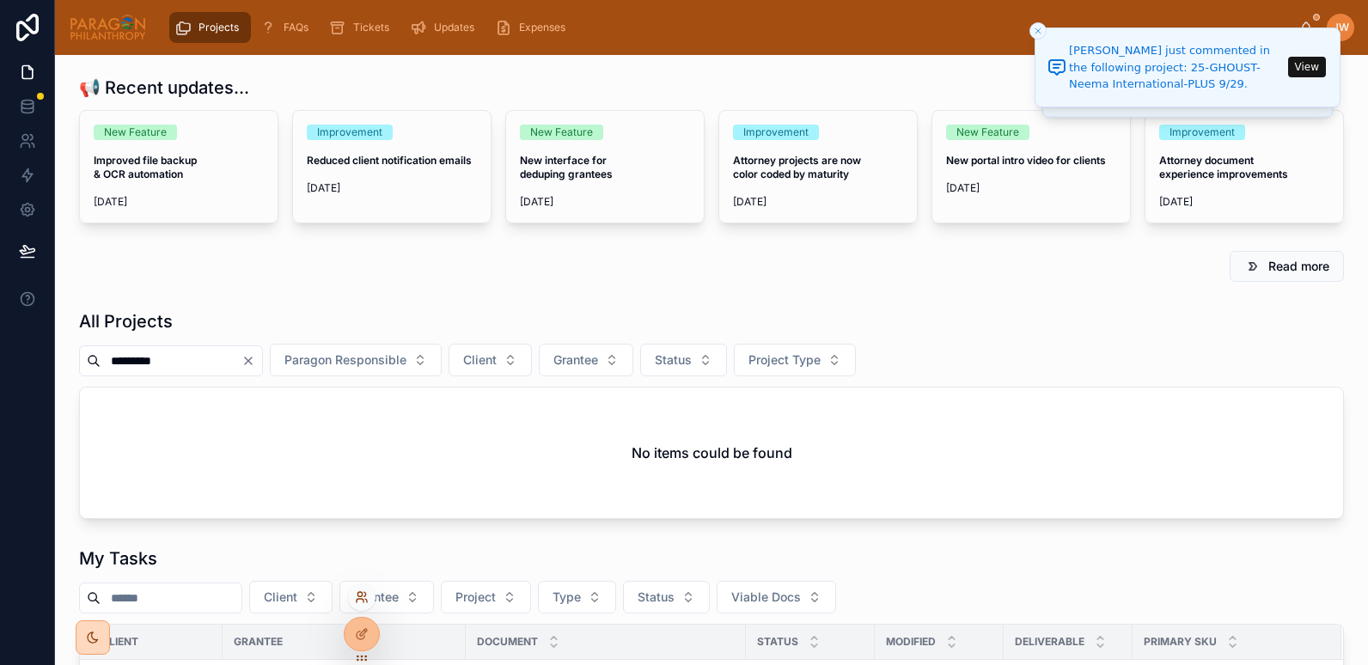
click at [362, 595] on icon at bounding box center [360, 594] width 4 height 4
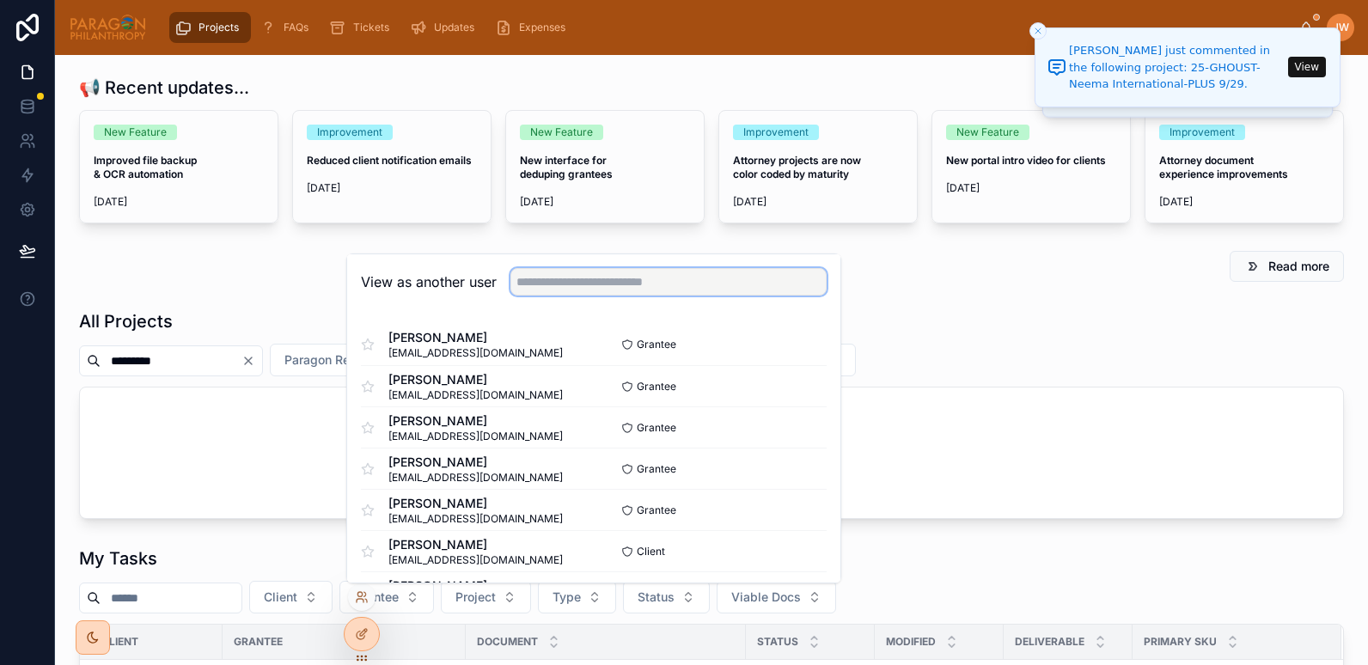
click at [552, 279] on input "text" at bounding box center [669, 282] width 316 height 28
type input "********"
click at [786, 388] on button "Select" at bounding box center [804, 386] width 45 height 25
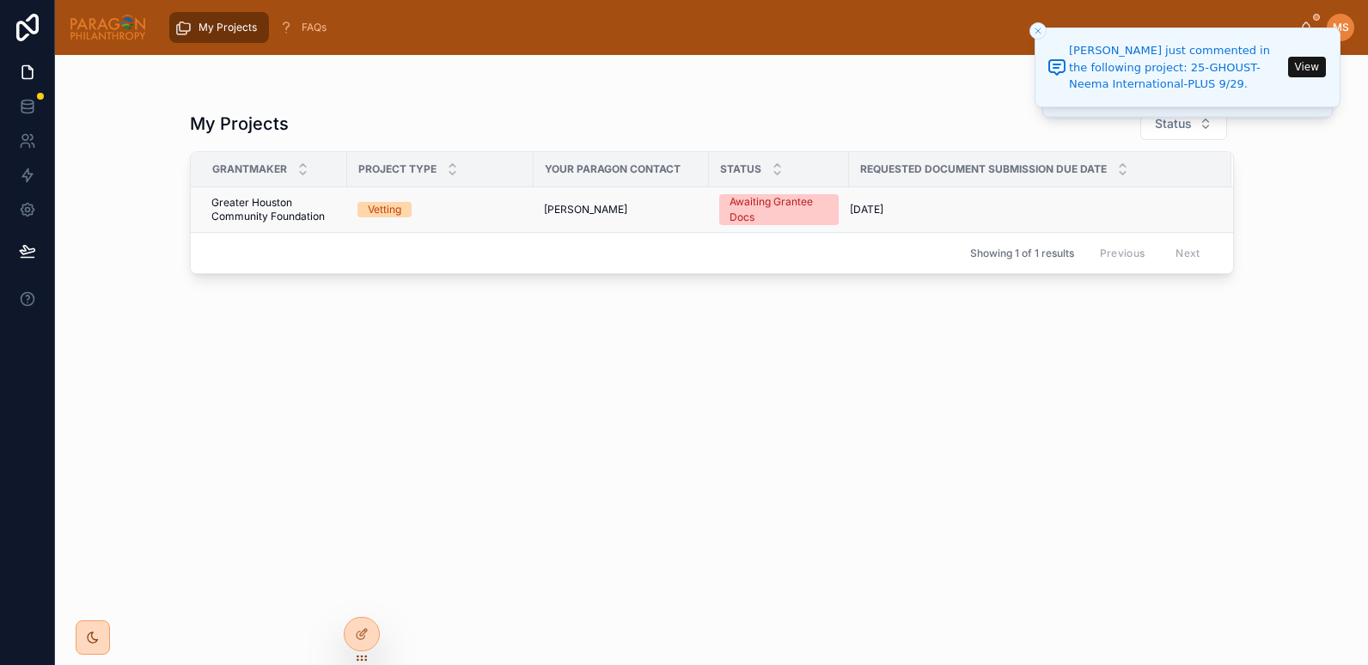
click at [438, 223] on td "Vetting" at bounding box center [440, 210] width 187 height 46
click at [480, 203] on div "Vetting" at bounding box center [441, 209] width 166 height 15
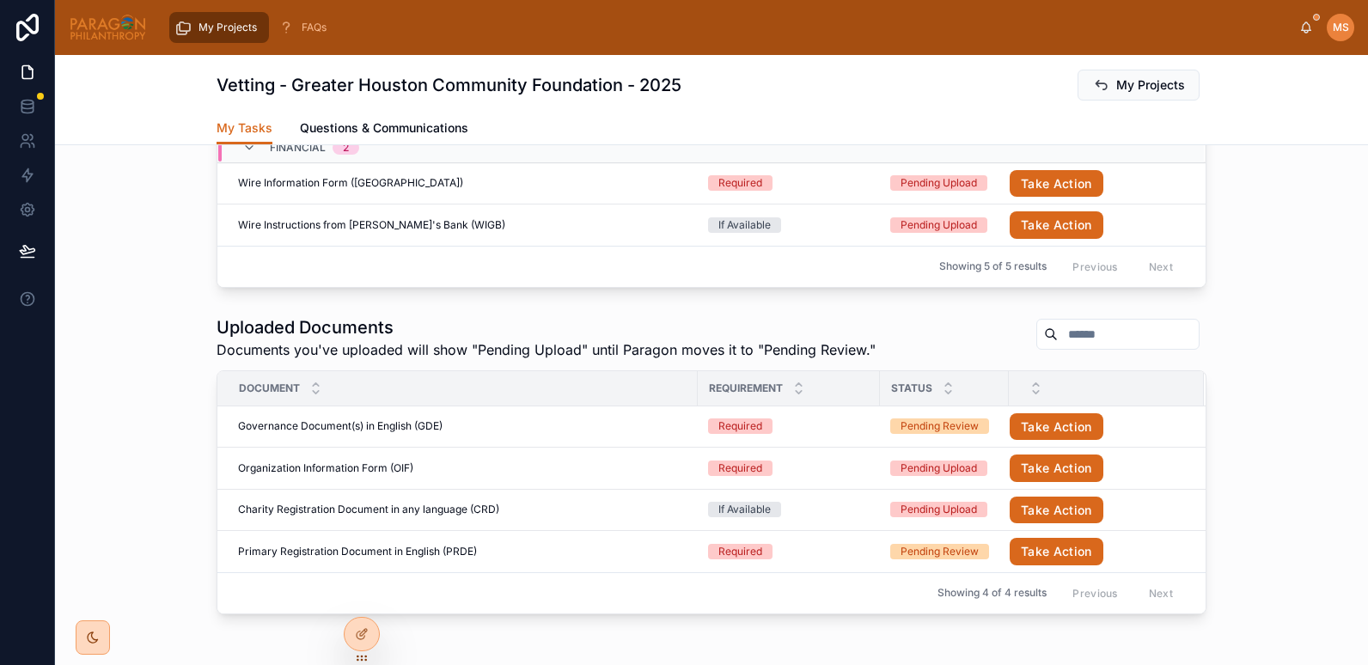
scroll to position [647, 0]
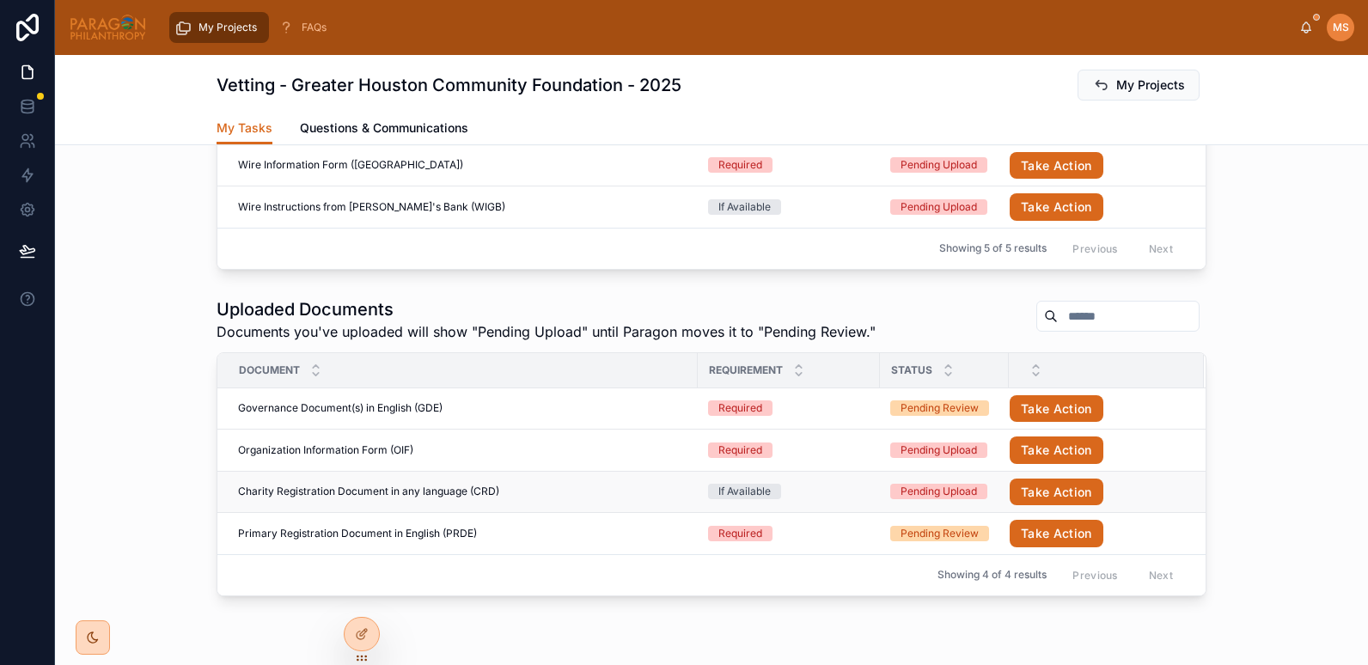
click at [546, 501] on td "Charity Registration Document in any language (CRD) Charity Registration Docume…" at bounding box center [457, 492] width 481 height 42
click at [525, 490] on div "Charity Registration Document in any language (CRD) Charity Registration Docume…" at bounding box center [463, 492] width 450 height 14
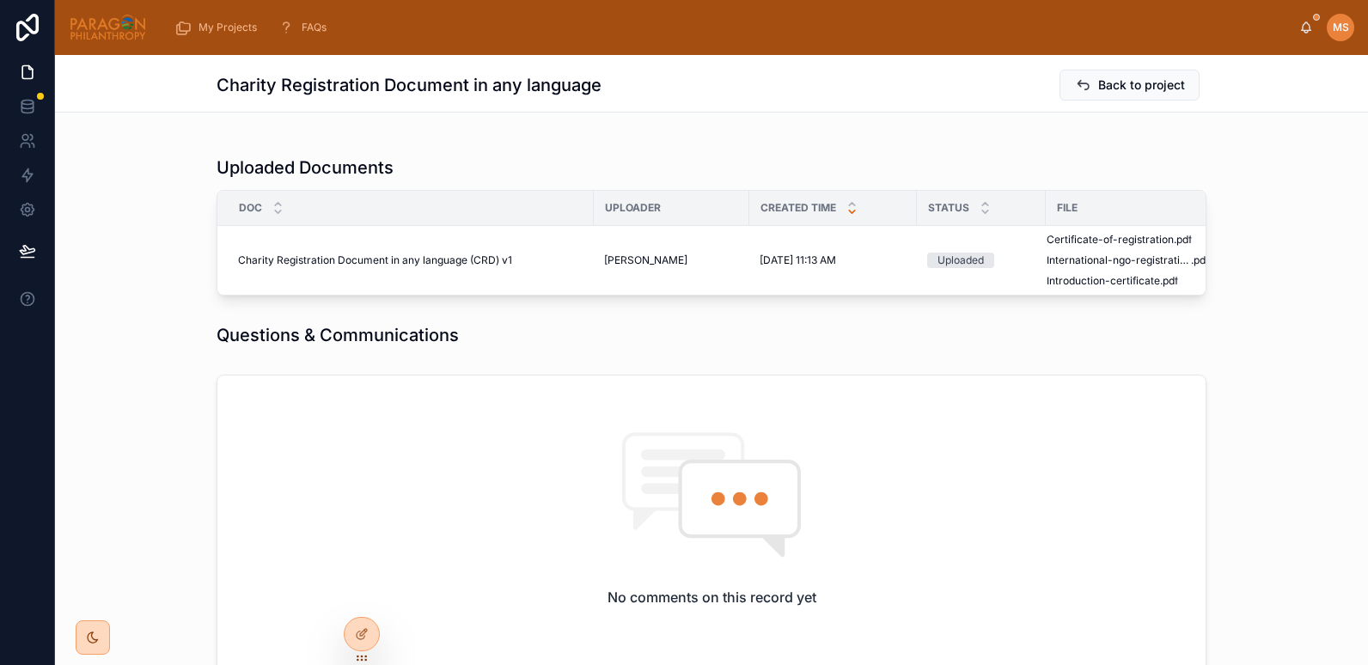
scroll to position [772, 0]
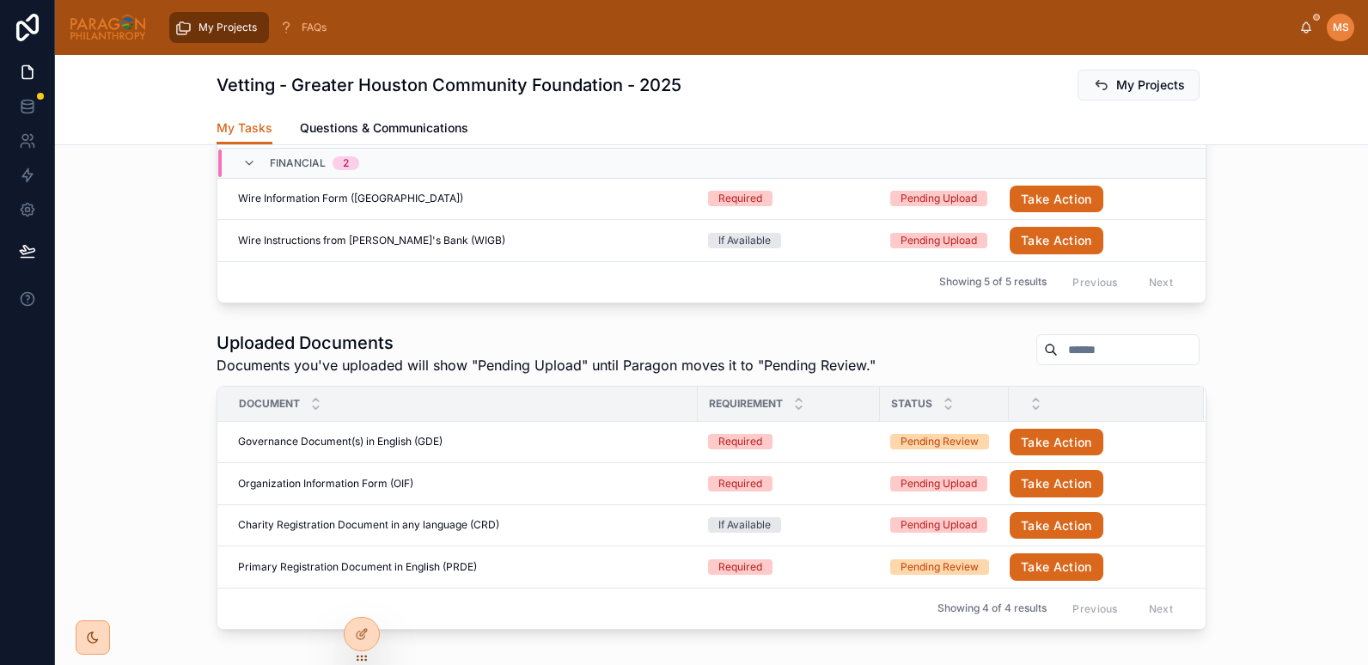
scroll to position [615, 0]
click at [479, 445] on div "Governance Document(s) in English (GDE) Governance Document(s) in English (GDE)" at bounding box center [463, 441] width 450 height 14
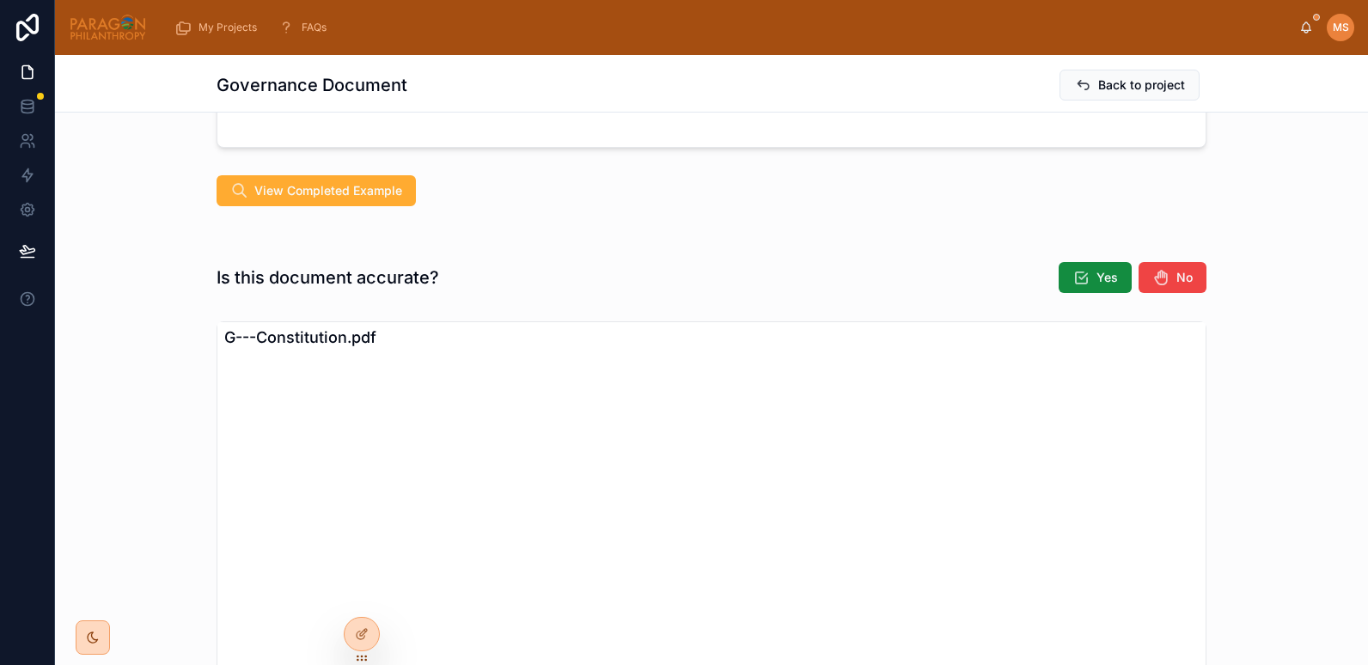
scroll to position [762, 0]
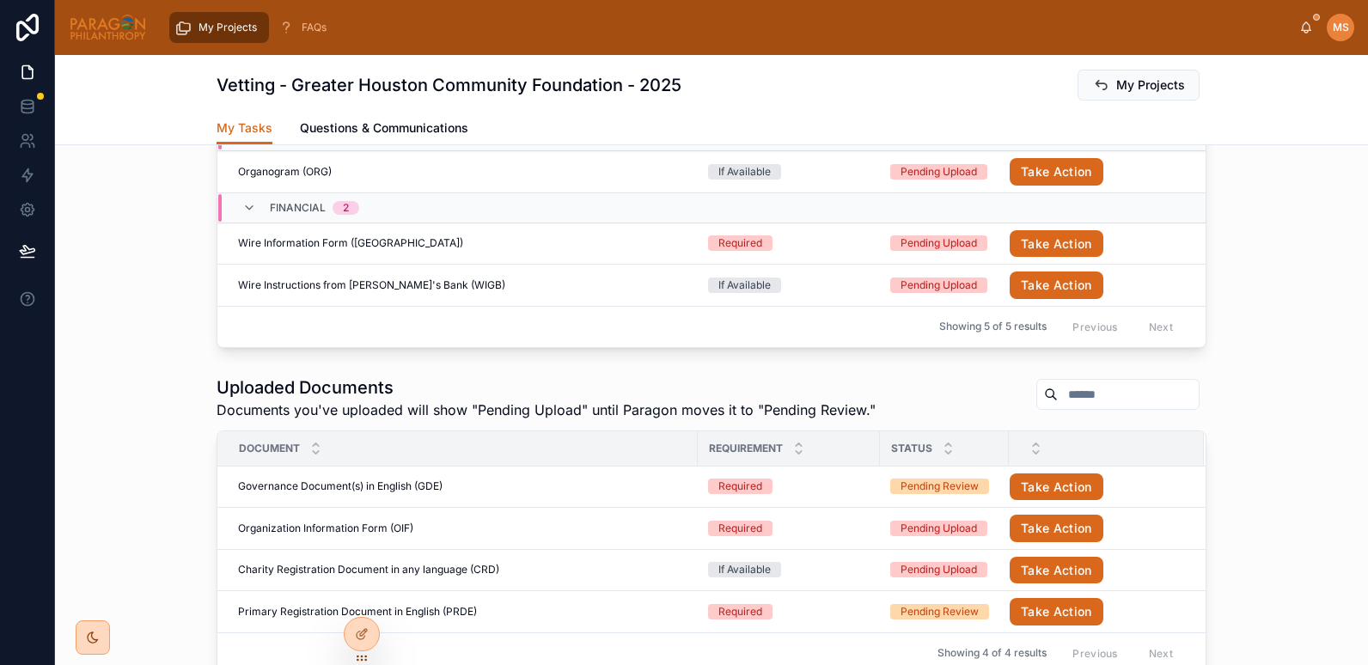
scroll to position [568, 0]
click at [427, 237] on div "Wire Information Form (WI) Wire Information Form ([GEOGRAPHIC_DATA])" at bounding box center [463, 244] width 450 height 14
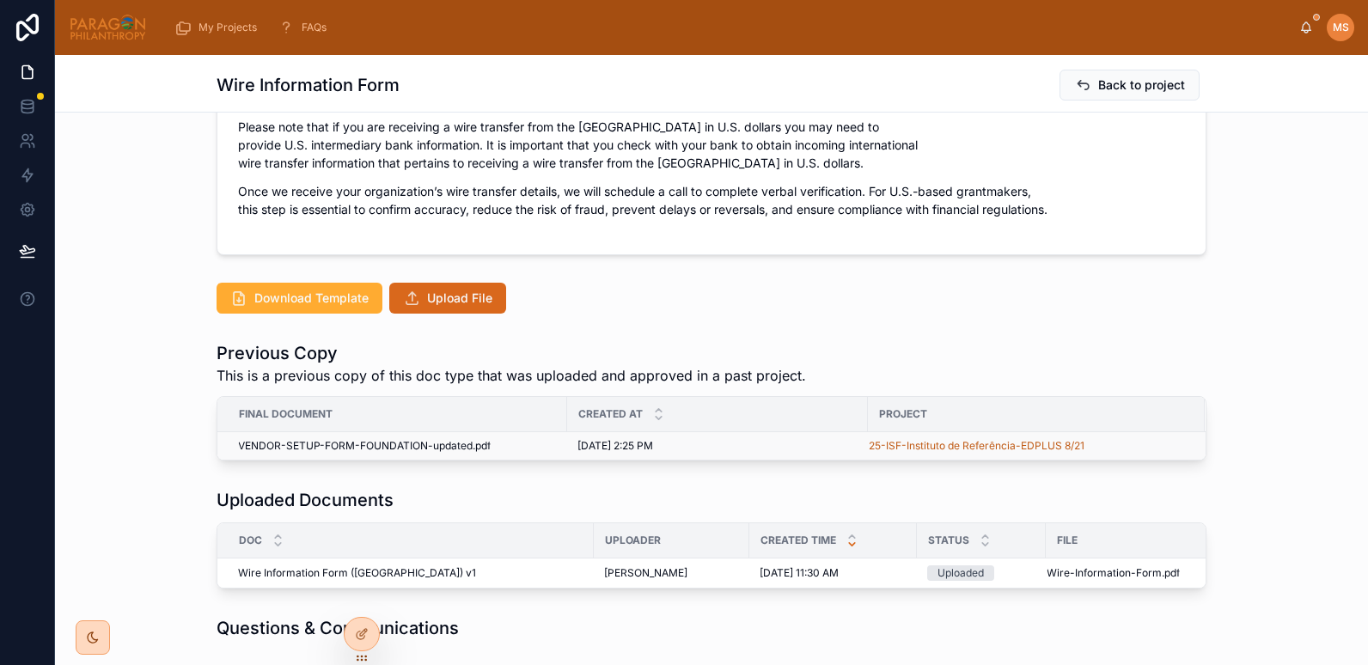
scroll to position [511, 0]
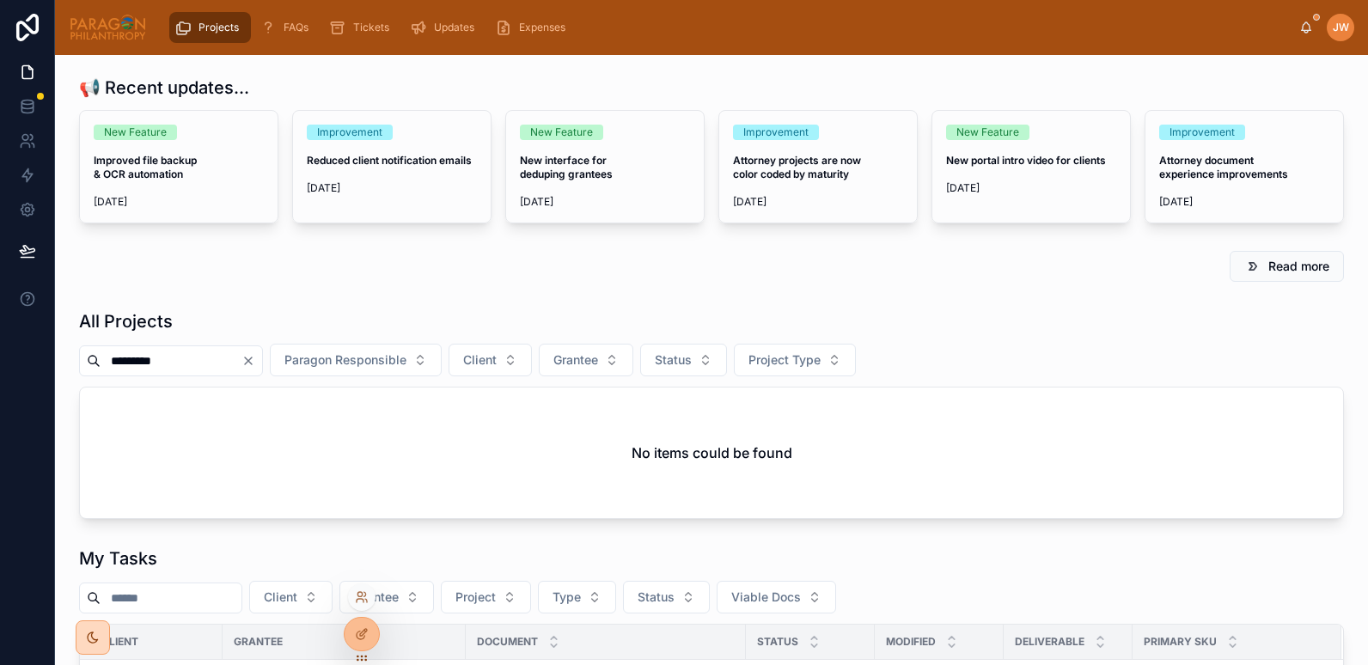
click at [364, 589] on div at bounding box center [362, 598] width 28 height 28
click at [364, 591] on icon at bounding box center [362, 598] width 14 height 14
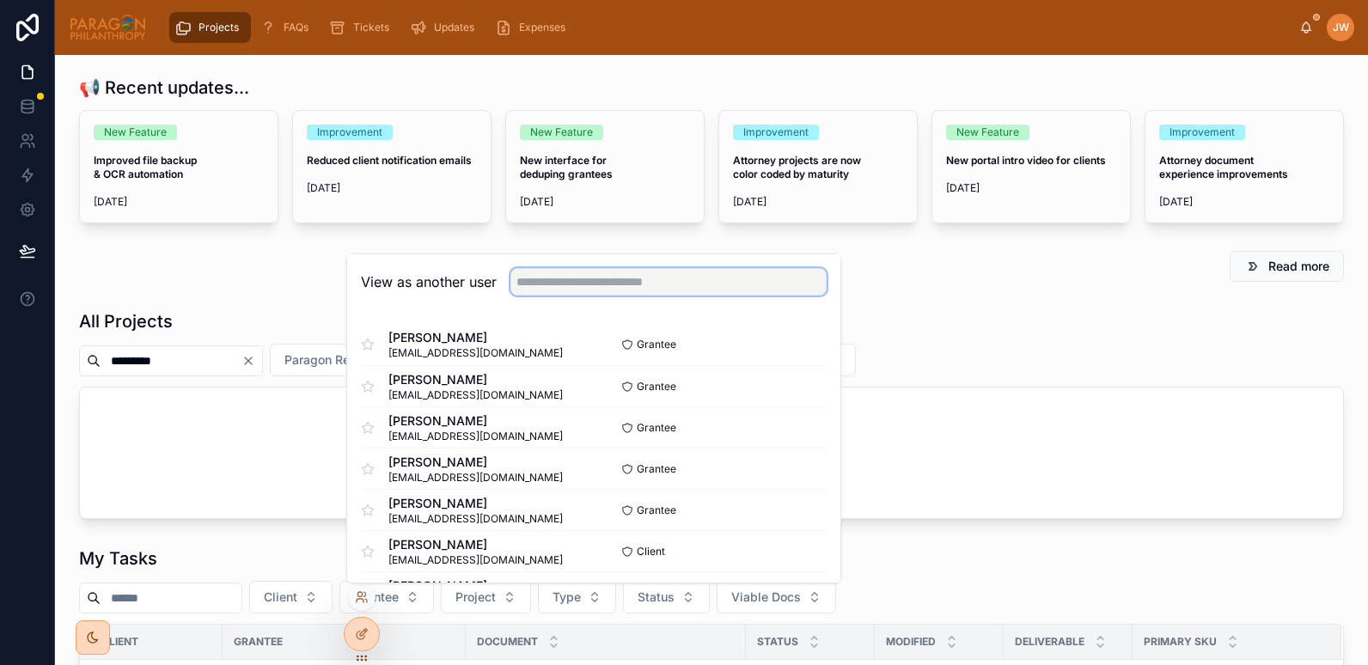
click at [612, 285] on input "text" at bounding box center [669, 282] width 316 height 28
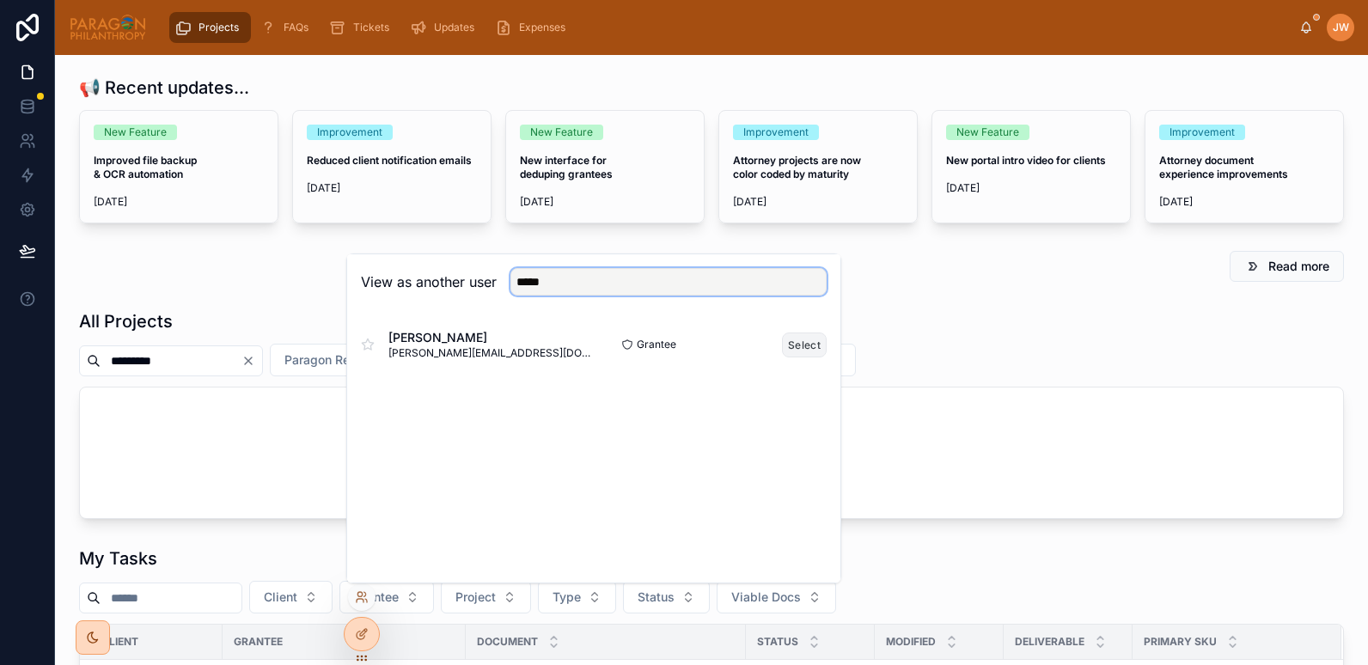
type input "*****"
click at [804, 346] on button "Select" at bounding box center [804, 345] width 45 height 25
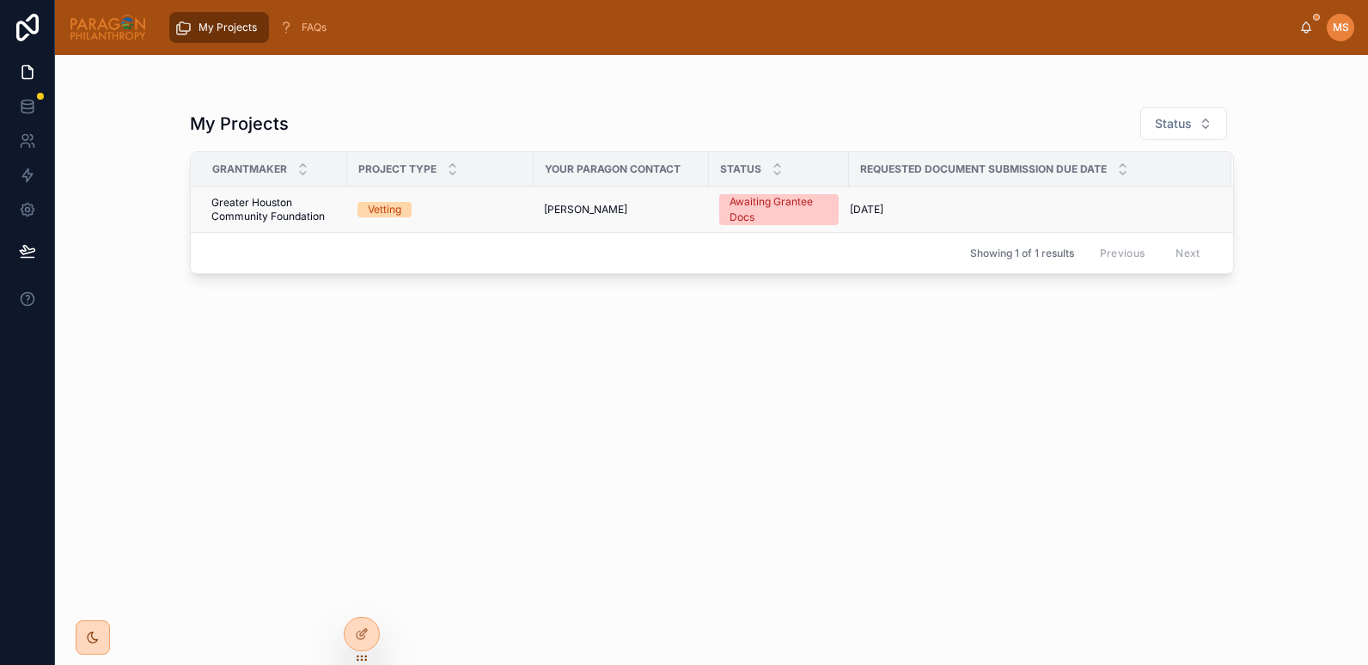
click at [469, 226] on td "Vetting" at bounding box center [440, 210] width 187 height 46
click at [447, 218] on td "Vetting" at bounding box center [440, 210] width 187 height 46
click at [918, 219] on td "10/7/2025 10/7/2025" at bounding box center [1040, 210] width 383 height 46
click at [292, 215] on span "Greater Houston Community Foundation" at bounding box center [274, 210] width 126 height 28
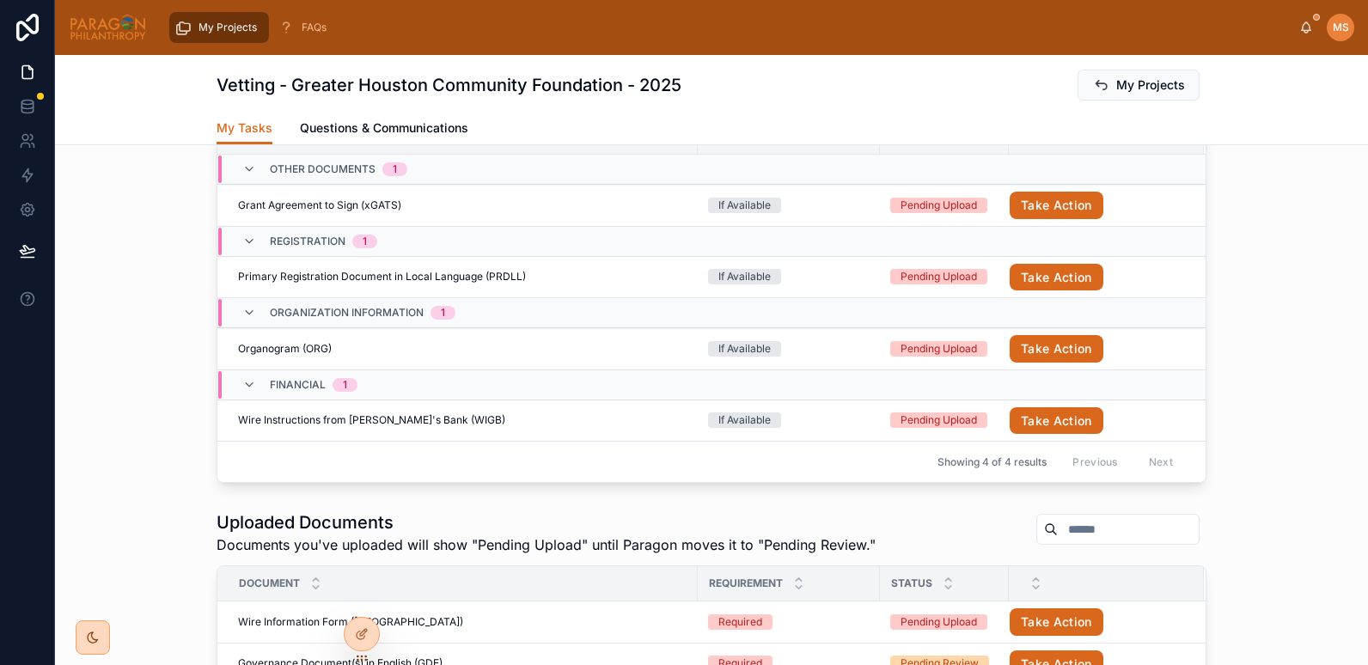
scroll to position [695, 0]
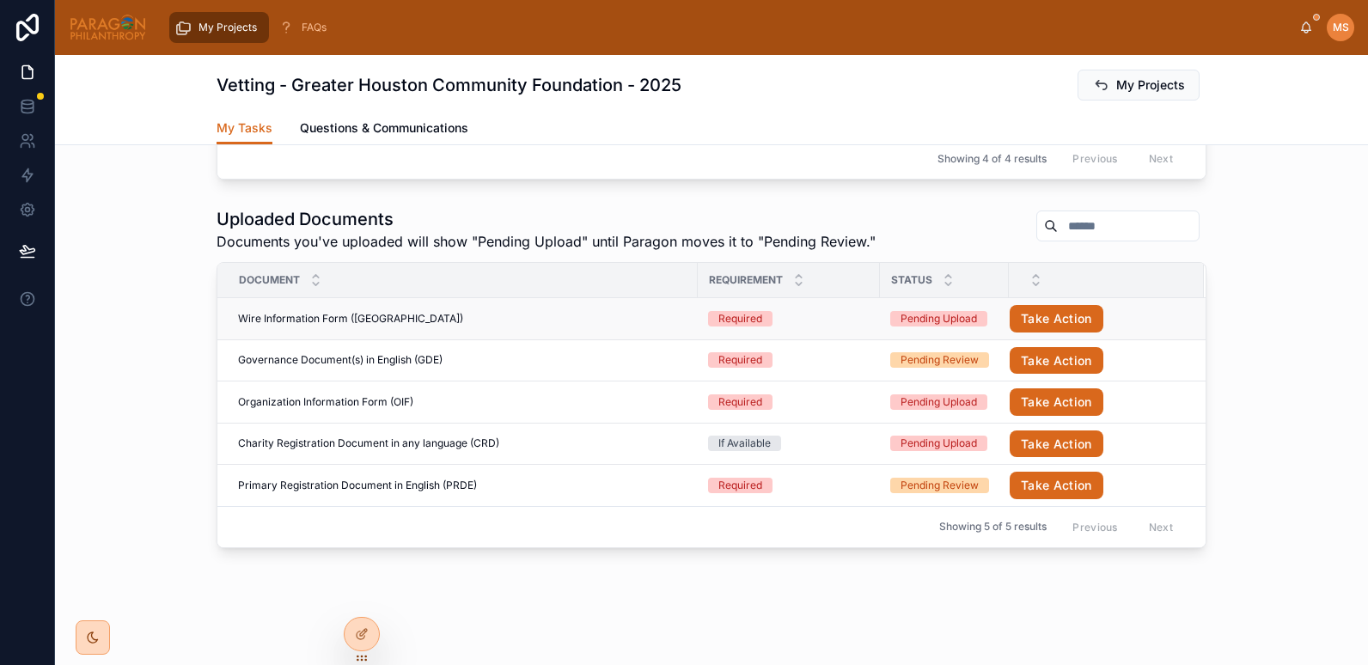
click at [407, 315] on div "Wire Information Form (WI) Wire Information Form (WI)" at bounding box center [463, 319] width 450 height 14
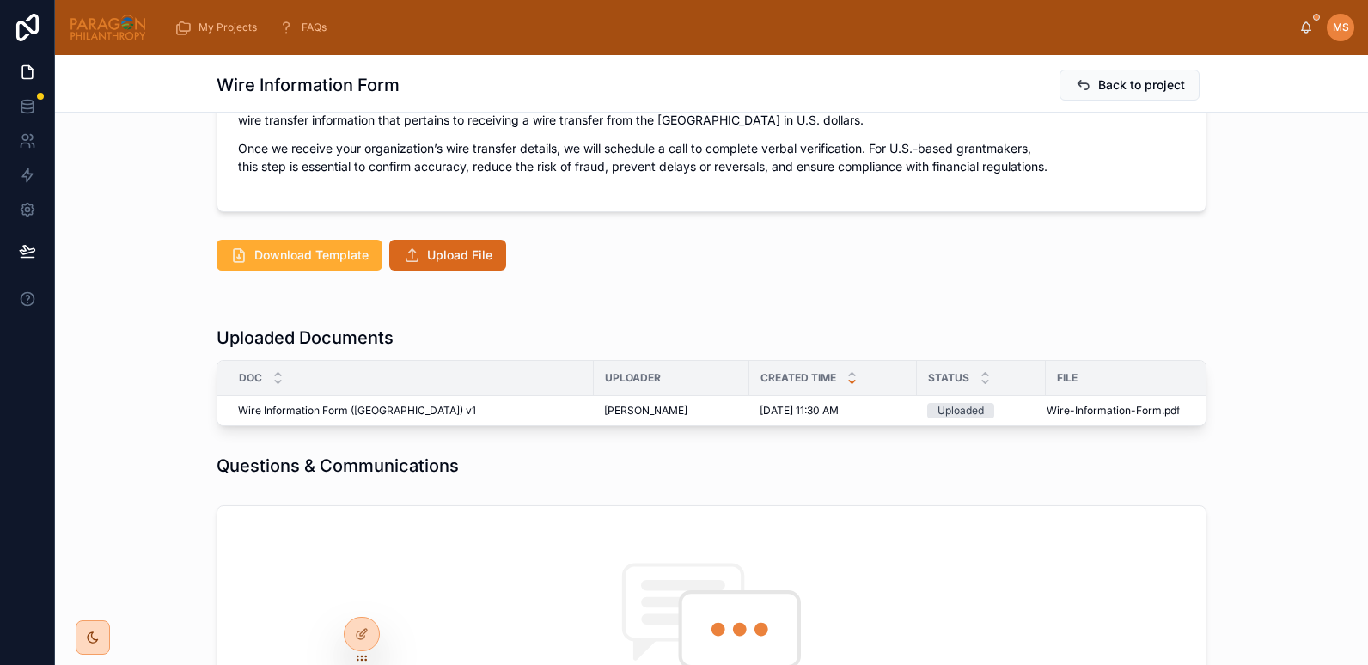
scroll to position [456, 0]
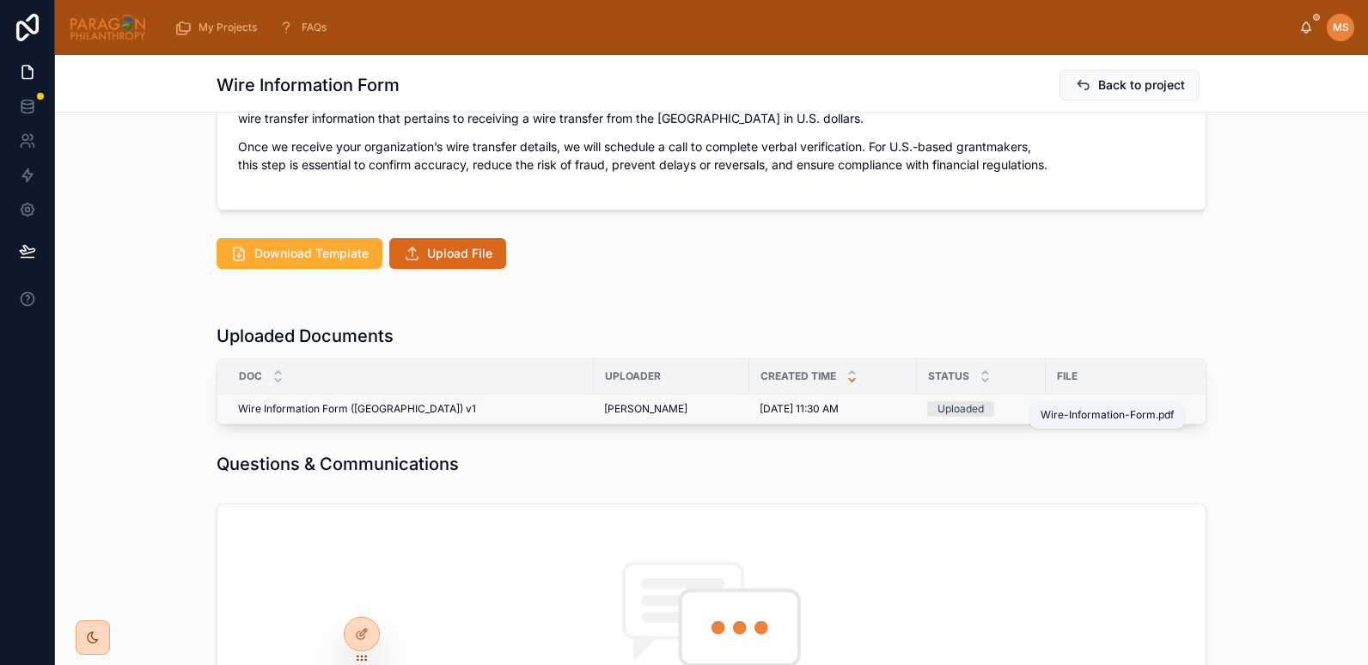
click at [1095, 402] on span "Wire-Information-Form" at bounding box center [1104, 409] width 115 height 14
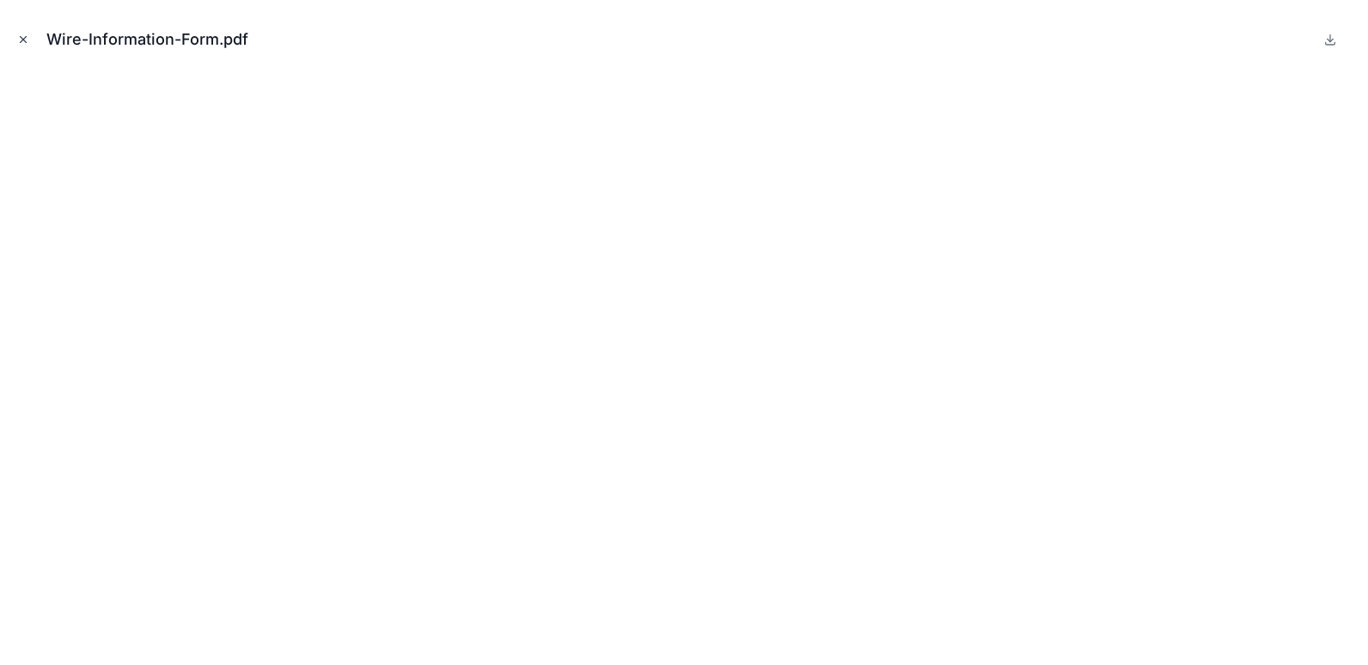
click at [14, 33] on button "Close modal" at bounding box center [23, 39] width 19 height 19
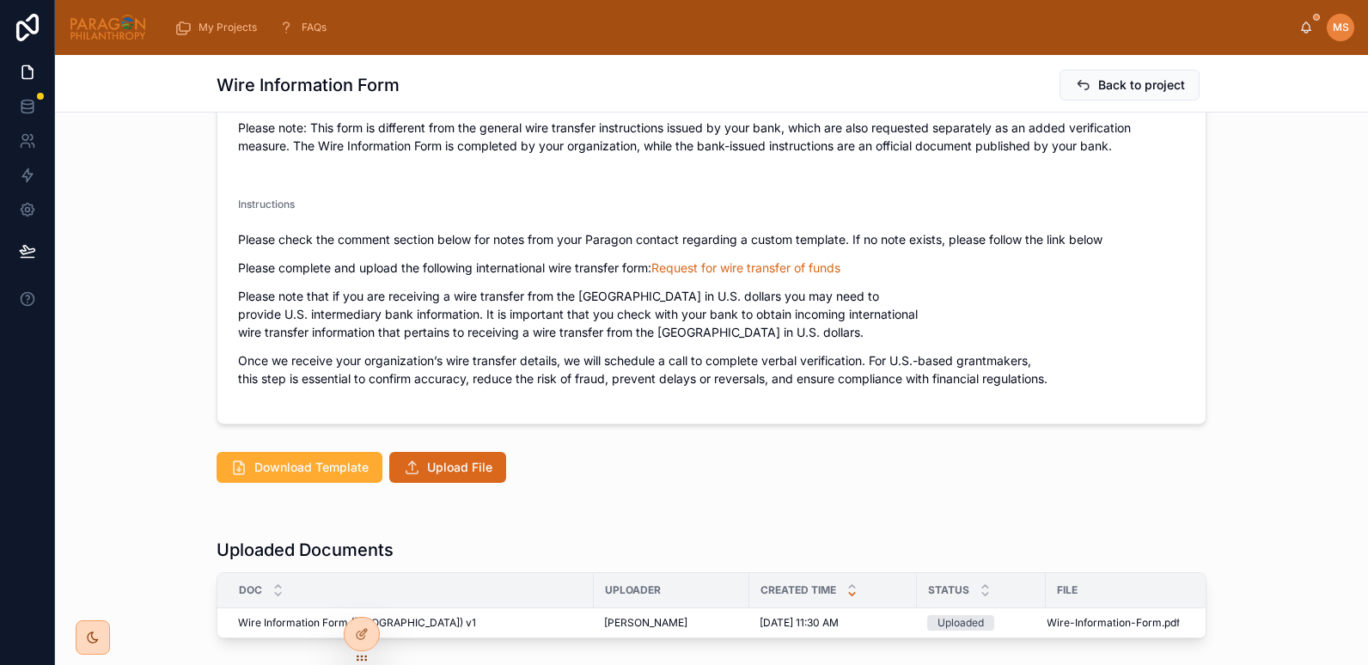
scroll to position [186, 0]
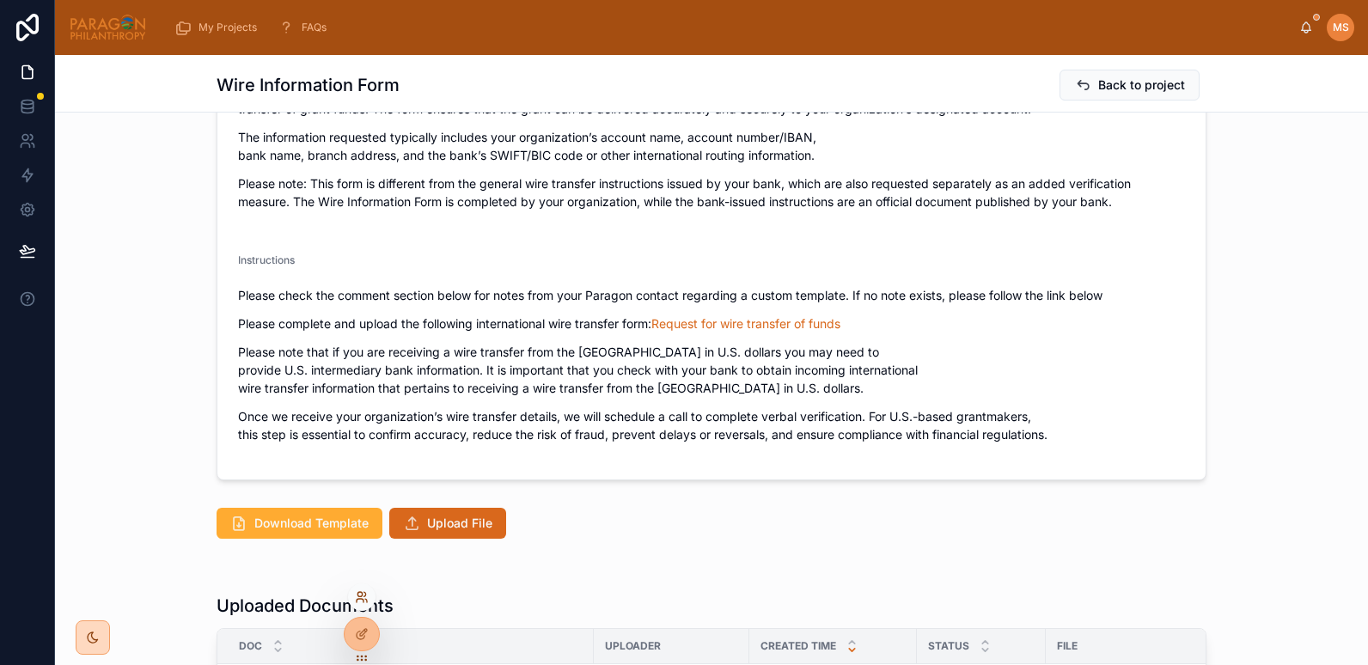
click at [358, 595] on icon at bounding box center [360, 594] width 4 height 4
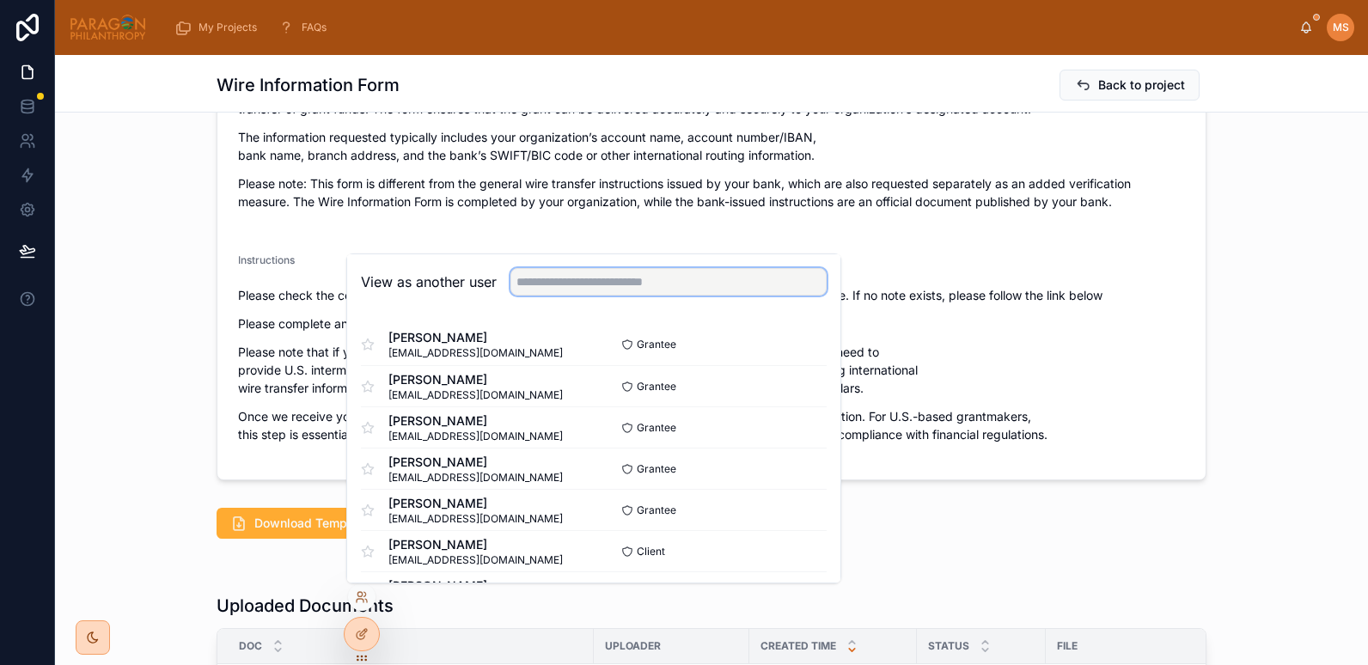
click at [554, 275] on input "text" at bounding box center [669, 282] width 316 height 28
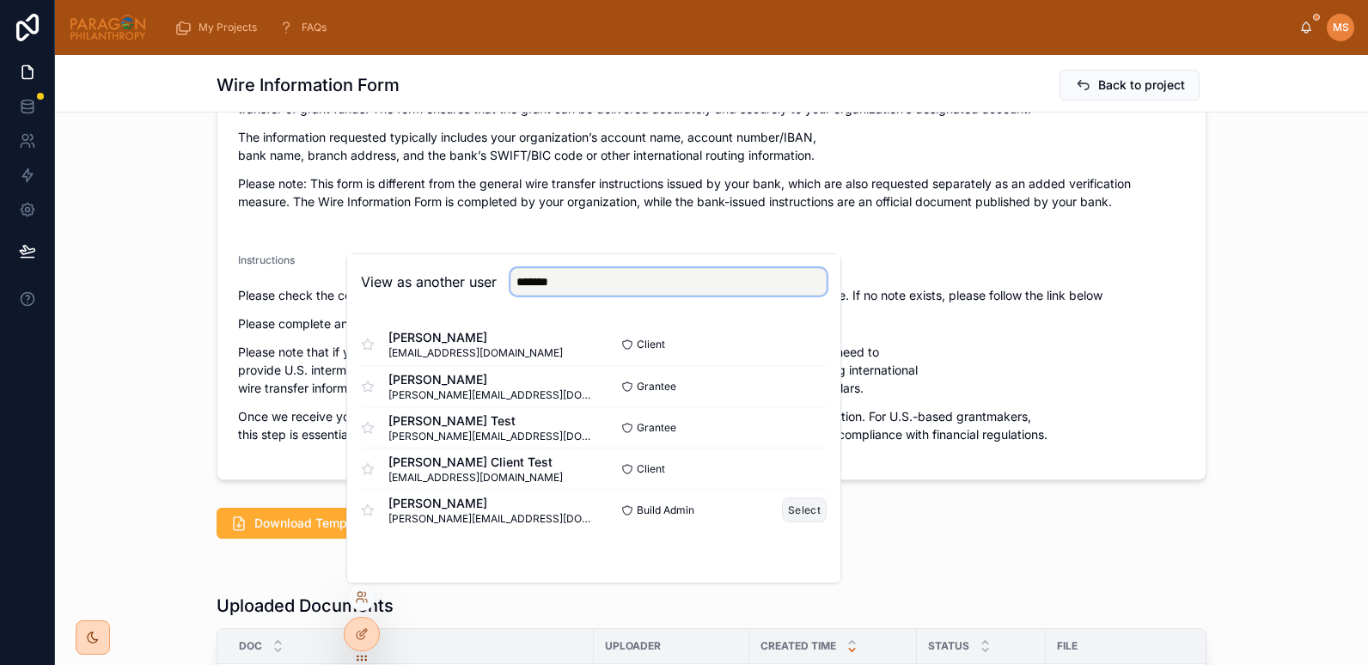
type input "*******"
click at [794, 515] on button "Select" at bounding box center [804, 510] width 45 height 25
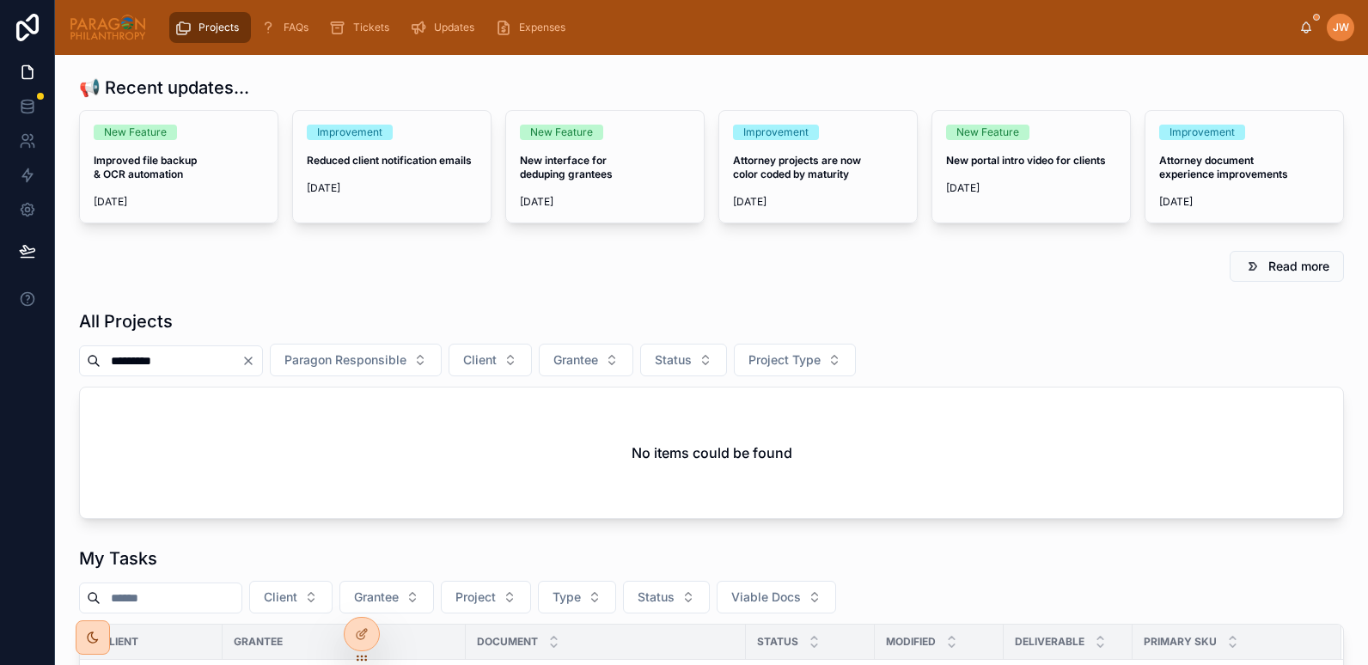
drag, startPoint x: 210, startPoint y: 360, endPoint x: 58, endPoint y: 356, distance: 152.2
click at [58, 356] on div "📢 Recent updates... New Feature Improved file backup & OCR automation [DATE] Im…" at bounding box center [711, 648] width 1313 height 1187
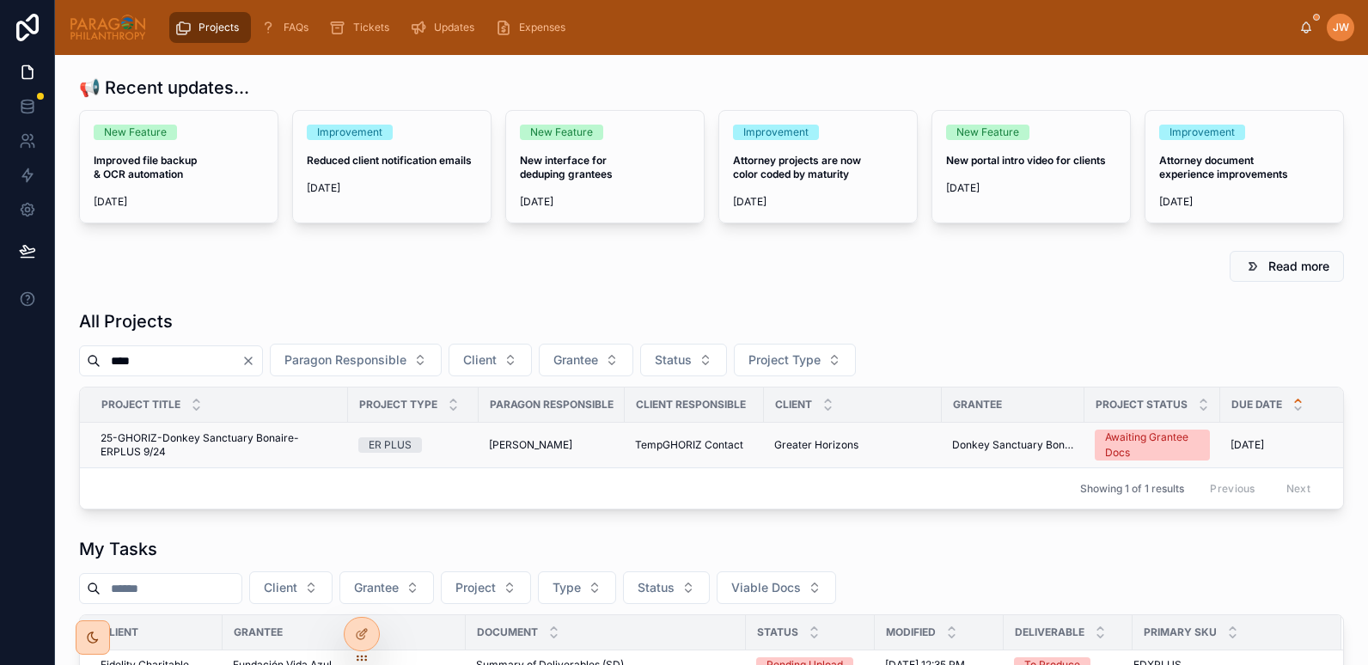
type input "****"
click at [175, 450] on span "25-GHORIZ-Donkey Sanctuary Bonaire-ERPLUS 9/24" at bounding box center [219, 446] width 237 height 28
